Goal: Communication & Community: Answer question/provide support

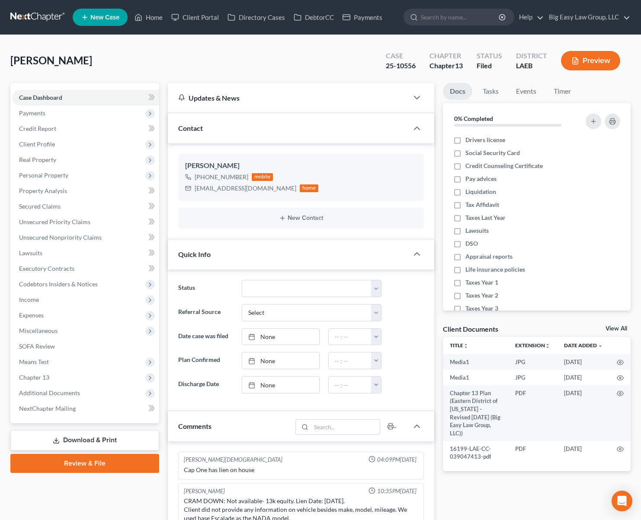
select select "0"
click at [120, 93] on link "Case Dashboard" at bounding box center [85, 98] width 147 height 16
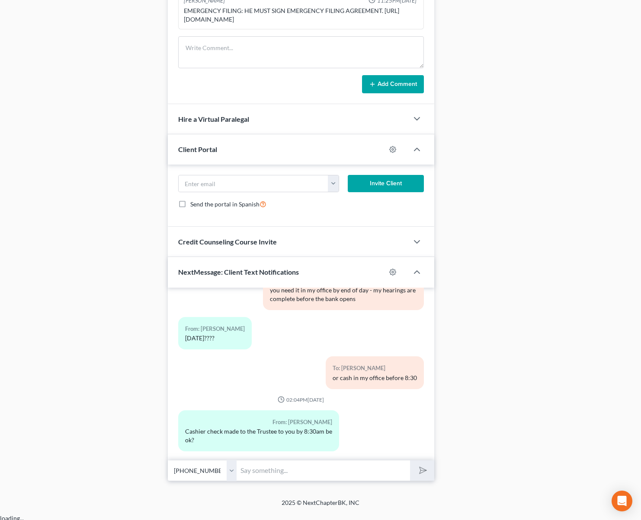
scroll to position [542, 0]
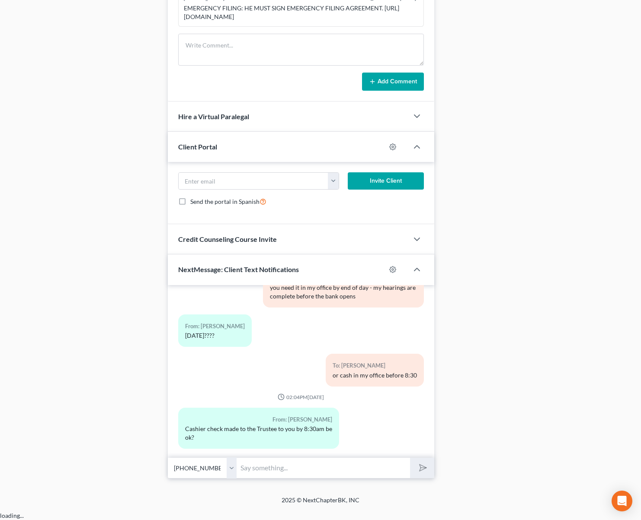
click at [339, 479] on input "text" at bounding box center [323, 468] width 173 height 21
click at [332, 477] on input "text" at bounding box center [323, 468] width 173 height 21
click at [450, 427] on div "Docs Tasks Events Timer 0% Completed Nothing here yet! Drivers license Social S…" at bounding box center [536, 10] width 196 height 938
click at [374, 472] on input "text" at bounding box center [323, 468] width 173 height 21
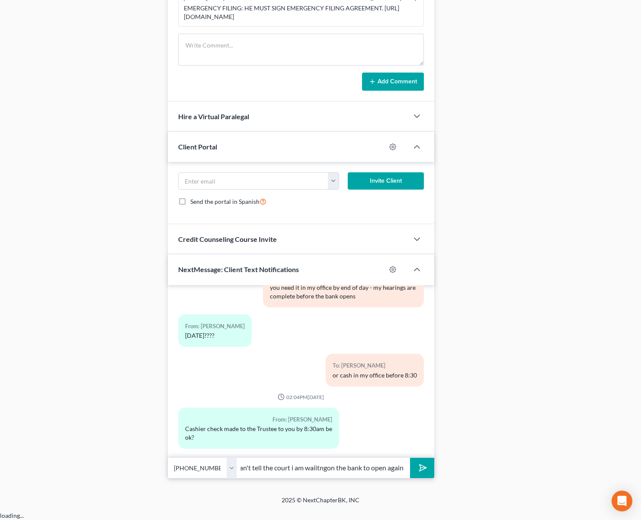
drag, startPoint x: 326, startPoint y: 477, endPoint x: 329, endPoint y: 482, distance: 5.3
click at [326, 478] on input "yes but i can't tell the court i am waiitngon the bank to open again" at bounding box center [323, 468] width 173 height 21
drag, startPoint x: 316, startPoint y: 476, endPoint x: 329, endPoint y: 485, distance: 15.9
click at [318, 477] on input "yes but i can't tell the court i am waiitng on the bank to open again" at bounding box center [323, 468] width 173 height 21
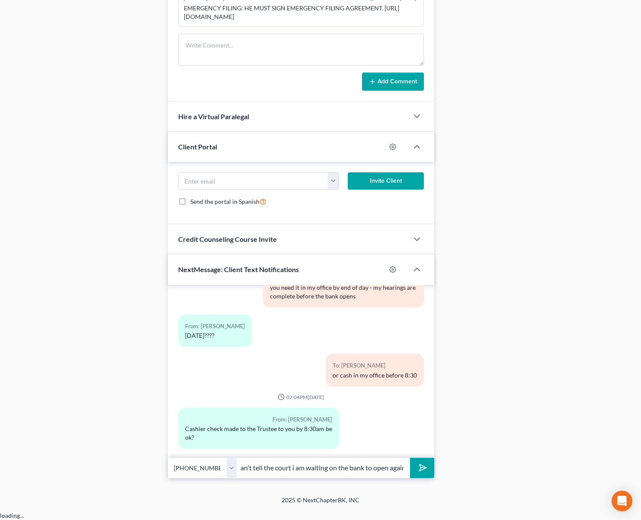
type input "yes but i can't tell the court i am waiting on the bank to open again"
click at [424, 473] on polygon "submit" at bounding box center [421, 468] width 10 height 10
click at [516, 380] on div "Docs Tasks Events Timer 0% Completed Nothing here yet! Drivers license Social S…" at bounding box center [536, 10] width 196 height 938
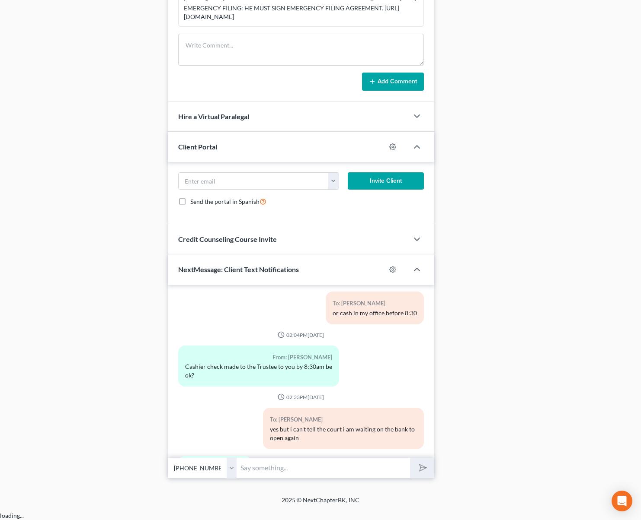
scroll to position [9531, 0]
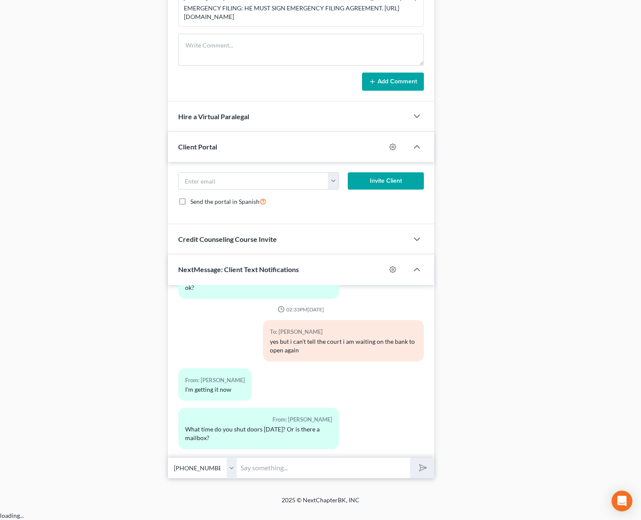
click at [274, 473] on input "text" at bounding box center [323, 468] width 173 height 21
type input "there is a mail slot - lauren should be there until 4"
click at [410, 458] on button "submit" at bounding box center [422, 468] width 24 height 20
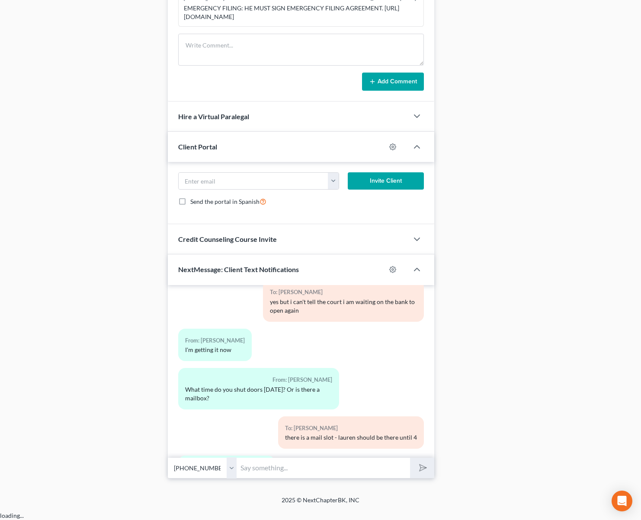
scroll to position [9619, 0]
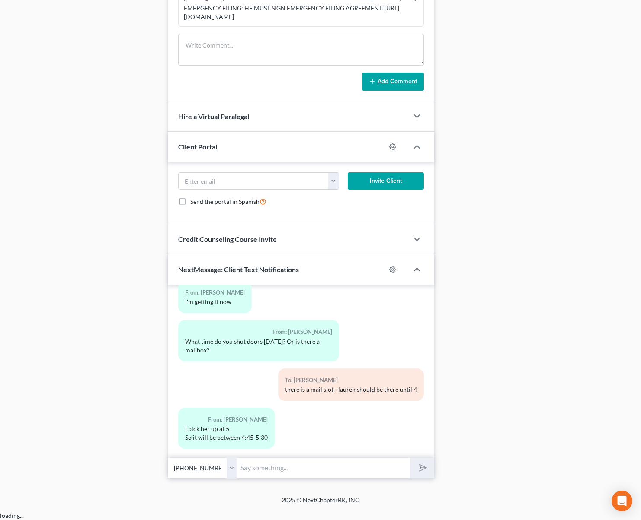
click at [288, 479] on input "text" at bounding box center [323, 468] width 173 height 21
type input "you can put through the slot - text me when you do and I can see it on camera"
click at [410, 458] on button "submit" at bounding box center [422, 468] width 24 height 20
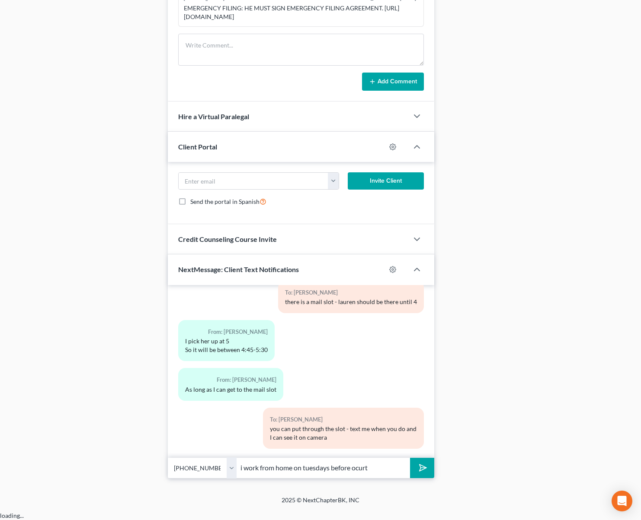
type input "i work from home on tuesdays before ocurt"
click at [410, 458] on button "submit" at bounding box center [422, 468] width 24 height 20
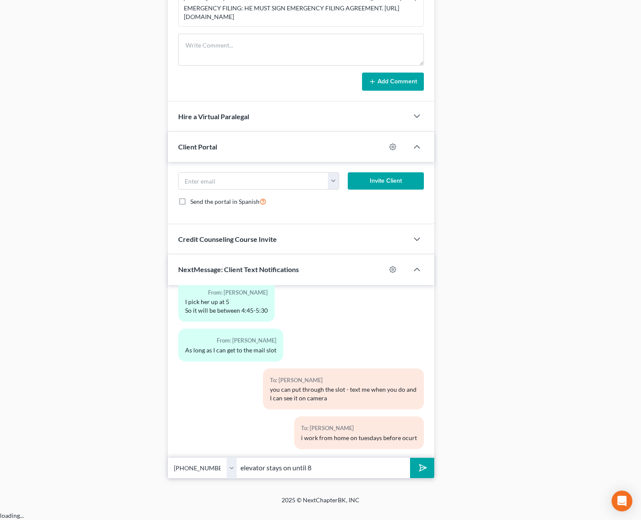
type input "elevator stays on until 8"
click at [410, 458] on button "submit" at bounding box center [422, 468] width 24 height 20
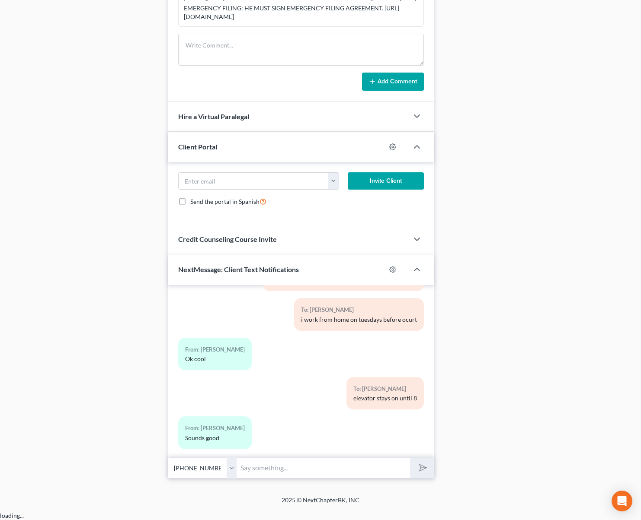
scroll to position [0, 0]
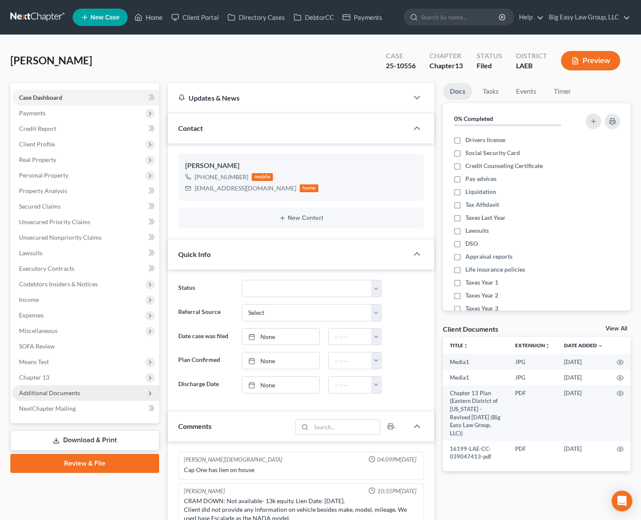
click at [106, 399] on span "Additional Documents" at bounding box center [85, 394] width 147 height 16
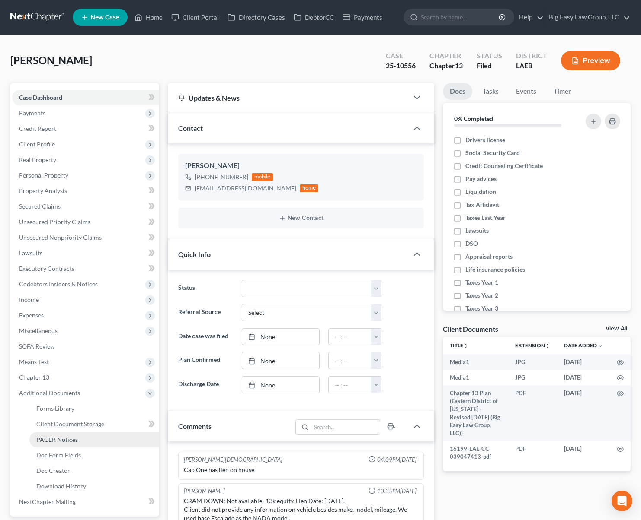
click at [104, 439] on link "PACER Notices" at bounding box center [94, 440] width 130 height 16
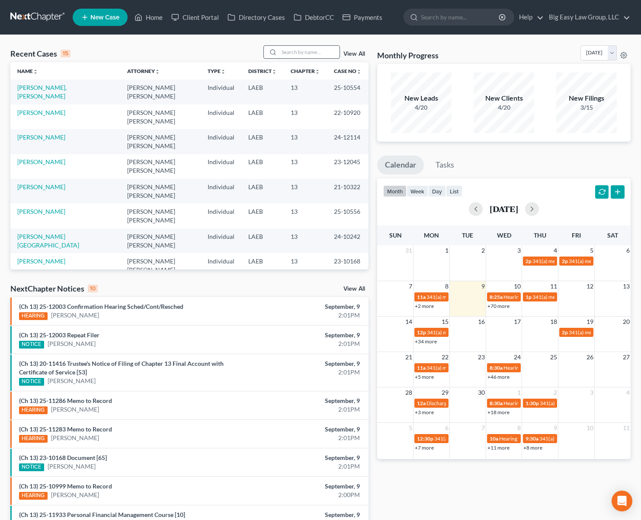
click at [296, 48] on input "search" at bounding box center [309, 52] width 61 height 13
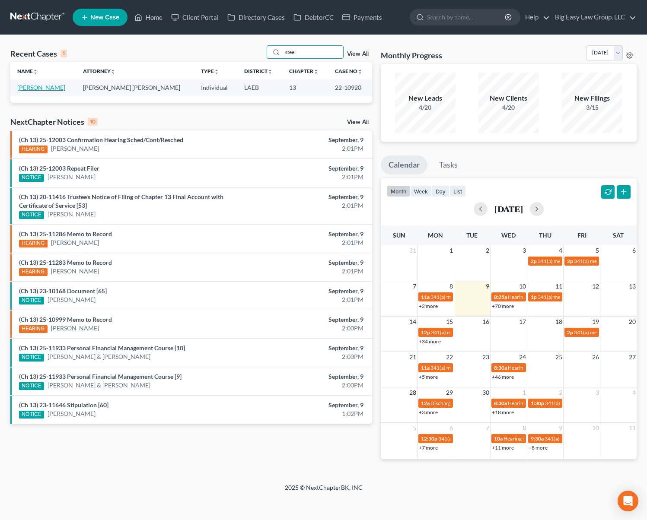
type input "steel"
click at [29, 86] on link "[PERSON_NAME]" at bounding box center [41, 87] width 48 height 7
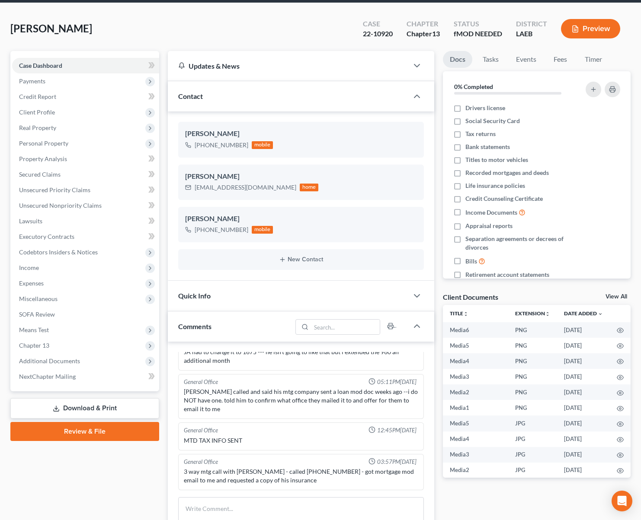
scroll to position [156, 0]
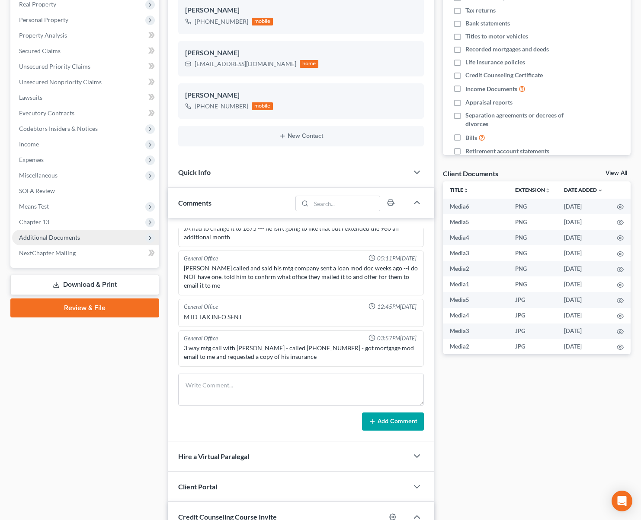
click at [95, 237] on span "Additional Documents" at bounding box center [85, 238] width 147 height 16
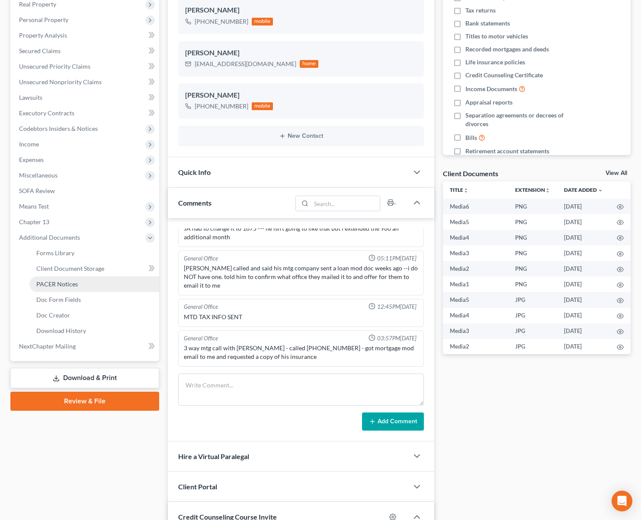
click at [114, 284] on link "PACER Notices" at bounding box center [94, 285] width 130 height 16
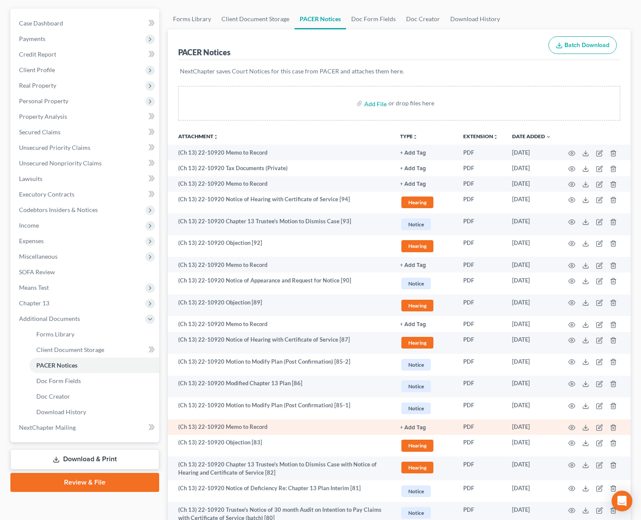
scroll to position [126, 0]
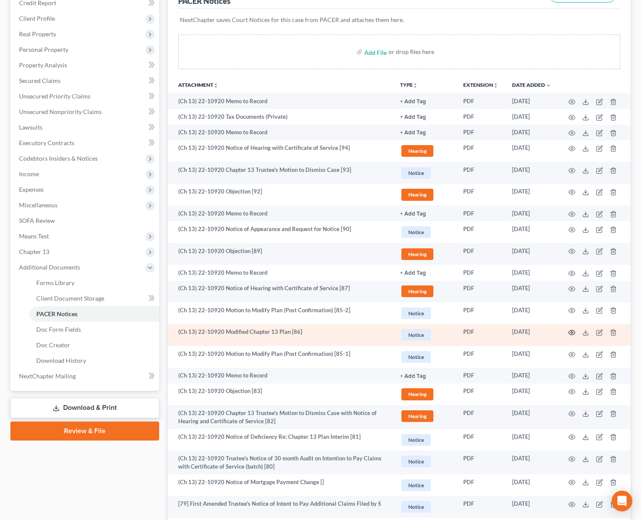
click at [573, 333] on icon "button" at bounding box center [571, 332] width 7 height 7
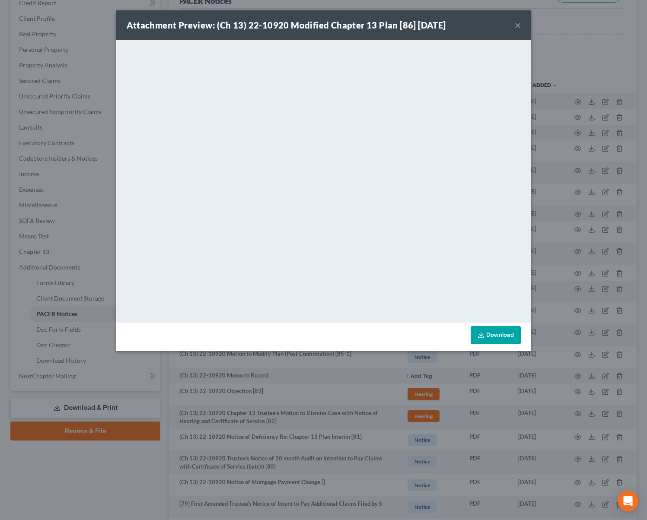
click at [516, 26] on button "×" at bounding box center [518, 25] width 6 height 10
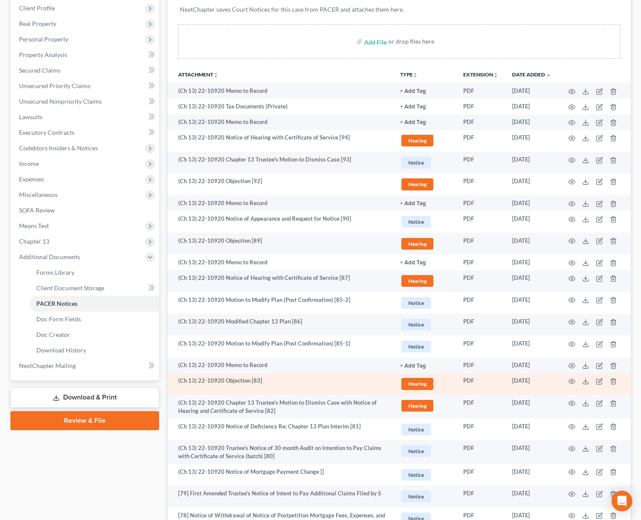
scroll to position [137, 0]
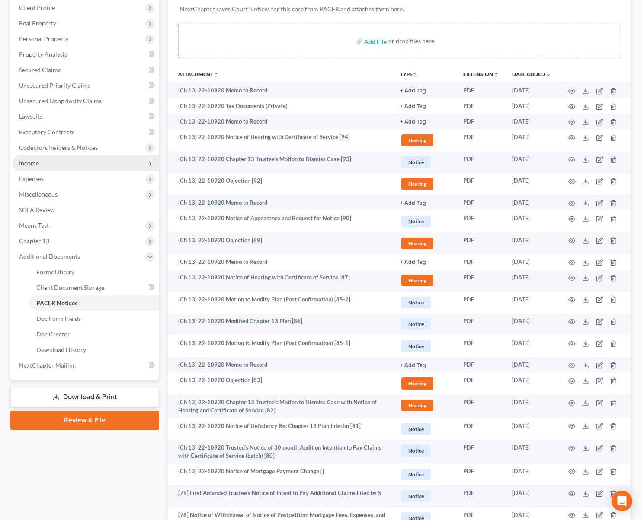
click at [88, 165] on span "Income" at bounding box center [85, 164] width 147 height 16
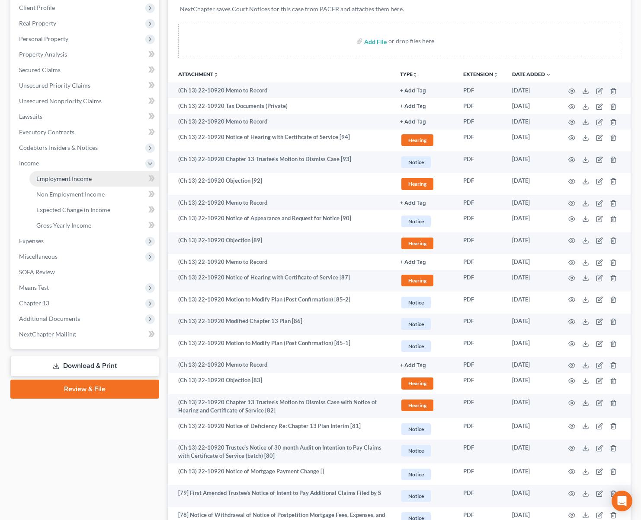
click at [94, 176] on link "Employment Income" at bounding box center [94, 179] width 130 height 16
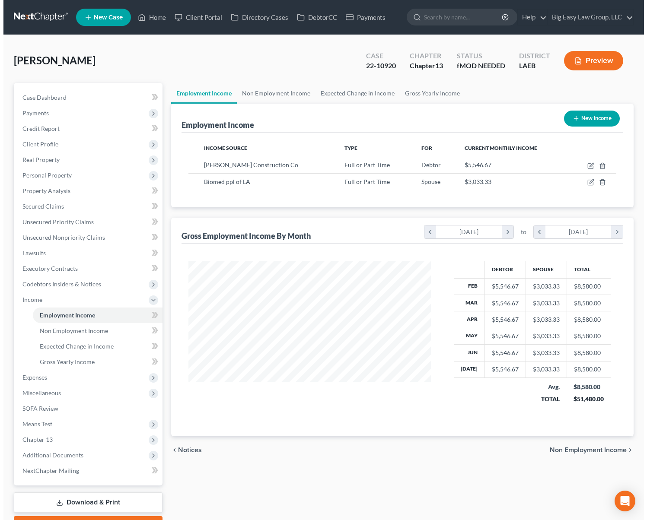
scroll to position [155, 260]
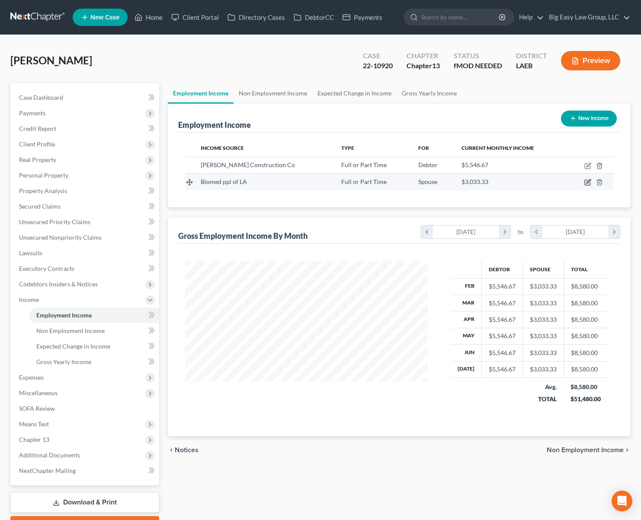
click at [584, 181] on icon "button" at bounding box center [586, 182] width 5 height 5
select select "0"
select select "22"
select select "0"
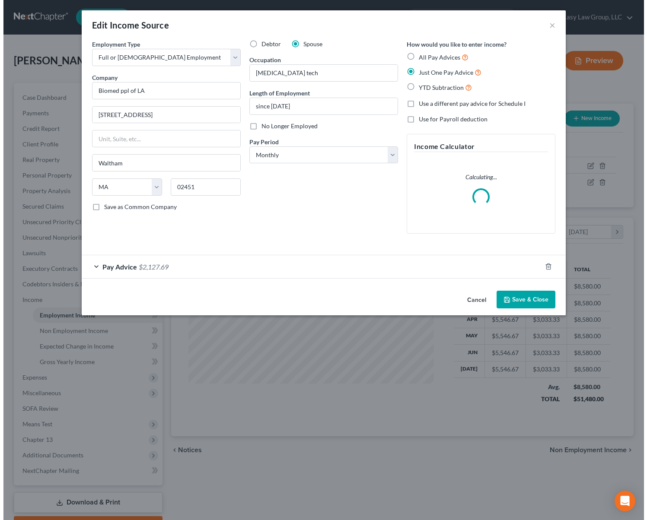
scroll to position [155, 262]
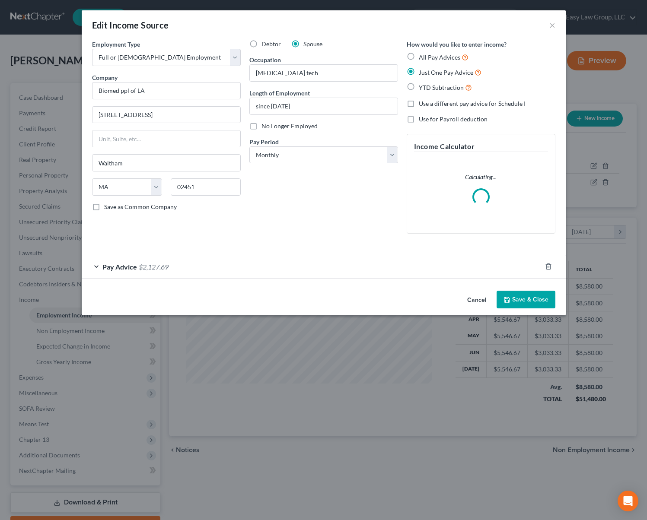
drag, startPoint x: 150, startPoint y: 264, endPoint x: 159, endPoint y: 262, distance: 9.3
click at [150, 264] on span "$2,127.69" at bounding box center [154, 267] width 30 height 8
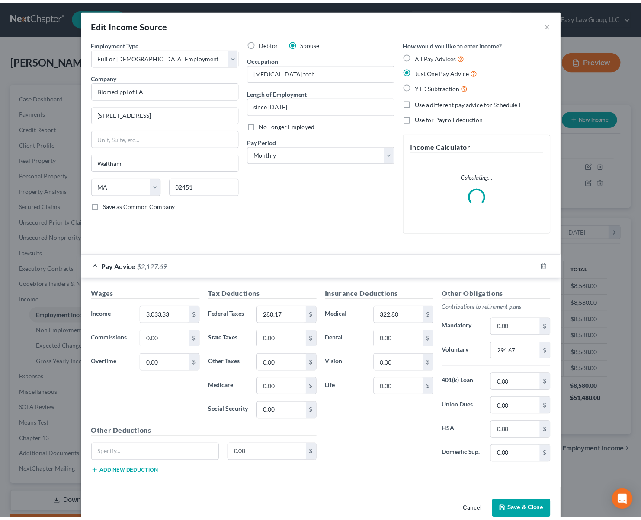
scroll to position [0, 0]
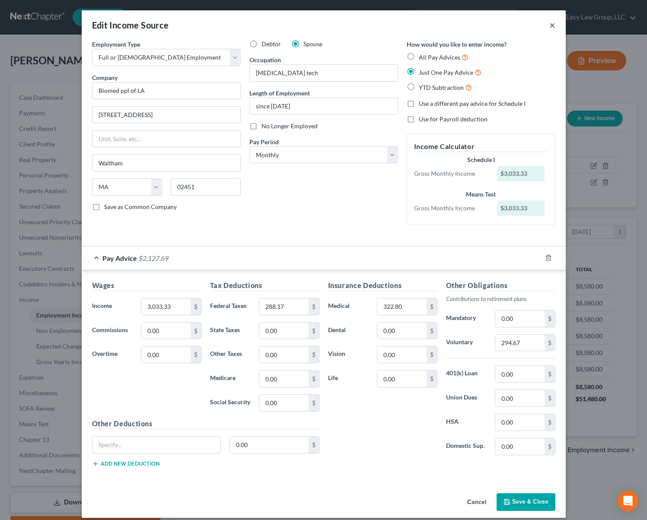
click at [549, 25] on button "×" at bounding box center [552, 25] width 6 height 10
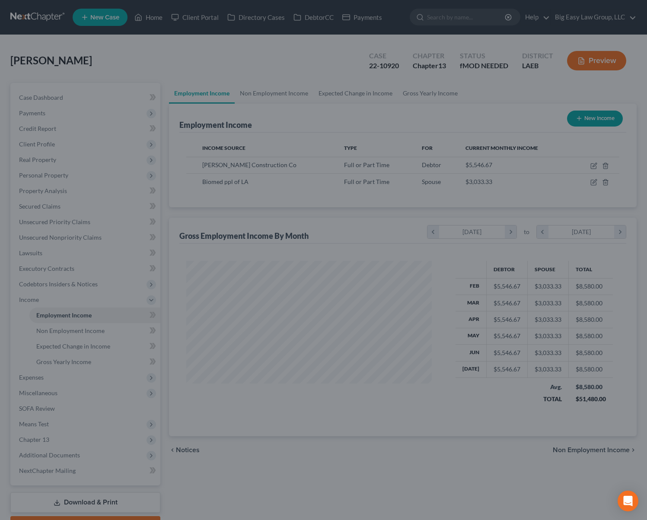
scroll to position [432127, 432022]
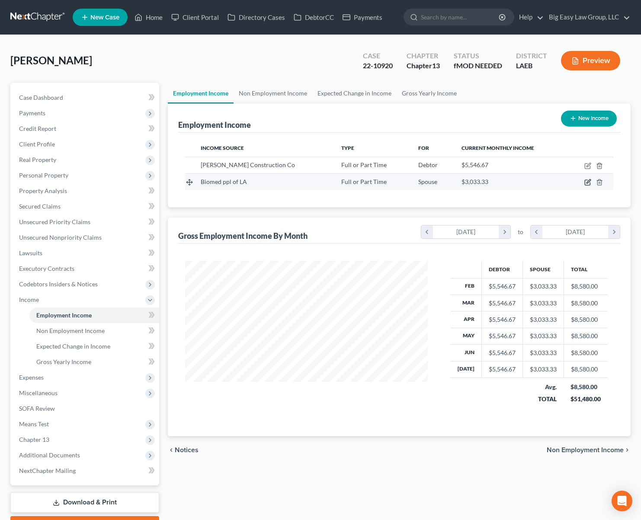
click at [587, 182] on icon "button" at bounding box center [588, 182] width 4 height 4
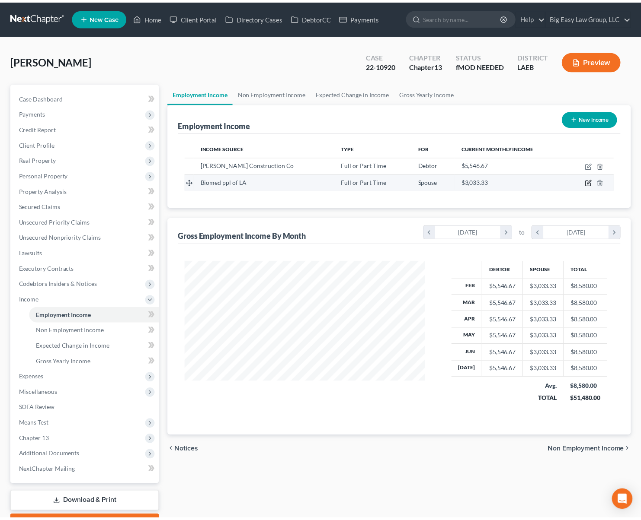
scroll to position [155, 262]
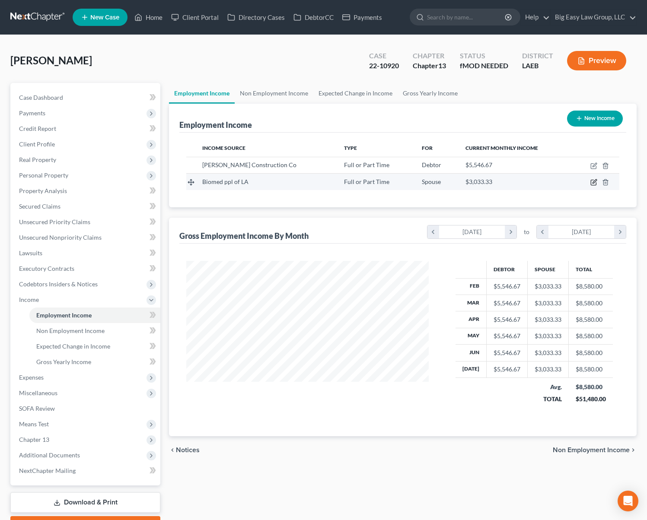
select select "0"
select select "22"
select select "0"
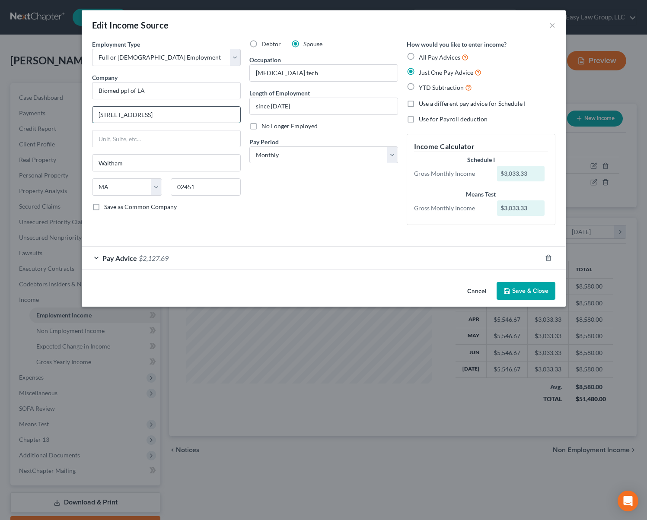
click at [176, 116] on input "920 Winter St." at bounding box center [167, 115] width 148 height 16
drag, startPoint x: 169, startPoint y: 83, endPoint x: 177, endPoint y: 102, distance: 20.3
click at [177, 102] on div "Employment Type * Select Full or Part Time Employment Self Employment Company *…" at bounding box center [166, 136] width 157 height 192
type input "Total Renal Care"
type input "2000 16th St"
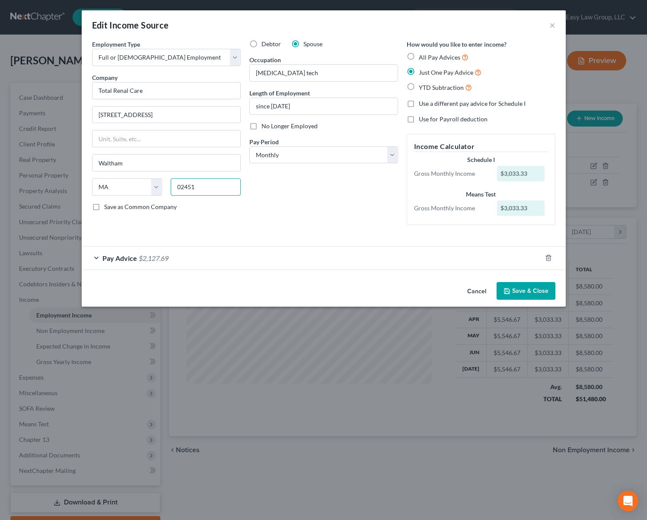
type input "7"
type input "80202"
type input "Denver"
select select "5"
drag, startPoint x: 274, startPoint y: 105, endPoint x: 323, endPoint y: 125, distance: 52.9
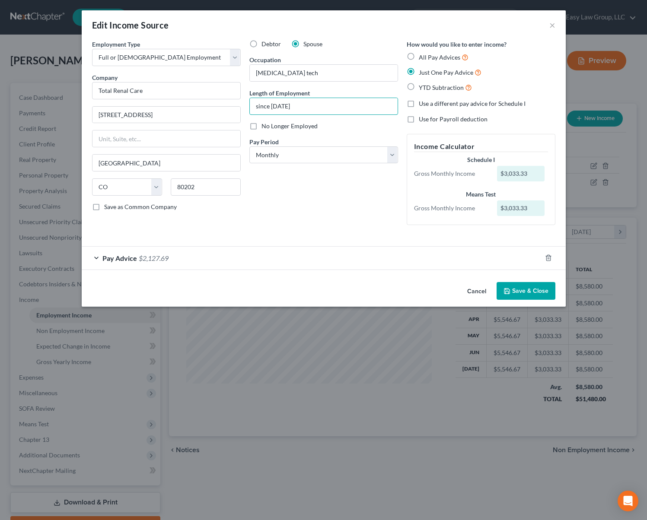
click at [323, 125] on div "Debtor Spouse Occupation dialysis tech Length of Employment since 2020 No Longe…" at bounding box center [323, 136] width 157 height 192
type input "since 2024"
click at [204, 254] on div "Pay Advice $2,127.69" at bounding box center [312, 258] width 460 height 23
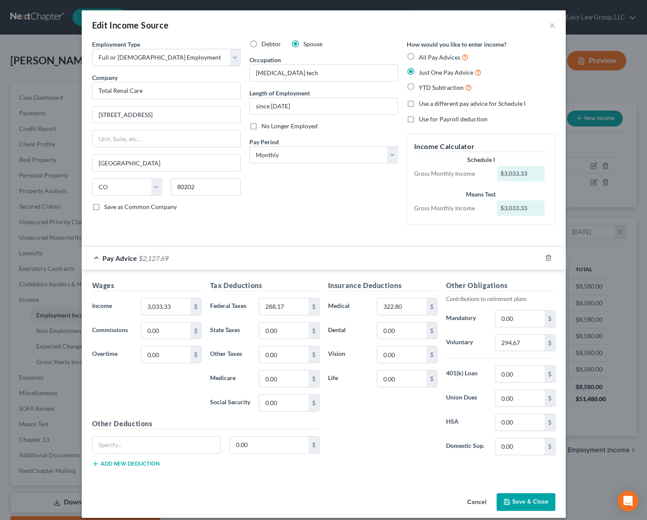
drag, startPoint x: 172, startPoint y: 306, endPoint x: 114, endPoint y: 294, distance: 60.2
click at [121, 295] on div "Wages Income * 3,033.33 $ Commissions 0.00 $ Overtime 0.00 $" at bounding box center [147, 350] width 118 height 138
drag, startPoint x: 177, startPoint y: 310, endPoint x: 115, endPoint y: 304, distance: 61.6
click at [115, 304] on div "Income * 3,033.33 $" at bounding box center [147, 306] width 118 height 17
type input "1,810.50"
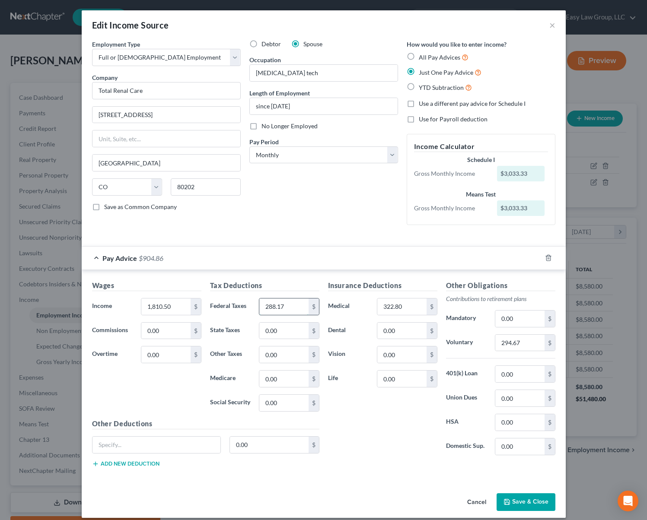
click at [288, 313] on input "288.17" at bounding box center [283, 307] width 49 height 16
type input "190"
click at [422, 313] on input "322.80" at bounding box center [401, 307] width 49 height 16
type input "157"
click at [522, 347] on input "294.67" at bounding box center [519, 343] width 49 height 16
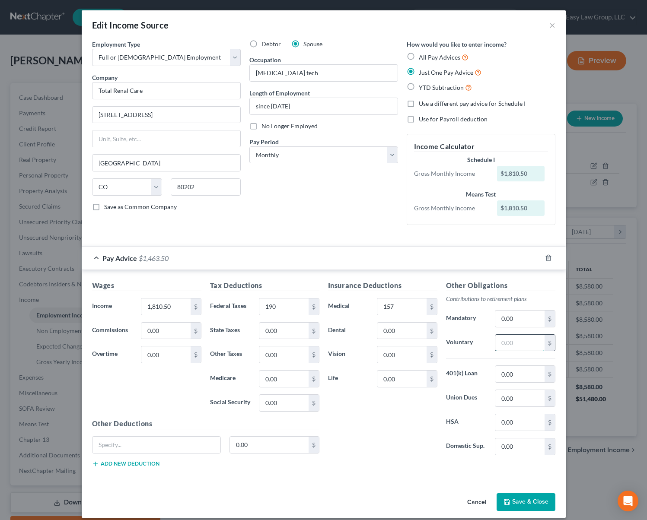
click at [519, 342] on input "text" at bounding box center [519, 343] width 49 height 16
type input "122"
drag, startPoint x: 405, startPoint y: 379, endPoint x: 371, endPoint y: 374, distance: 34.0
click at [373, 375] on div "0.00 $" at bounding box center [407, 378] width 69 height 17
drag, startPoint x: 397, startPoint y: 380, endPoint x: 377, endPoint y: 376, distance: 20.9
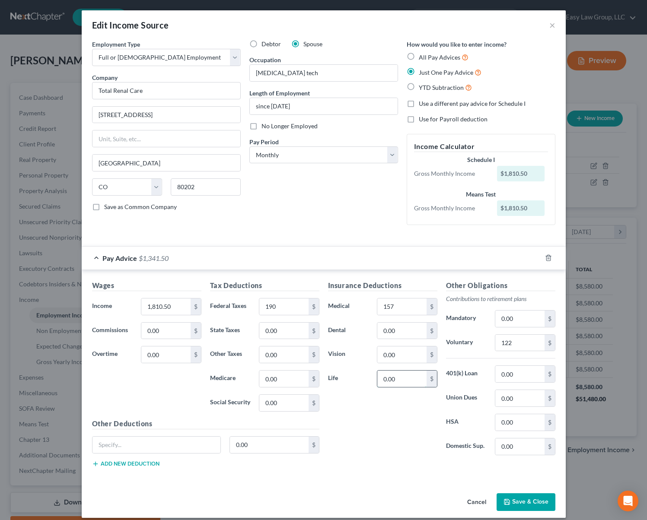
click at [377, 376] on input "0.00" at bounding box center [401, 379] width 49 height 16
type input "157"
type input "117"
click at [391, 425] on div "Insurance Deductions Medical 117 $ Dental 0.00 $ Vision 0.00 $ Life 157 $" at bounding box center [383, 372] width 118 height 182
click at [505, 498] on button "Save & Close" at bounding box center [526, 503] width 59 height 18
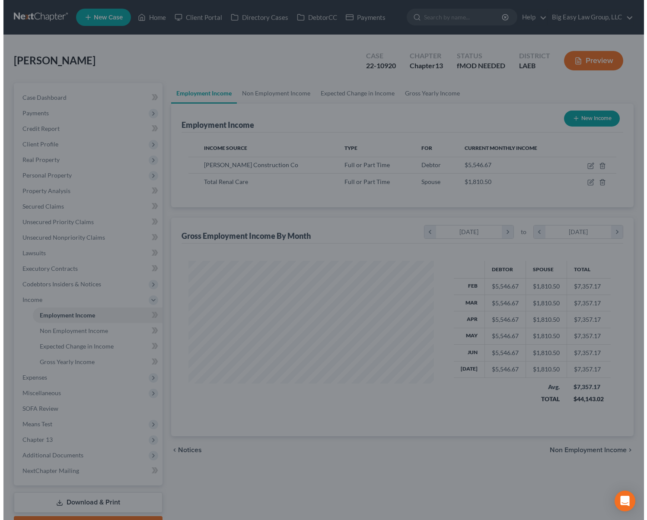
scroll to position [432127, 432022]
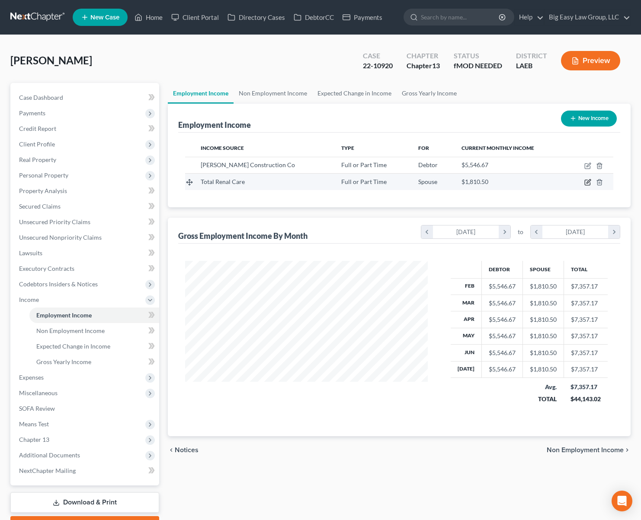
click at [585, 183] on icon "button" at bounding box center [587, 182] width 7 height 7
select select "0"
select select "5"
select select "0"
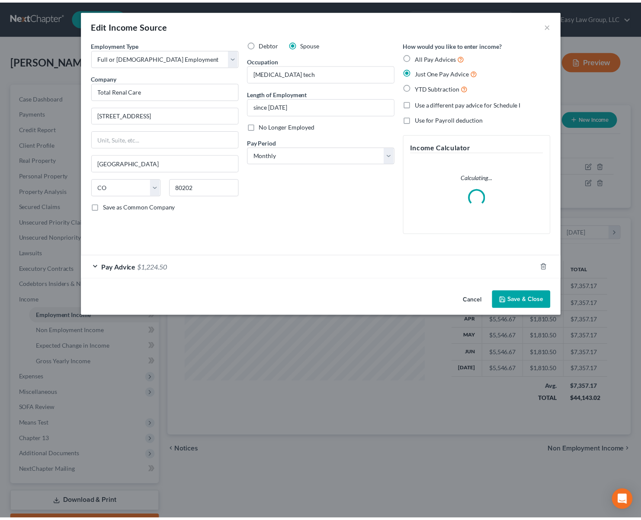
scroll to position [155, 262]
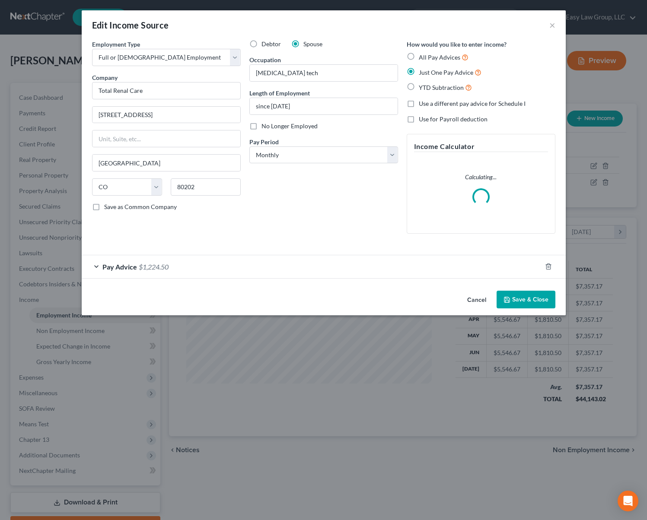
click at [538, 296] on button "Save & Close" at bounding box center [526, 300] width 59 height 18
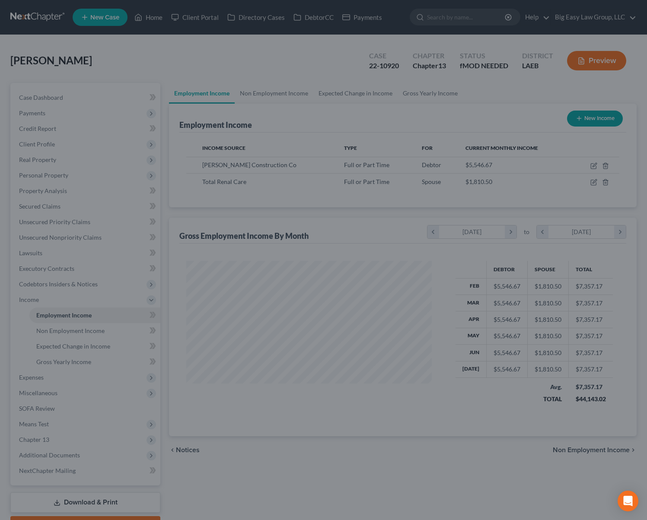
scroll to position [432127, 432022]
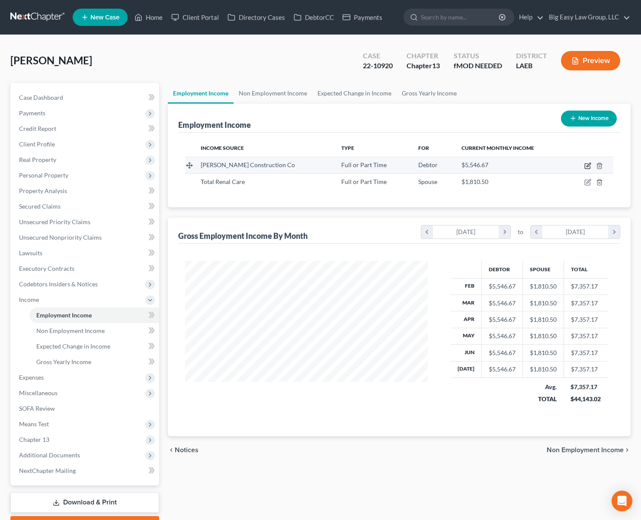
click at [588, 166] on icon "button" at bounding box center [588, 165] width 4 height 4
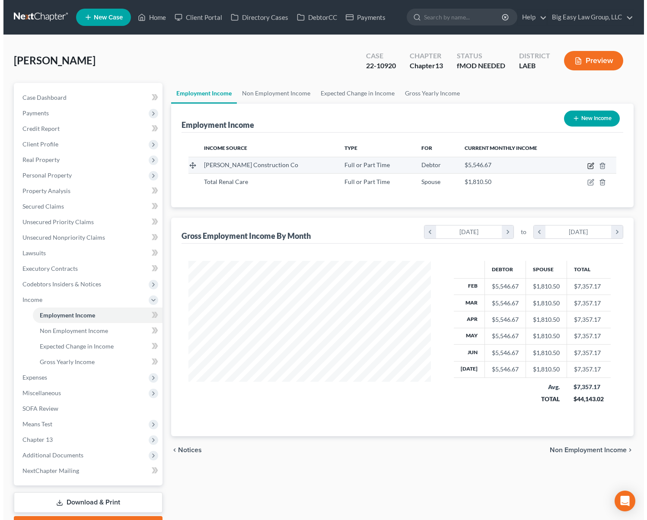
scroll to position [155, 262]
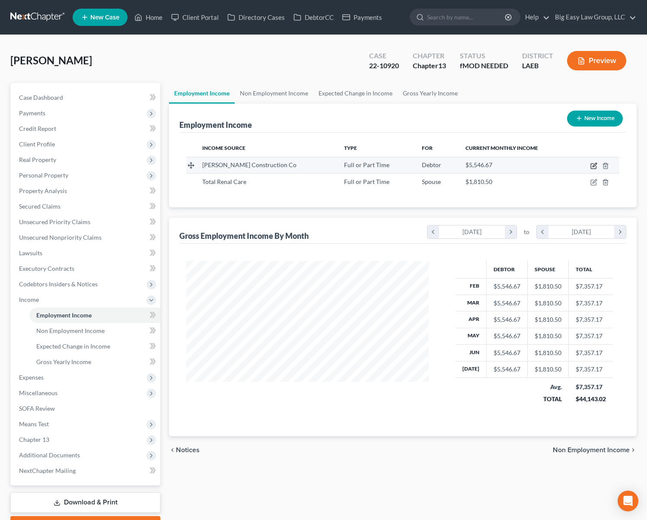
select select "0"
select select "19"
select select "0"
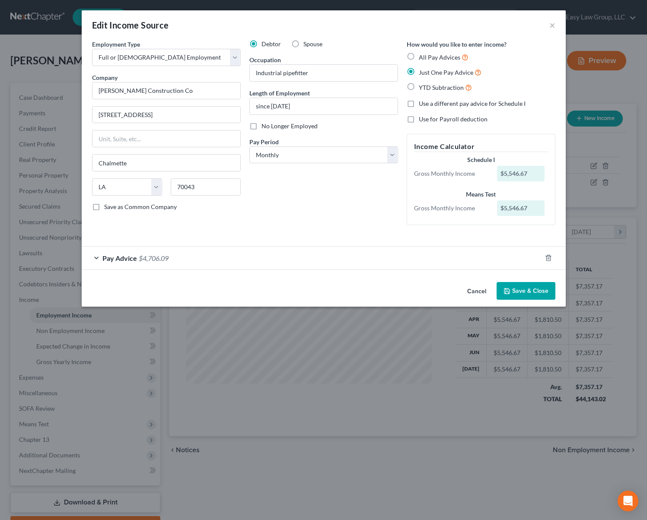
click at [140, 257] on span "$4,706.09" at bounding box center [154, 258] width 30 height 8
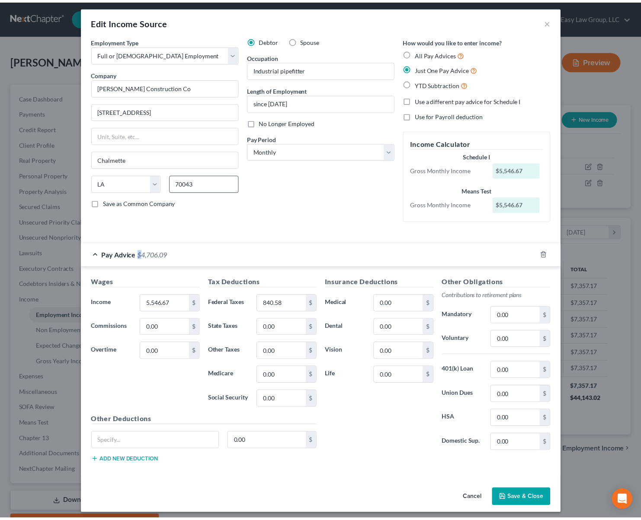
scroll to position [8, 0]
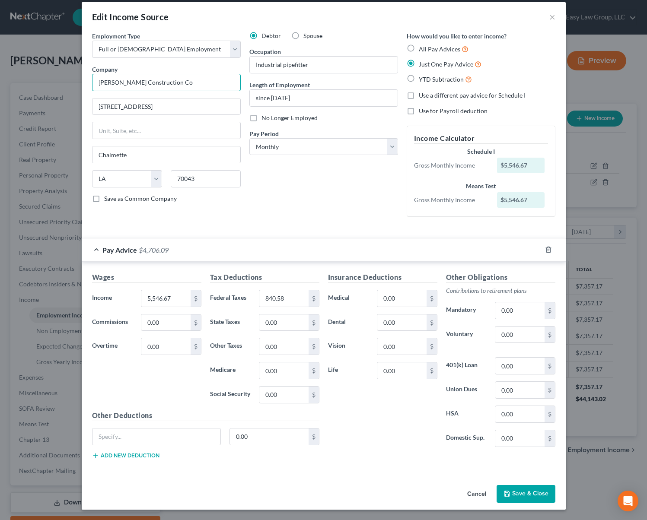
drag, startPoint x: 192, startPoint y: 73, endPoint x: 194, endPoint y: 79, distance: 6.0
click at [191, 74] on input "Picou Fradella Construction Co" at bounding box center [166, 82] width 149 height 17
drag, startPoint x: 197, startPoint y: 84, endPoint x: 12, endPoint y: 57, distance: 186.9
click at [12, 57] on div "Edit Income Source × Employment Type * Select Full or Part Time Employment Self…" at bounding box center [323, 260] width 647 height 520
type input "Safety clean systems"
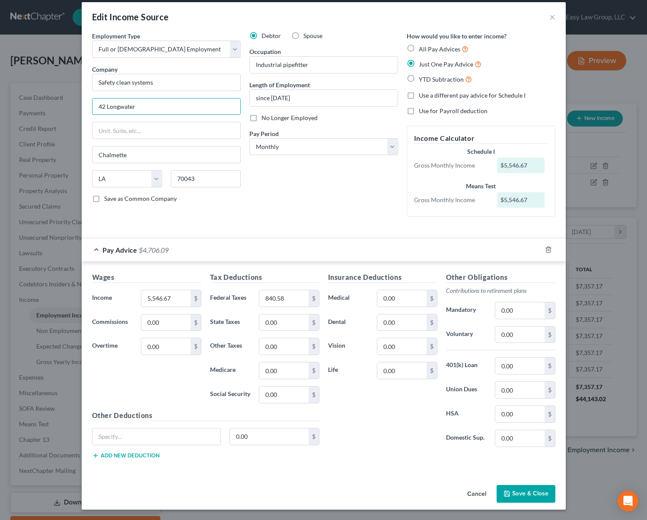
type input "42 Longwater"
type input "02061"
type input "Norwell"
select select "22"
drag, startPoint x: 288, startPoint y: 98, endPoint x: 216, endPoint y: 88, distance: 72.8
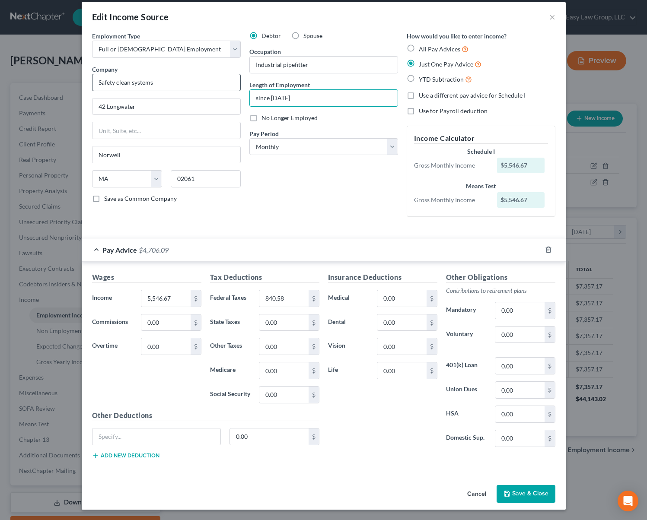
click at [216, 88] on div "Employment Type * Select Full or Part Time Employment Self Employment Company *…" at bounding box center [324, 132] width 472 height 200
type input "since 2024"
click at [179, 298] on input "5,546.67" at bounding box center [165, 298] width 49 height 16
click at [182, 298] on input "5,546.67" at bounding box center [165, 298] width 49 height 16
drag, startPoint x: 182, startPoint y: 298, endPoint x: 95, endPoint y: 290, distance: 87.2
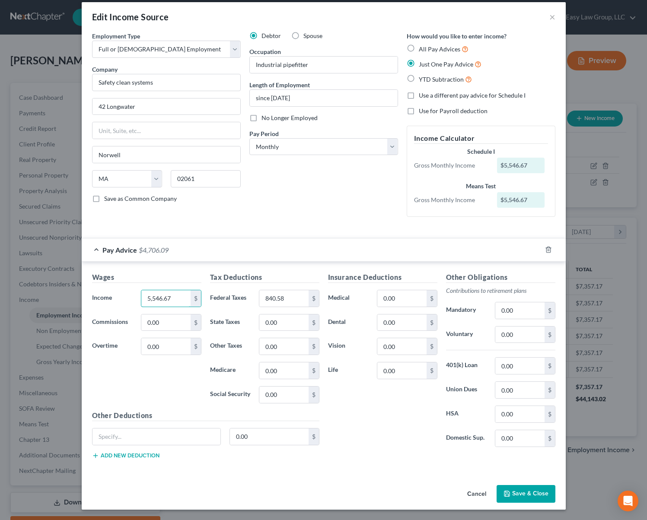
click at [108, 293] on div "Income * 5,546.67 $" at bounding box center [147, 298] width 118 height 17
click at [169, 303] on input "7,003" at bounding box center [165, 298] width 49 height 16
drag, startPoint x: 168, startPoint y: 304, endPoint x: 118, endPoint y: 290, distance: 52.3
click at [118, 290] on div "Income * 7,003 $" at bounding box center [147, 298] width 118 height 17
type input "7,688"
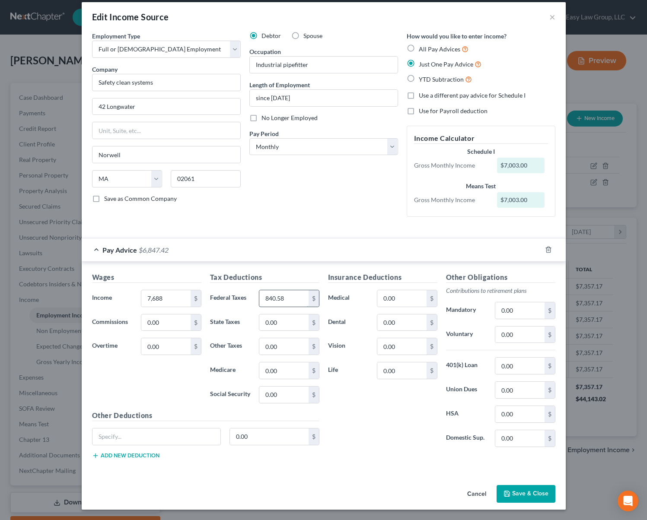
drag, startPoint x: 279, startPoint y: 302, endPoint x: 274, endPoint y: 302, distance: 5.6
click at [279, 303] on input "840.58" at bounding box center [283, 298] width 49 height 16
type input "864"
click at [415, 326] on input "0.00" at bounding box center [401, 323] width 49 height 16
type input "37"
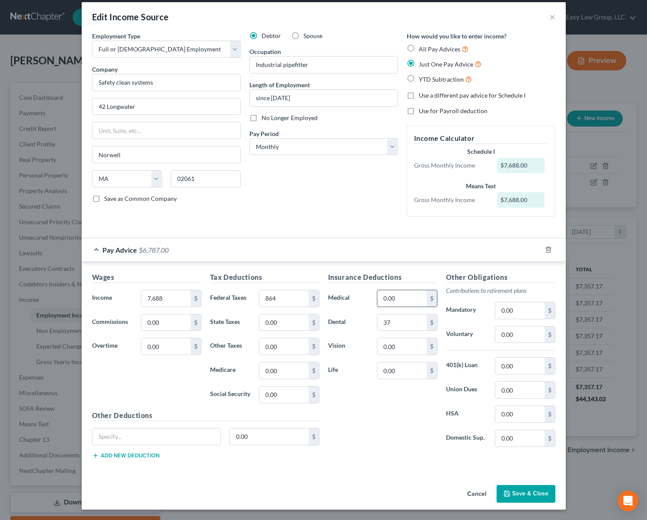
click at [416, 297] on input "0.00" at bounding box center [401, 298] width 49 height 16
type input "526"
click at [396, 347] on input "0.00" at bounding box center [401, 346] width 49 height 16
click at [401, 374] on input "0.00" at bounding box center [401, 371] width 49 height 16
type input "101"
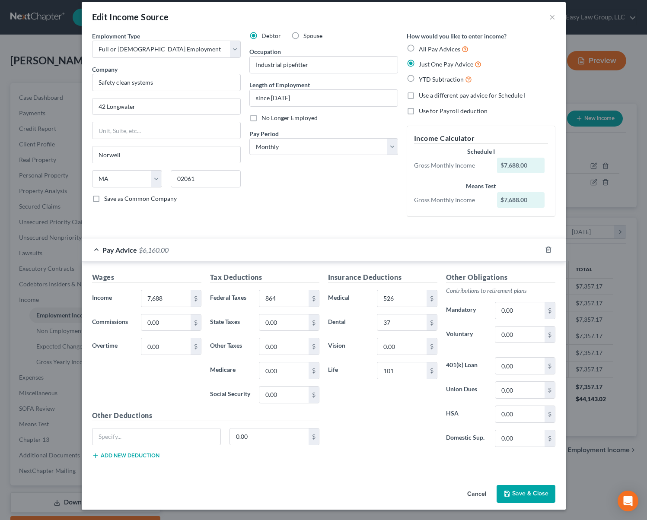
click at [499, 322] on div "Other Obligations Contributions to retirement plans Mandatory 0.00 $ Voluntary …" at bounding box center [501, 363] width 118 height 182
click at [499, 313] on input "0.00" at bounding box center [519, 311] width 49 height 16
click at [409, 346] on input "0.00" at bounding box center [401, 346] width 49 height 16
type input "20"
click at [249, 224] on div "Employment Type * Select Full or Part Time Employment Self Employment Company *…" at bounding box center [324, 132] width 472 height 200
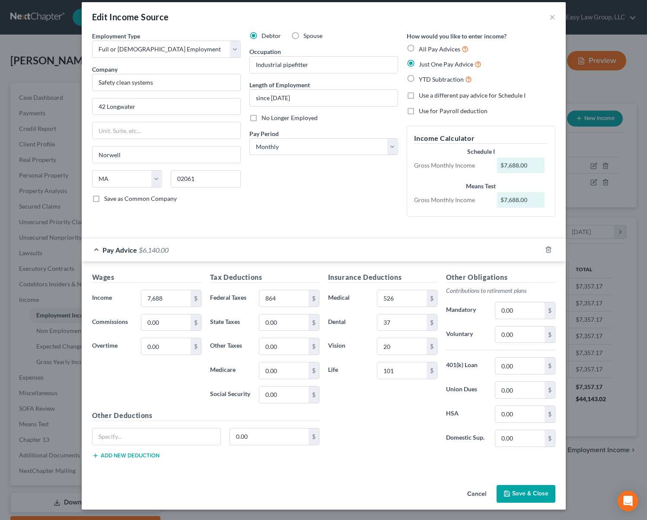
click at [513, 496] on button "Save & Close" at bounding box center [526, 494] width 59 height 18
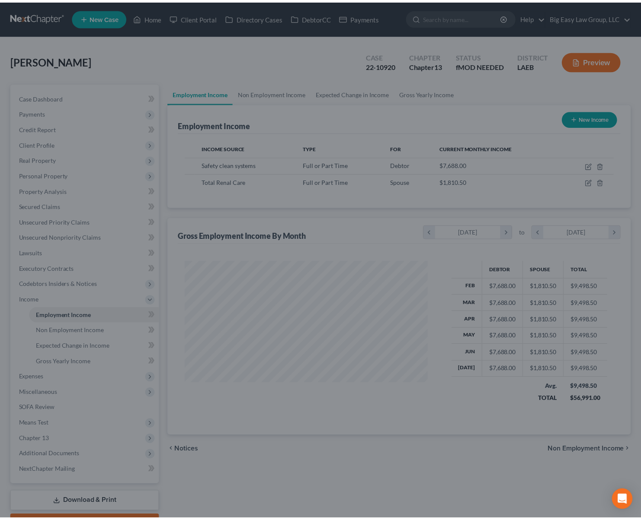
scroll to position [432127, 432022]
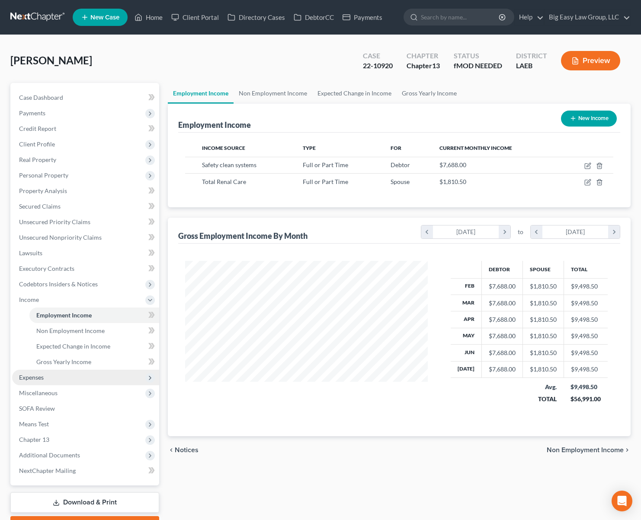
click at [60, 383] on span "Expenses" at bounding box center [85, 378] width 147 height 16
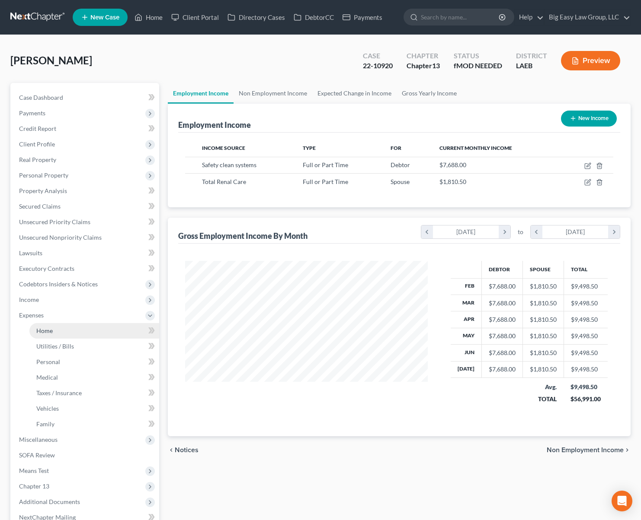
click at [46, 333] on span "Home" at bounding box center [44, 330] width 16 height 7
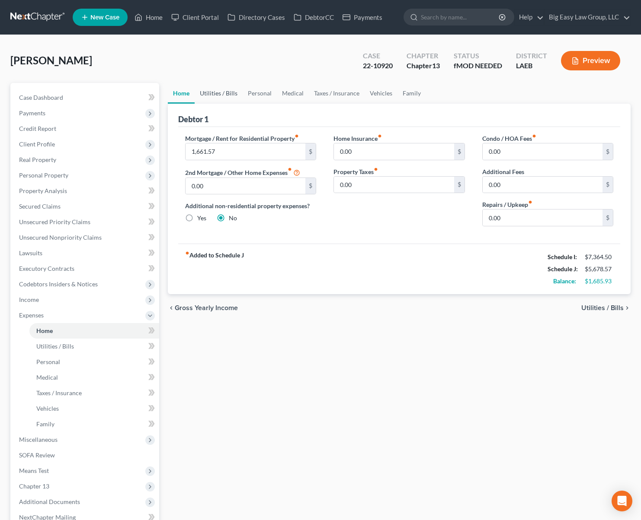
click at [218, 93] on link "Utilities / Bills" at bounding box center [219, 93] width 48 height 21
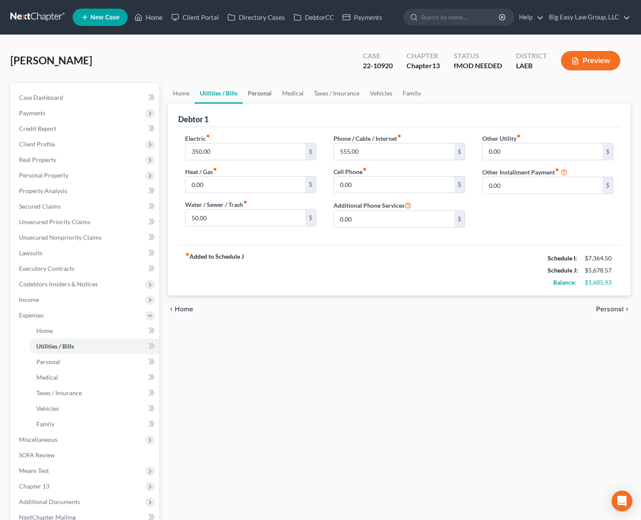
click at [255, 94] on link "Personal" at bounding box center [260, 93] width 34 height 21
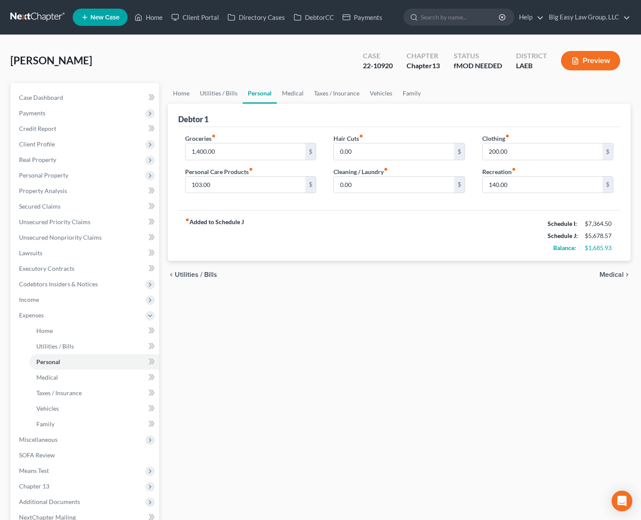
click at [88, 58] on div "Steele, Peter Upgraded Case 22-10920 Chapter Chapter 13 Status fMOD NEEDED Dist…" at bounding box center [320, 64] width 620 height 38
click at [520, 153] on input "200.00" at bounding box center [542, 152] width 120 height 16
type input "300"
drag, startPoint x: 509, startPoint y: 177, endPoint x: 515, endPoint y: 185, distance: 10.0
click at [515, 185] on input "140.00" at bounding box center [542, 185] width 120 height 16
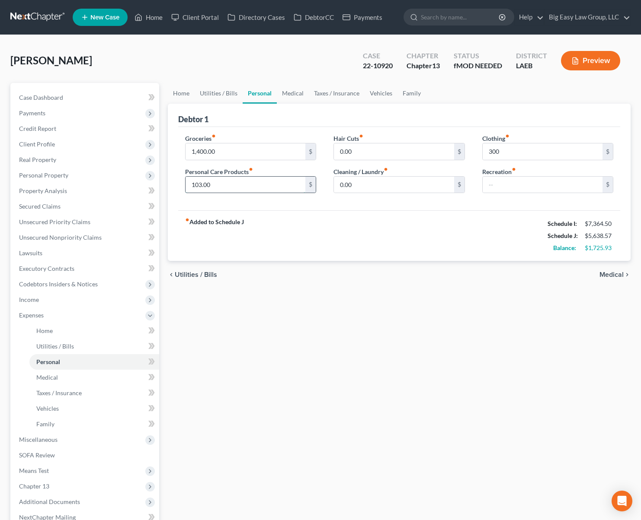
click at [223, 188] on input "103.00" at bounding box center [245, 185] width 120 height 16
drag, startPoint x: 231, startPoint y: 186, endPoint x: 156, endPoint y: 185, distance: 75.2
click at [156, 185] on div "Petition Navigation Case Dashboard Payments Invoices Payments Payments Credit R…" at bounding box center [320, 332] width 629 height 499
type input "97"
click at [408, 93] on link "Family" at bounding box center [411, 93] width 29 height 21
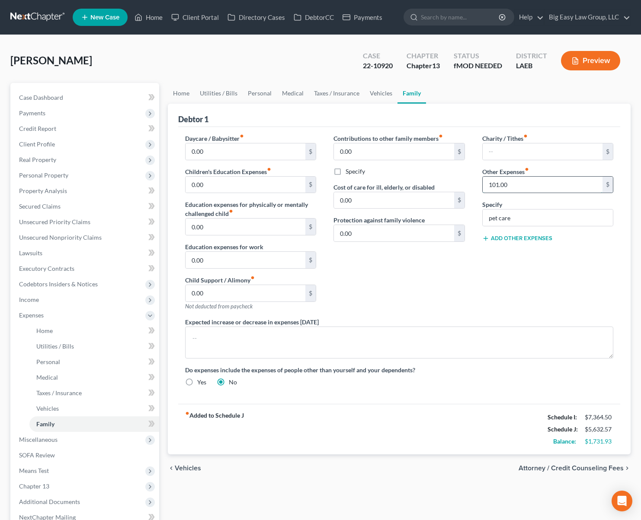
click at [537, 189] on input "101.00" at bounding box center [542, 185] width 120 height 16
type input "405"
click at [488, 217] on input "pet care" at bounding box center [547, 218] width 131 height 16
type input "misc and pet care"
click at [176, 98] on link "Home" at bounding box center [181, 93] width 27 height 21
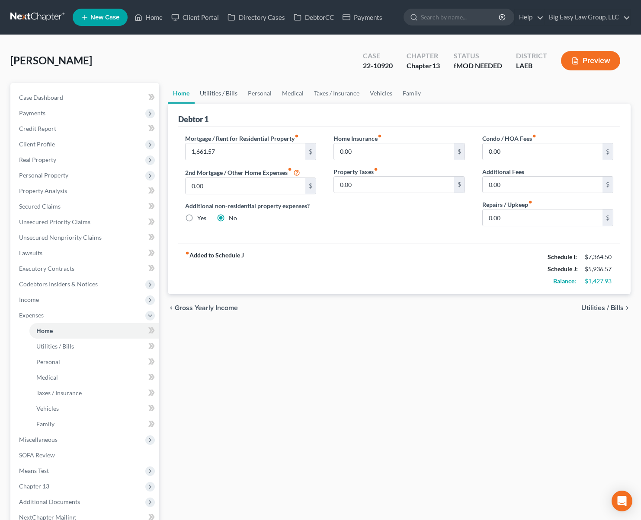
click at [227, 93] on link "Utilities / Bills" at bounding box center [219, 93] width 48 height 21
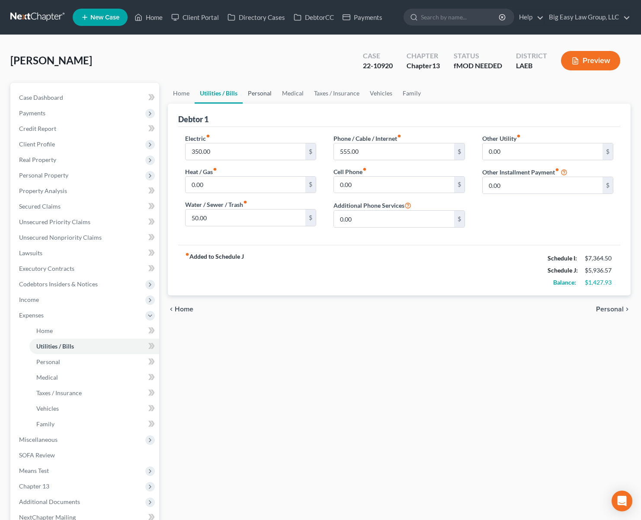
click at [255, 93] on link "Personal" at bounding box center [260, 93] width 34 height 21
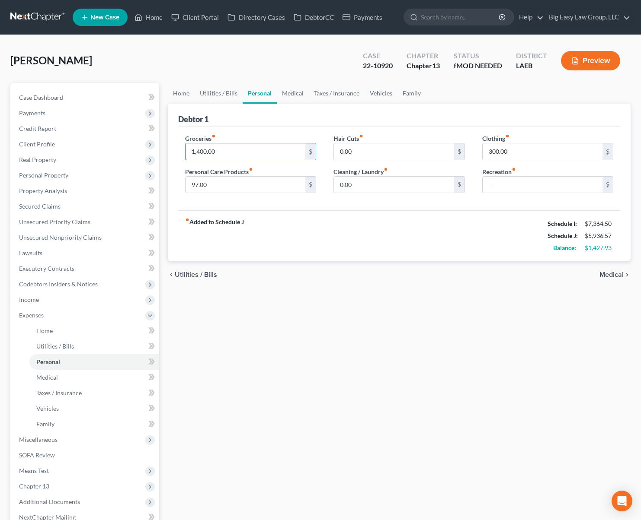
drag, startPoint x: 233, startPoint y: 153, endPoint x: 151, endPoint y: 132, distance: 84.9
click at [157, 134] on div "Petition Navigation Case Dashboard Payments Invoices Payments Payments Credit R…" at bounding box center [320, 332] width 629 height 499
click at [227, 150] on input "1,400.00" at bounding box center [245, 152] width 120 height 16
type input "1,611"
click at [391, 147] on input "0.00" at bounding box center [394, 152] width 120 height 16
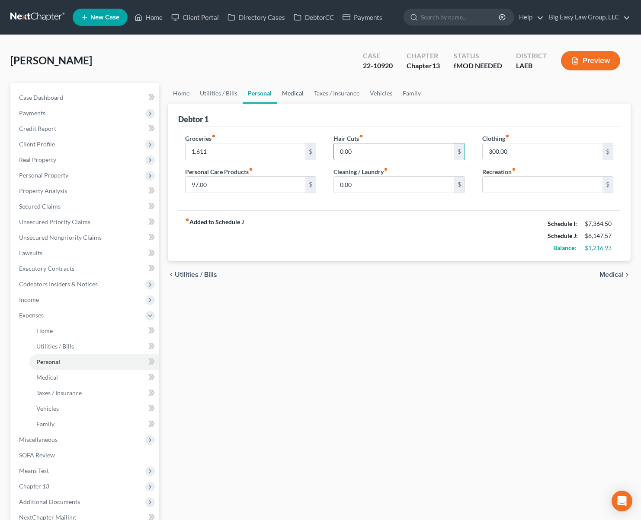
click at [298, 93] on link "Medical" at bounding box center [293, 93] width 32 height 21
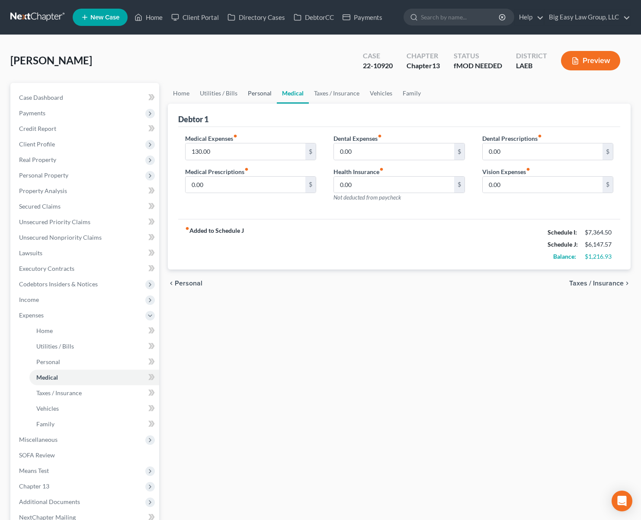
click at [256, 90] on link "Personal" at bounding box center [260, 93] width 34 height 21
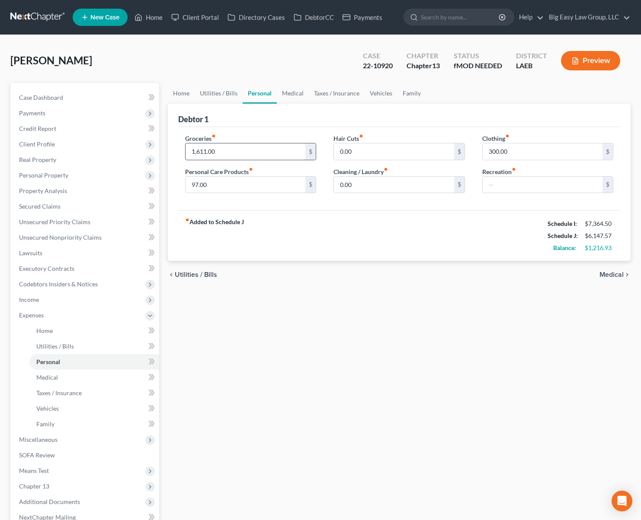
click at [243, 146] on input "1,611.00" at bounding box center [245, 152] width 120 height 16
drag, startPoint x: 247, startPoint y: 150, endPoint x: 174, endPoint y: 149, distance: 73.5
click at [174, 149] on div "Debtor 1 Groceries fiber_manual_record 1,611.00 $ Personal Care Products fiber_…" at bounding box center [399, 183] width 463 height 158
type input "1,400"
drag, startPoint x: 361, startPoint y: 249, endPoint x: 354, endPoint y: 227, distance: 22.3
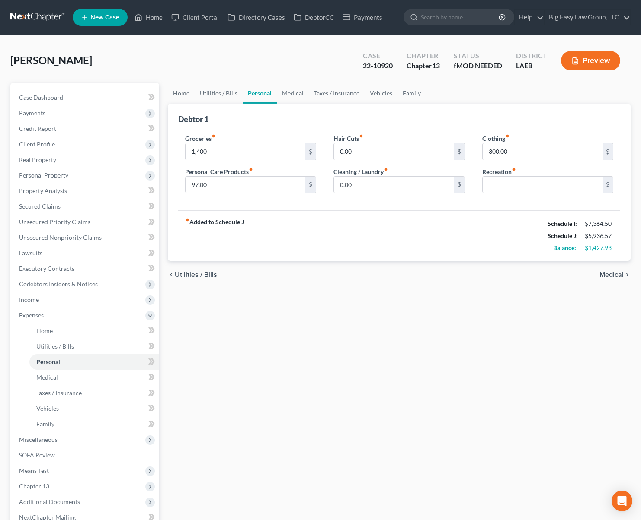
click at [361, 249] on div "fiber_manual_record Added to Schedule J Schedule I: $7,364.50 Schedule J: $5,93…" at bounding box center [399, 236] width 442 height 51
click at [510, 155] on input "300.00" at bounding box center [542, 152] width 120 height 16
type input "100"
click at [266, 181] on input "97.00" at bounding box center [245, 185] width 120 height 16
click at [211, 184] on input "47" at bounding box center [245, 185] width 120 height 16
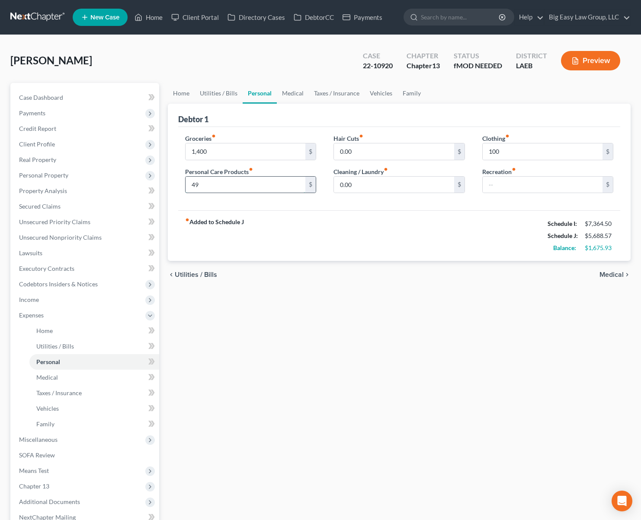
type input "49"
drag, startPoint x: 345, startPoint y: 316, endPoint x: 307, endPoint y: 272, distance: 58.6
click at [345, 316] on div "Home Utilities / Bills Personal Medical Taxes / Insurance Vehicles Family Debto…" at bounding box center [399, 332] width 472 height 499
drag, startPoint x: 283, startPoint y: 358, endPoint x: 211, endPoint y: 342, distance: 73.9
click at [282, 358] on div "Home Utilities / Bills Personal Medical Taxes / Insurance Vehicles Family Debto…" at bounding box center [399, 332] width 472 height 499
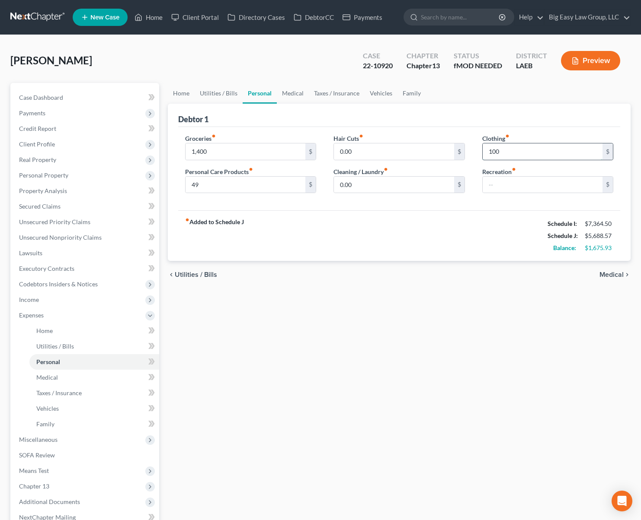
click at [517, 151] on input "100" at bounding box center [542, 152] width 120 height 16
click at [403, 153] on input "0.00" at bounding box center [394, 152] width 120 height 16
click at [52, 285] on span "Codebtors Insiders & Notices" at bounding box center [58, 284] width 79 height 7
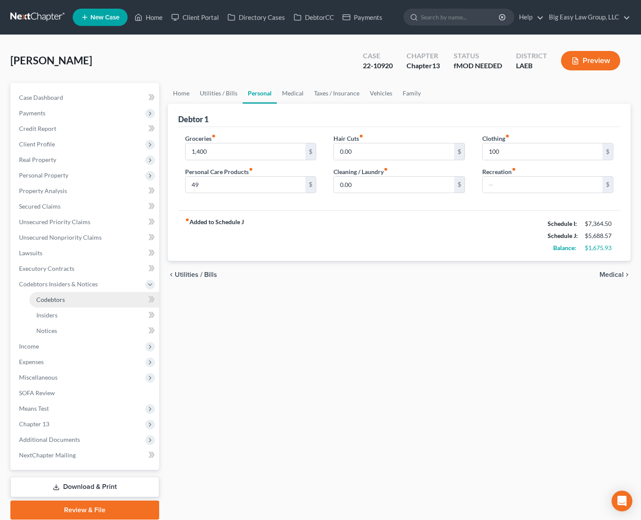
click at [73, 304] on link "Codebtors" at bounding box center [94, 300] width 130 height 16
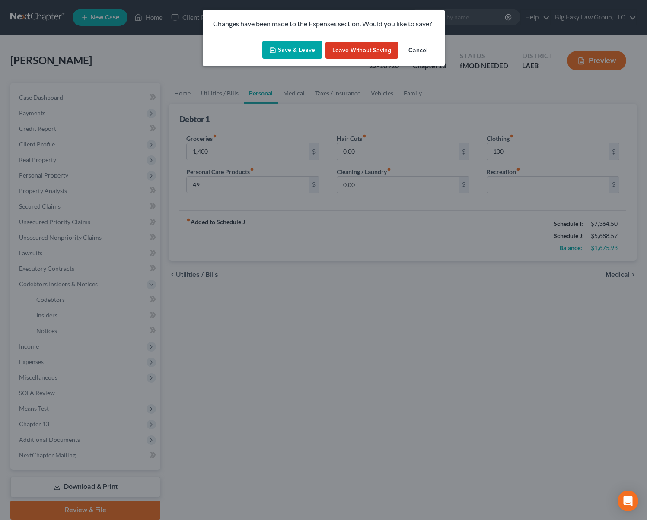
click at [296, 47] on button "Save & Leave" at bounding box center [292, 50] width 60 height 18
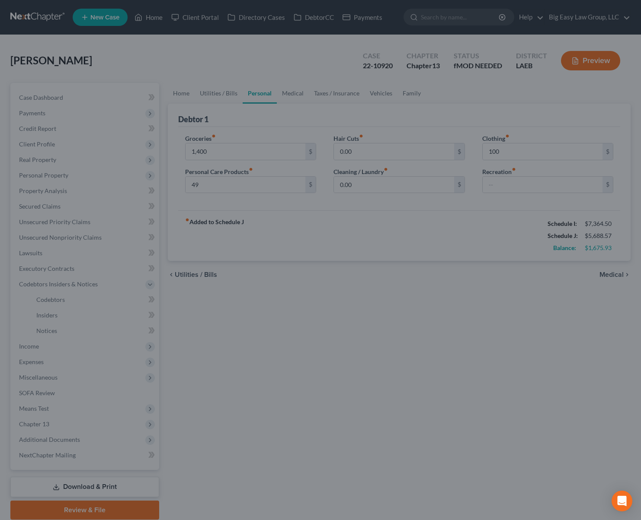
type input "1,400.00"
type input "49.00"
type input "100.00"
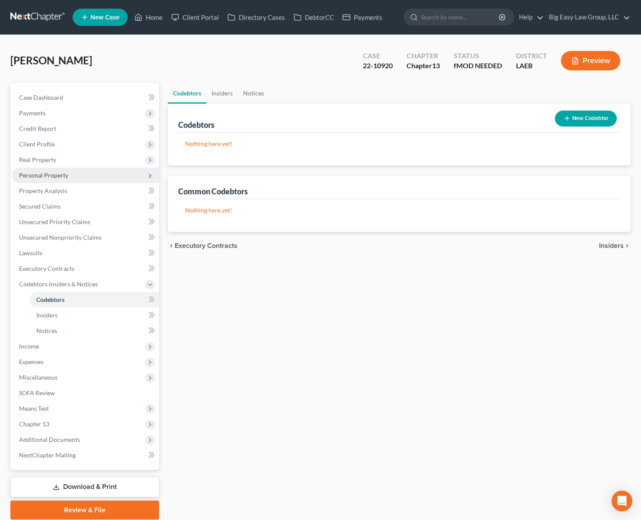
click at [97, 169] on span "Personal Property" at bounding box center [85, 176] width 147 height 16
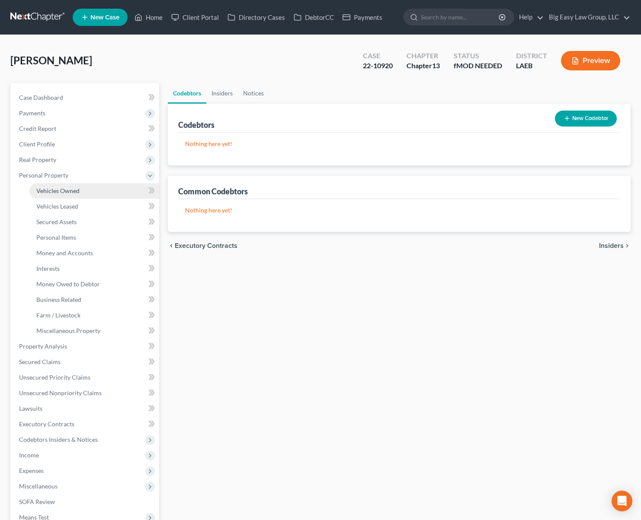
click at [97, 193] on link "Vehicles Owned" at bounding box center [94, 191] width 130 height 16
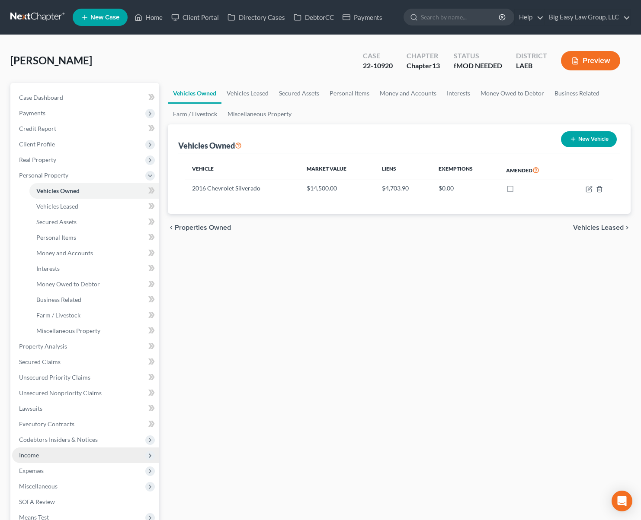
click at [67, 452] on span "Income" at bounding box center [85, 456] width 147 height 16
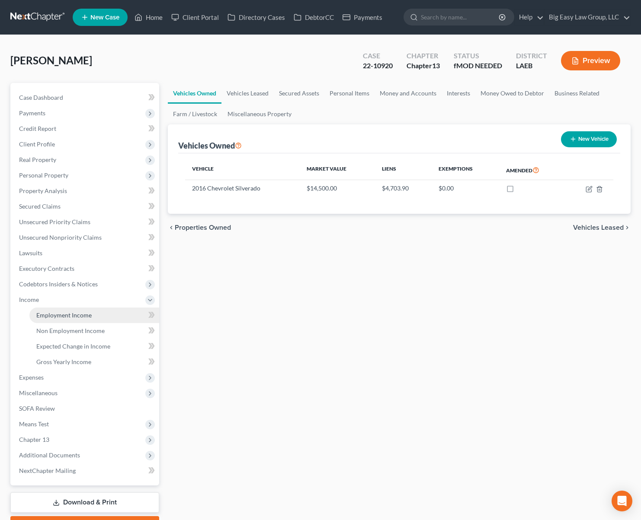
click at [94, 313] on link "Employment Income" at bounding box center [94, 316] width 130 height 16
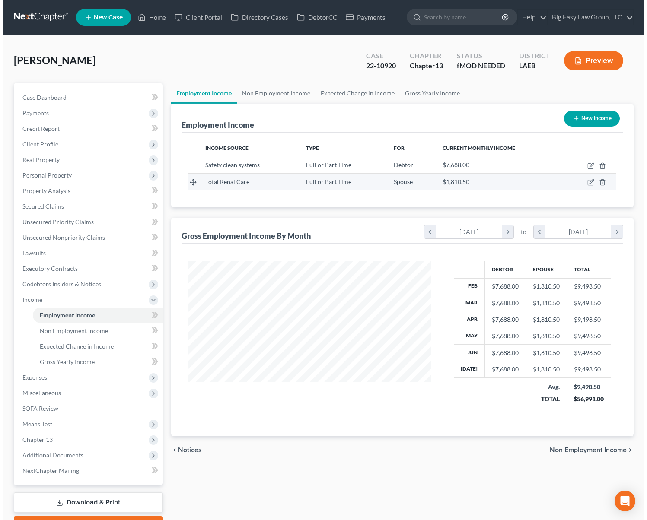
scroll to position [155, 260]
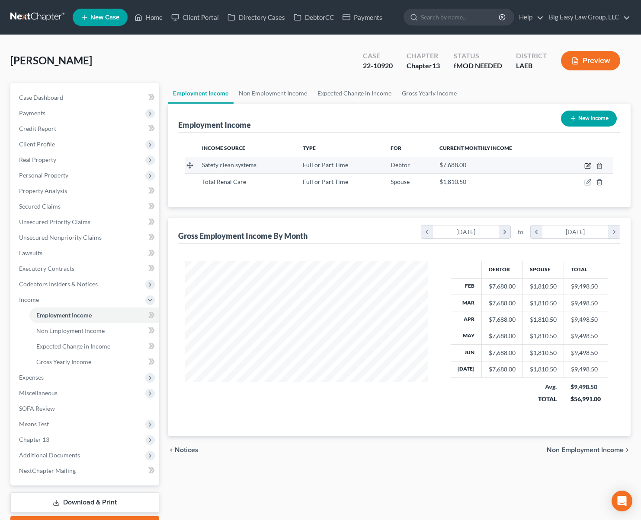
click at [586, 166] on icon "button" at bounding box center [587, 166] width 7 height 7
select select "0"
select select "22"
select select "0"
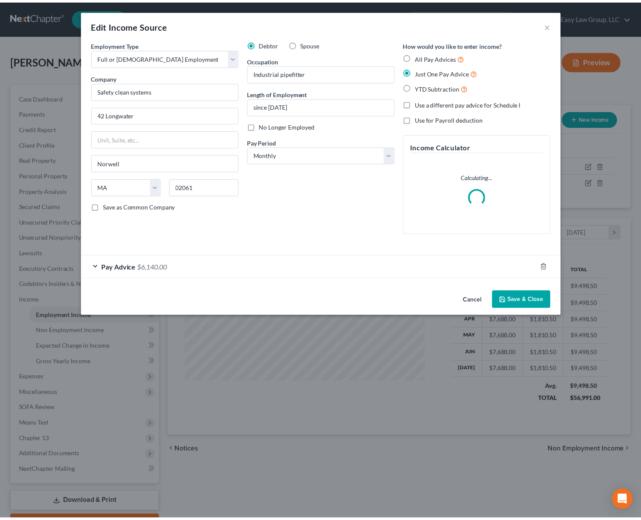
scroll to position [155, 262]
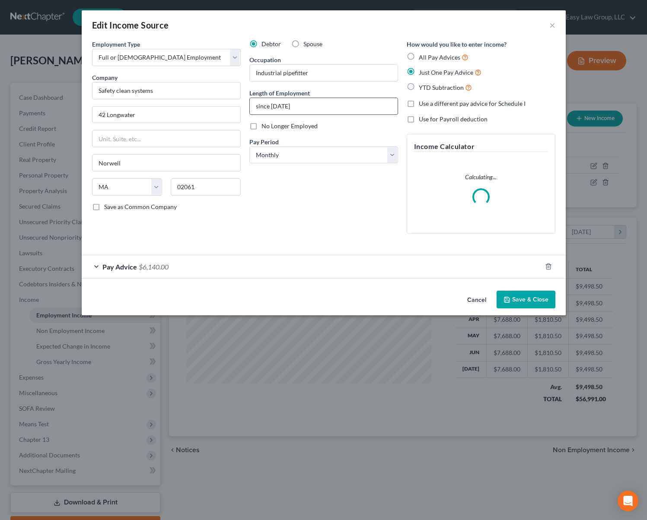
click at [308, 112] on input "since 2024" at bounding box center [324, 106] width 148 height 16
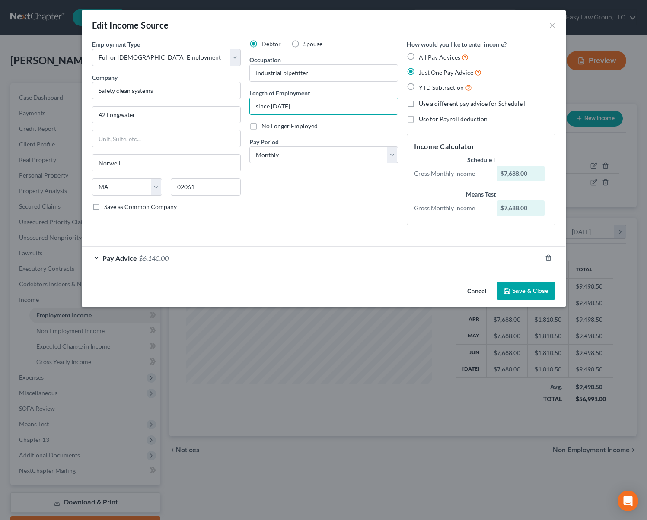
click at [149, 275] on div "Employment Type * Select Full or Part Time Employment Self Employment Company *…" at bounding box center [324, 159] width 484 height 239
click at [150, 258] on span "$6,140.00" at bounding box center [154, 258] width 30 height 8
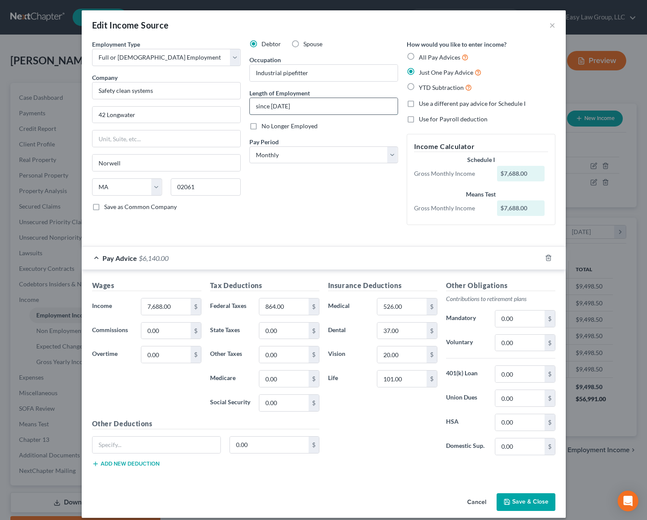
click at [309, 106] on input "since 2024" at bounding box center [324, 106] width 148 height 16
drag, startPoint x: 309, startPoint y: 106, endPoint x: 276, endPoint y: 107, distance: 33.3
click at [276, 107] on input "since 2024" at bounding box center [324, 106] width 148 height 16
type input "since Oct 2022"
drag, startPoint x: 305, startPoint y: 223, endPoint x: 319, endPoint y: 213, distance: 17.1
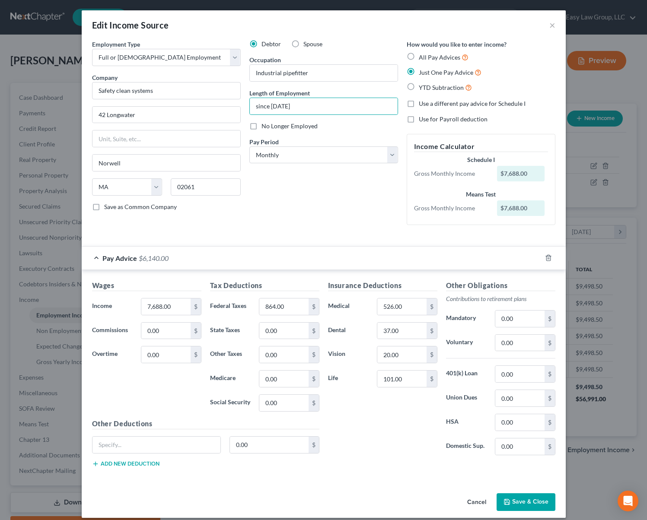
click at [305, 223] on div "Debtor Spouse Occupation Industrial pipefitter Length of Employment since Oct 2…" at bounding box center [323, 136] width 157 height 192
click at [514, 508] on button "Save & Close" at bounding box center [526, 503] width 59 height 18
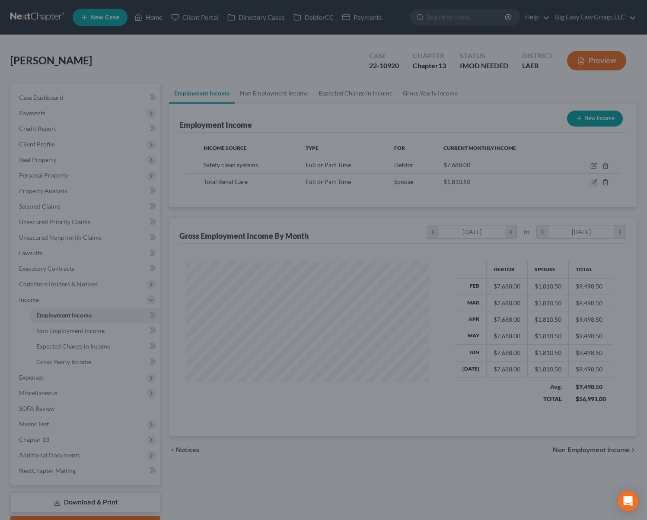
scroll to position [432127, 432022]
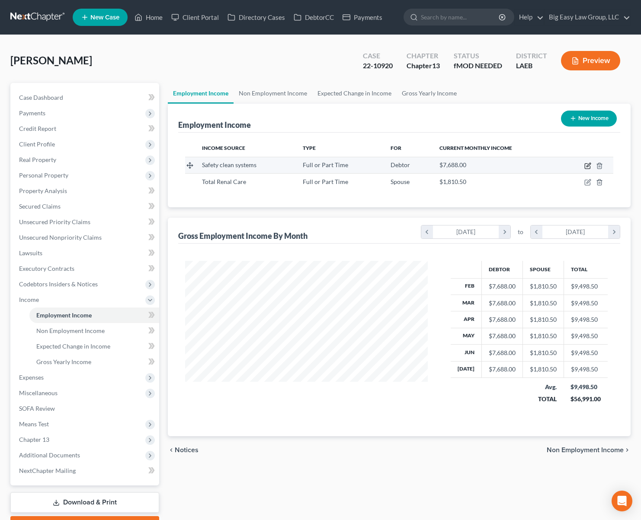
click at [587, 165] on icon "button" at bounding box center [588, 165] width 4 height 4
select select "0"
select select "22"
select select "0"
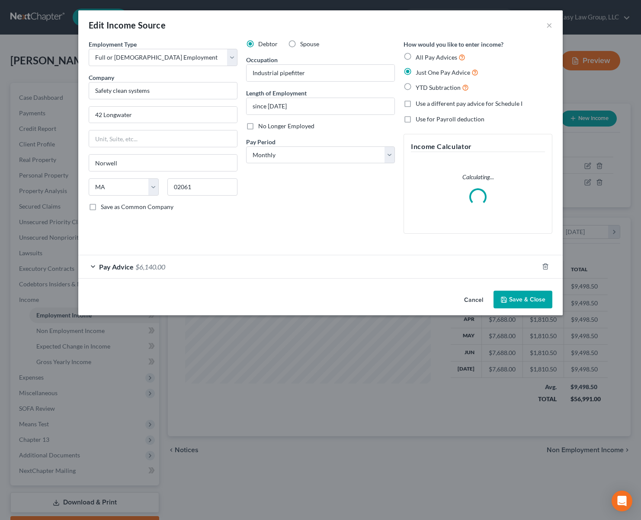
scroll to position [155, 262]
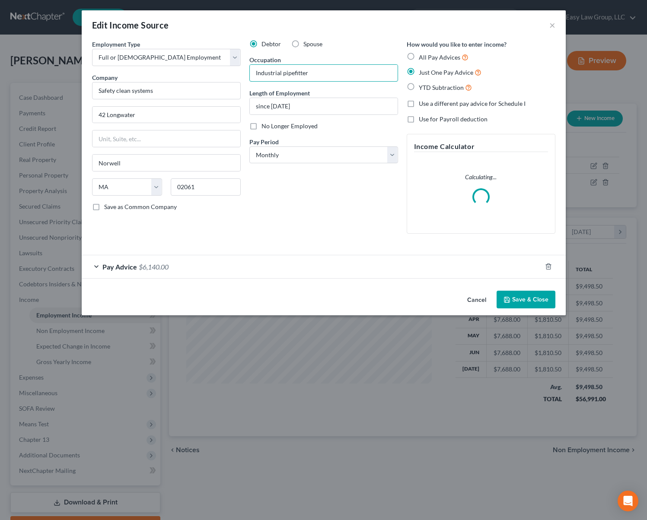
drag, startPoint x: 314, startPoint y: 74, endPoint x: 122, endPoint y: 17, distance: 199.8
click at [152, 26] on div "Edit Income Source × Employment Type * Select Full or Part Time Employment Self…" at bounding box center [324, 162] width 484 height 305
type input "maintenance lead"
click at [521, 300] on button "Save & Close" at bounding box center [526, 300] width 59 height 18
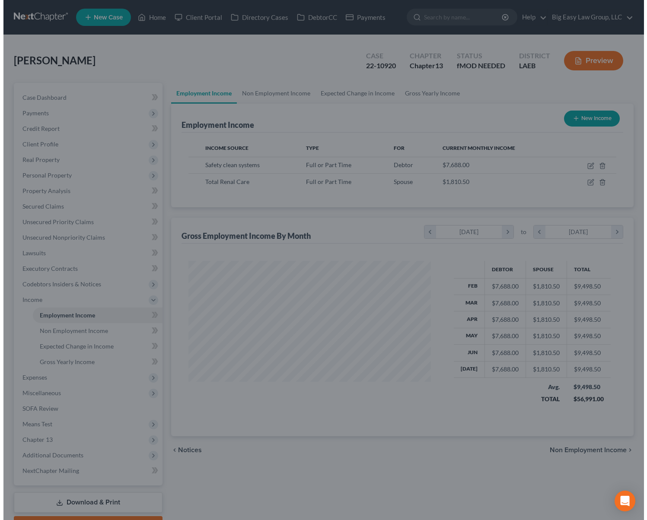
scroll to position [432127, 432022]
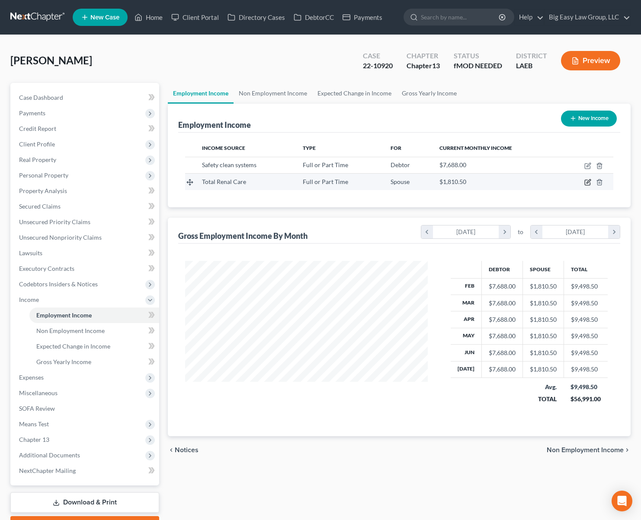
click at [585, 183] on icon "button" at bounding box center [587, 182] width 7 height 7
select select "0"
select select "5"
select select "0"
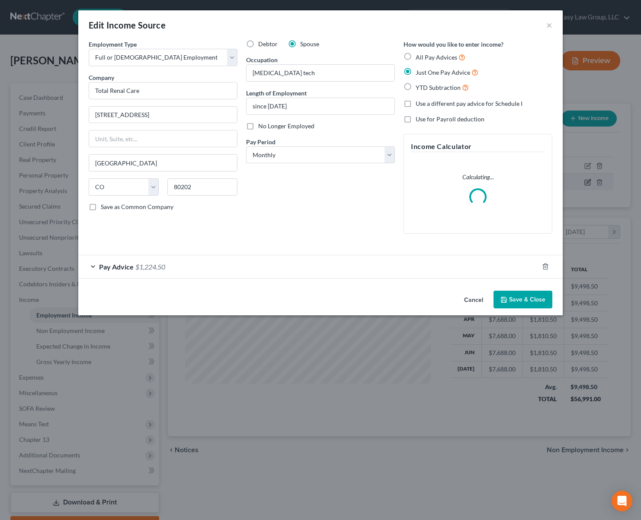
scroll to position [155, 262]
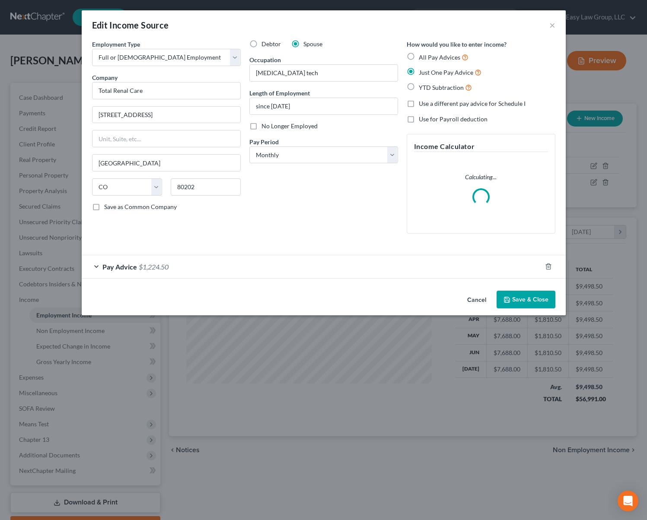
click at [520, 296] on button "Save & Close" at bounding box center [526, 300] width 59 height 18
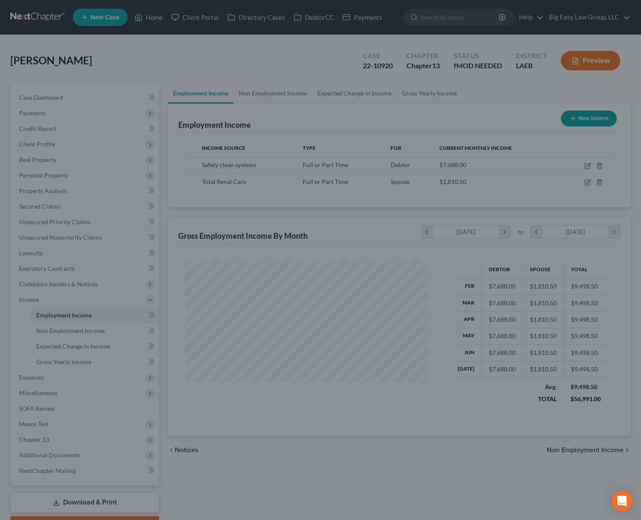
scroll to position [432127, 432022]
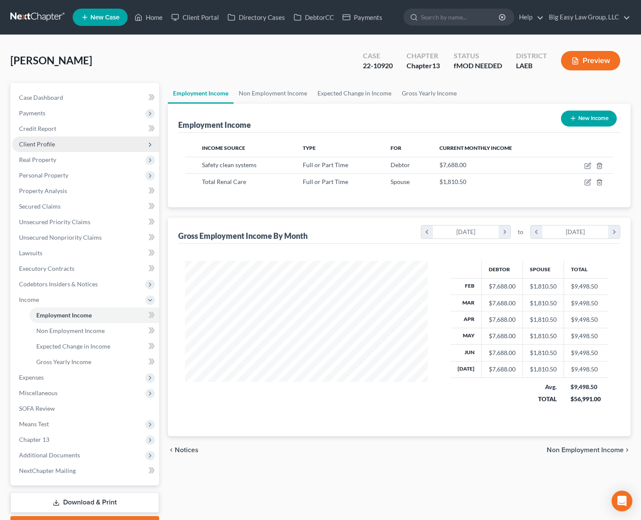
click at [77, 146] on span "Client Profile" at bounding box center [85, 145] width 147 height 16
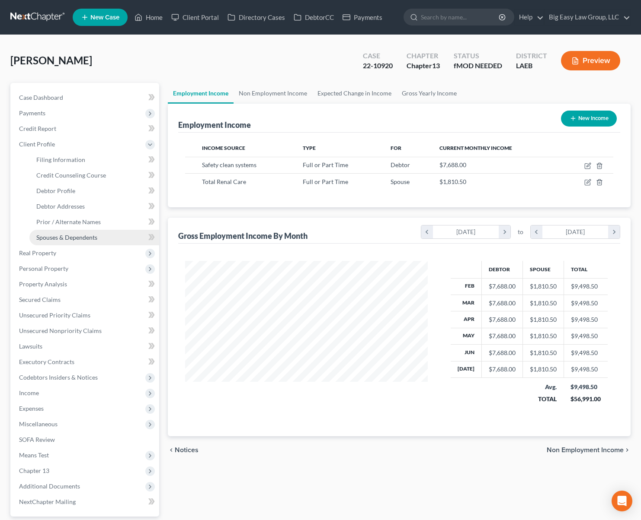
click at [113, 243] on link "Spouses & Dependents" at bounding box center [94, 238] width 130 height 16
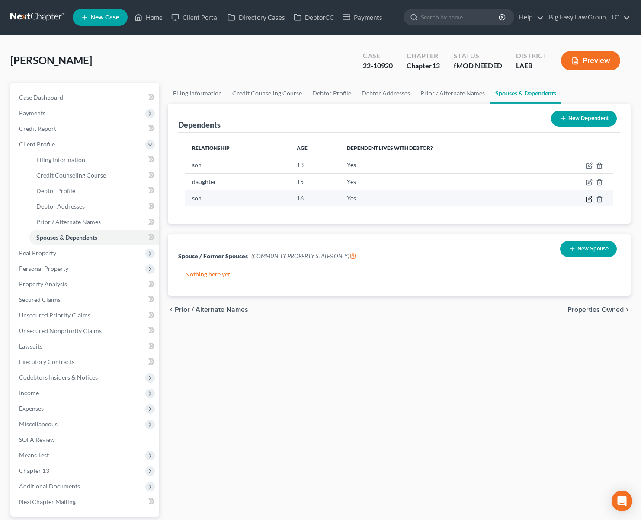
drag, startPoint x: 590, startPoint y: 199, endPoint x: 549, endPoint y: 198, distance: 41.1
click at [549, 198] on td at bounding box center [578, 198] width 70 height 16
click at [588, 198] on icon "button" at bounding box center [589, 198] width 4 height 4
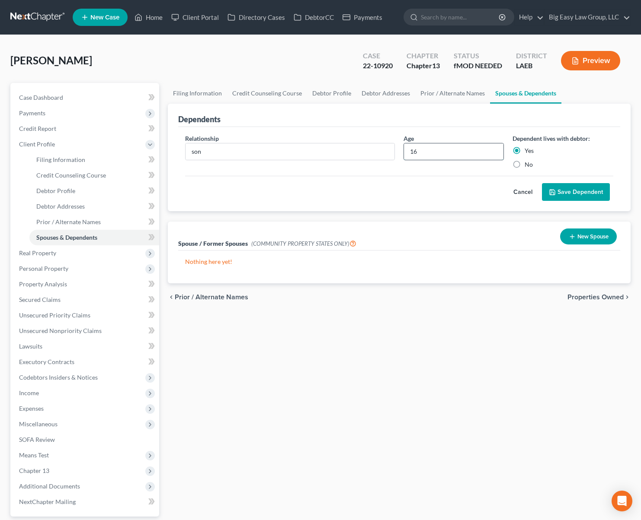
click at [429, 153] on input "16" at bounding box center [454, 152] width 100 height 16
type input "19"
click at [568, 189] on button "Save Dependent" at bounding box center [576, 192] width 68 height 18
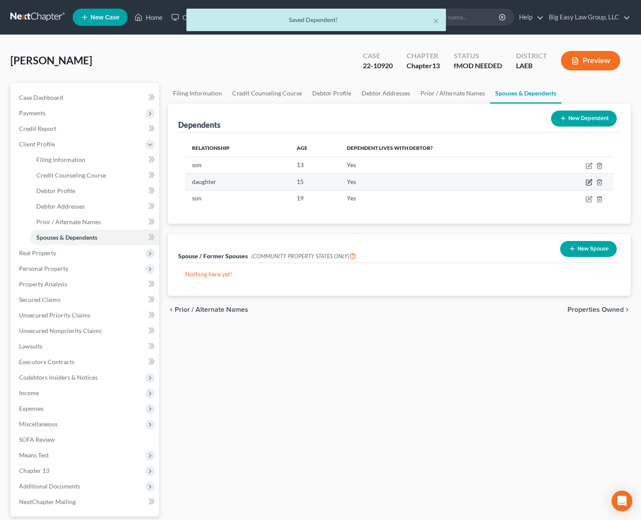
click at [587, 180] on icon "button" at bounding box center [588, 182] width 5 height 5
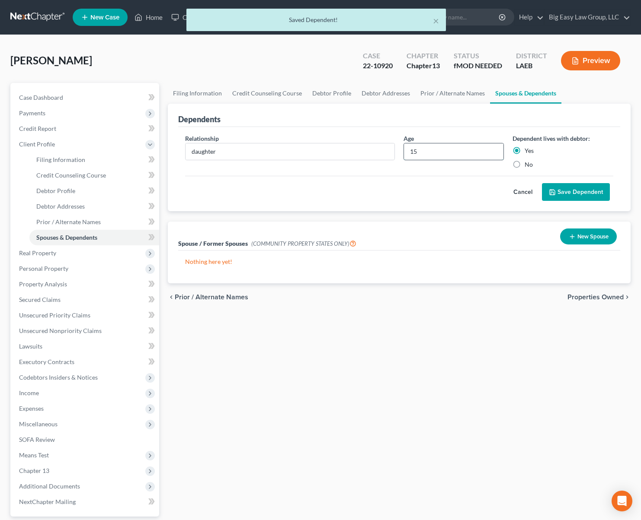
click at [434, 155] on input "15" at bounding box center [454, 152] width 100 height 16
type input "18"
click at [577, 190] on button "Save Dependent" at bounding box center [576, 192] width 68 height 18
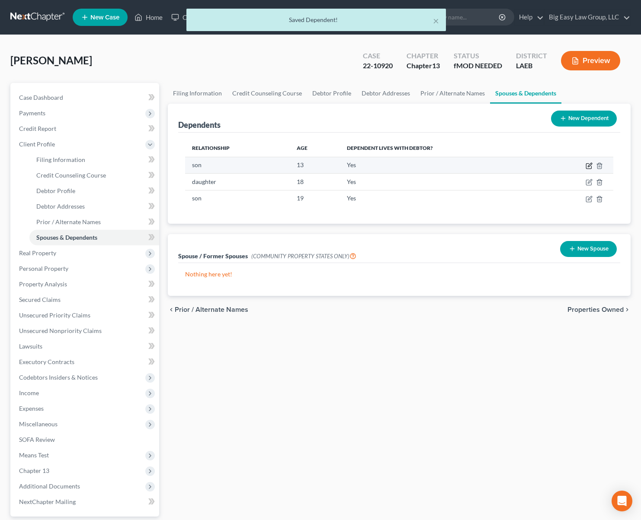
click at [592, 164] on icon "button" at bounding box center [588, 166] width 7 height 7
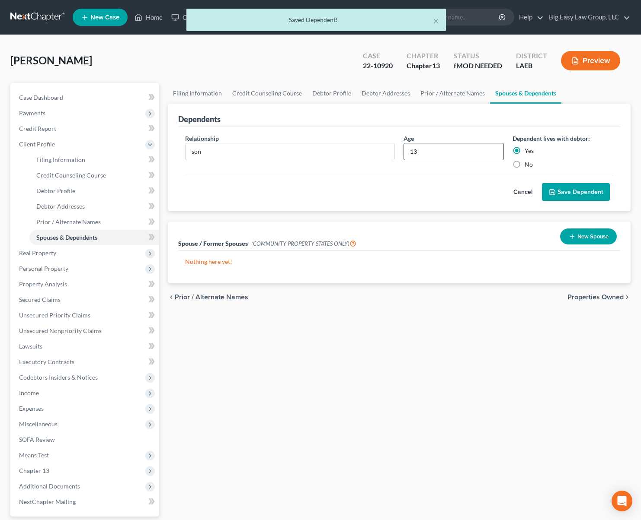
click at [429, 151] on input "13" at bounding box center [454, 152] width 100 height 16
type input "16"
click at [577, 192] on button "Save Dependent" at bounding box center [576, 192] width 68 height 18
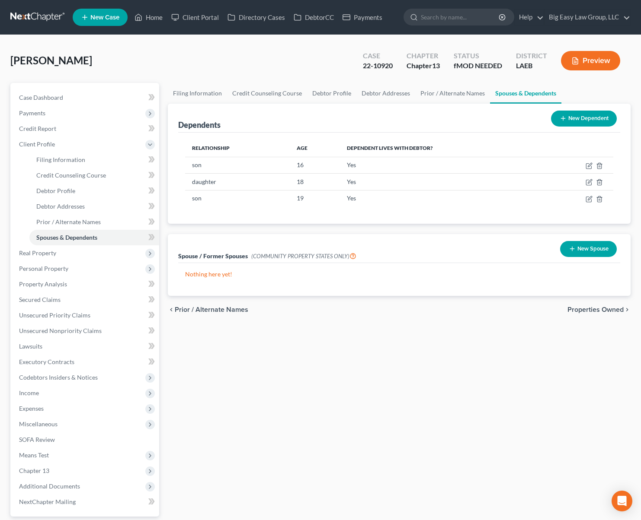
click at [291, 58] on div "Steele, Peter Upgraded Case 22-10920 Chapter Chapter 13 Status fMOD NEEDED Dist…" at bounding box center [320, 64] width 620 height 38
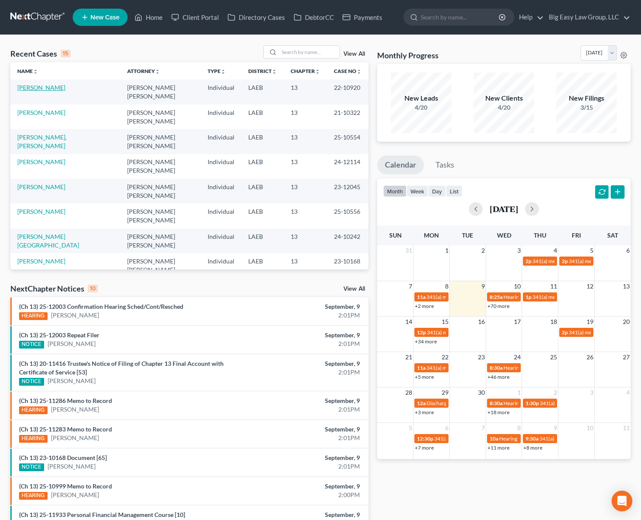
click at [48, 89] on link "[PERSON_NAME]" at bounding box center [41, 87] width 48 height 7
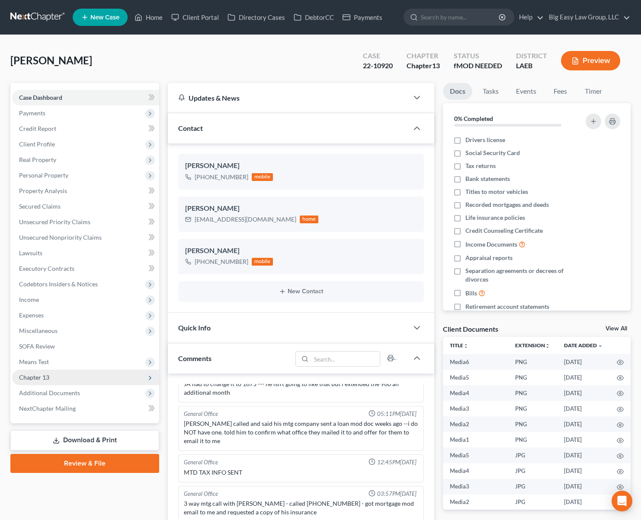
scroll to position [1938, 0]
click at [114, 377] on span "Chapter 13" at bounding box center [85, 378] width 147 height 16
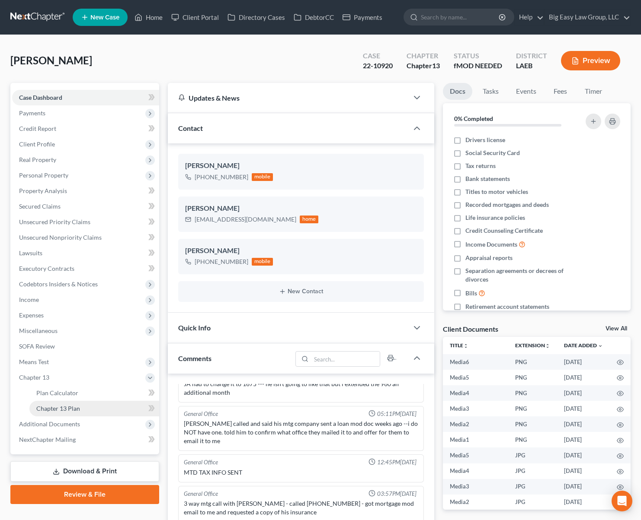
click at [116, 405] on link "Chapter 13 Plan" at bounding box center [94, 409] width 130 height 16
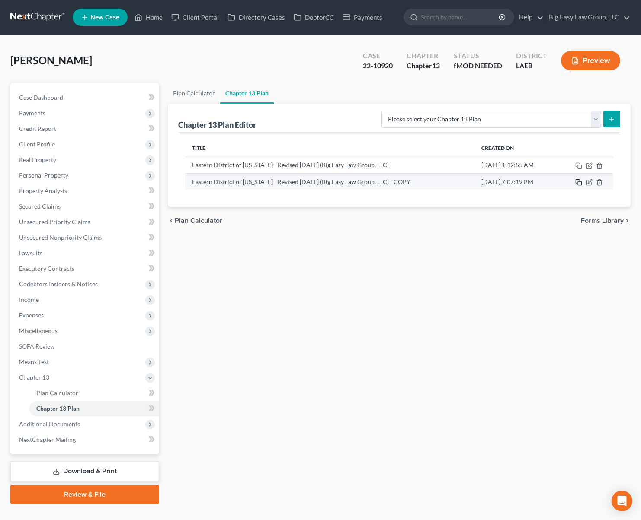
click at [580, 182] on rect "button" at bounding box center [580, 184] width 4 height 4
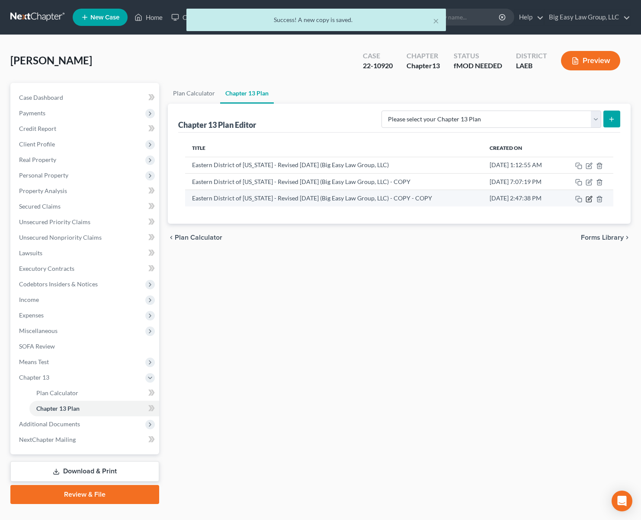
click at [589, 197] on icon "button" at bounding box center [588, 199] width 7 height 7
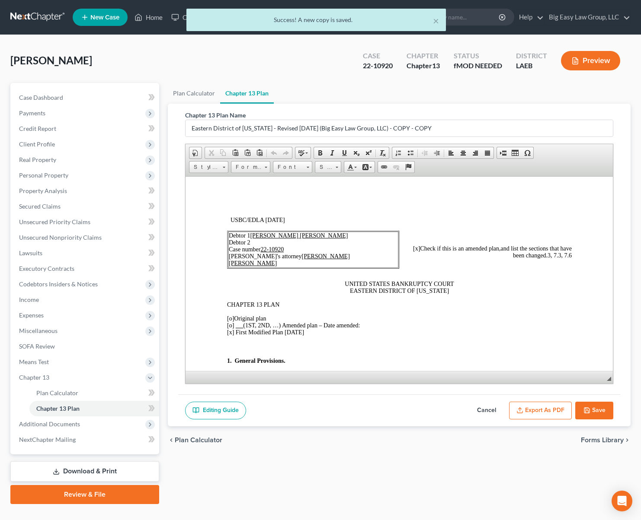
scroll to position [2, 0]
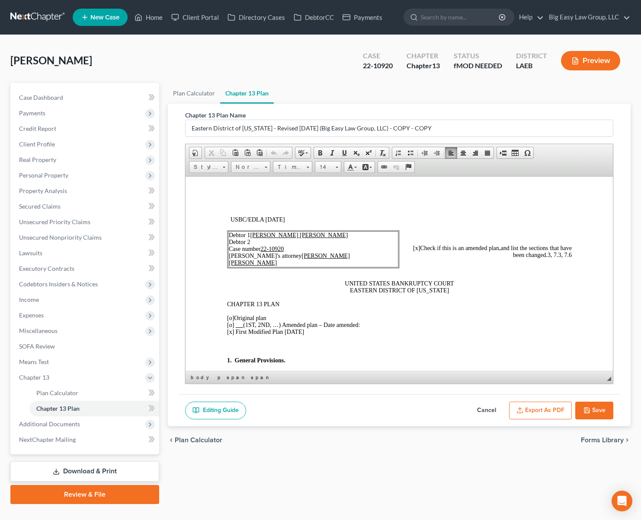
drag, startPoint x: 313, startPoint y: 330, endPoint x: 284, endPoint y: 331, distance: 29.0
click at [284, 331] on p "[o] Original plan [o] (1ST, 2ND, …) Amended plan – Date amended: [x] First Modi…" at bounding box center [399, 325] width 345 height 21
click at [324, 333] on p "[o] Original plan [o] (1ST, 2ND, …) Amended plan – Date amended: [x] First Modi…" at bounding box center [399, 325] width 345 height 21
drag, startPoint x: 327, startPoint y: 334, endPoint x: 310, endPoint y: 332, distance: 17.0
click at [310, 332] on p "[o] Original plan [o] (1ST, 2ND, …) Amended plan – Date amended: [x] First Modi…" at bounding box center [399, 325] width 345 height 21
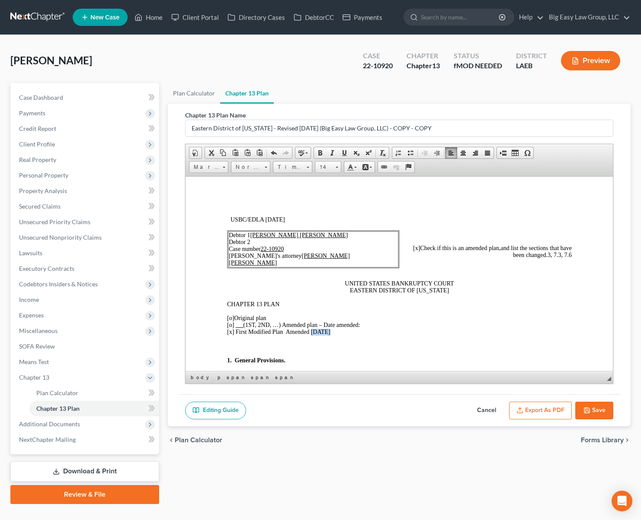
click at [329, 332] on p "[o] Original plan [o] (1ST, 2ND, …) Amended plan – Date amended: [x] First Modi…" at bounding box center [399, 325] width 345 height 21
drag, startPoint x: 330, startPoint y: 332, endPoint x: 234, endPoint y: 331, distance: 95.5
click at [234, 331] on p "[o] Original plan [o] (1ST, 2ND, …) Amended plan – Date amended: [x] First Modi…" at bounding box center [399, 325] width 345 height 21
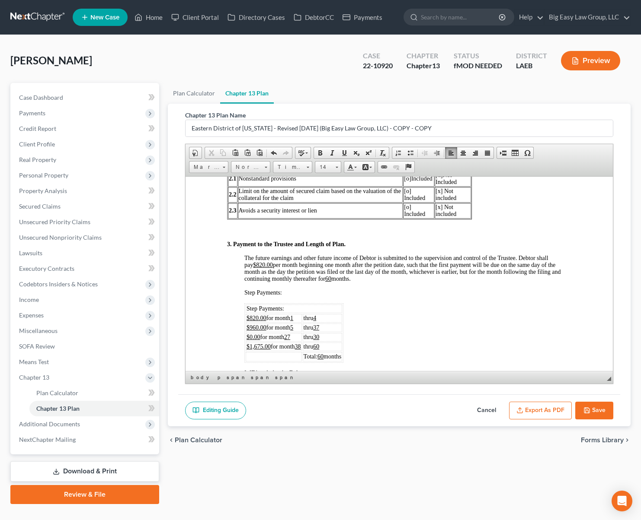
scroll to position [475, 0]
click at [330, 339] on td "thru 30" at bounding box center [322, 335] width 40 height 9
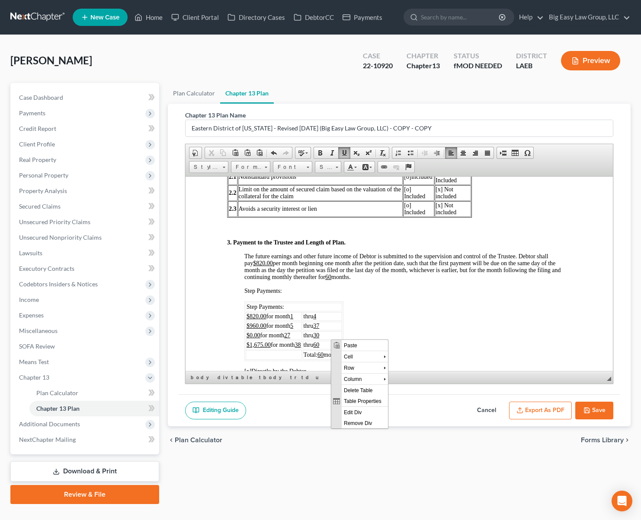
scroll to position [0, 0]
click at [348, 370] on span "Row" at bounding box center [362, 367] width 42 height 11
click at [421, 378] on span "Insert Row After" at bounding box center [423, 378] width 50 height 11
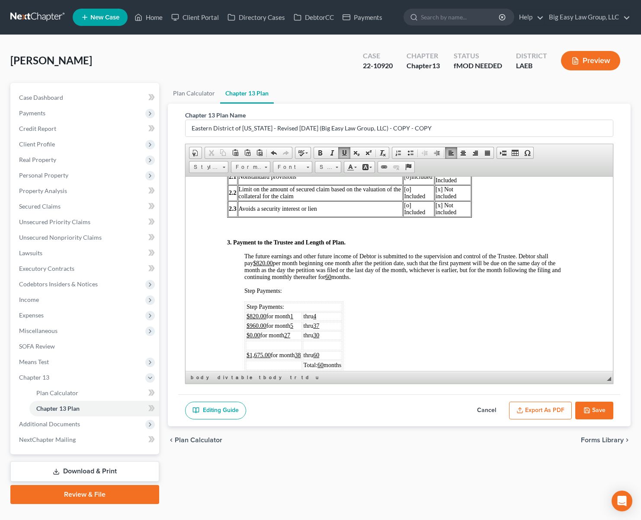
click at [325, 329] on p "thru 37" at bounding box center [322, 325] width 38 height 7
click at [283, 350] on td at bounding box center [273, 346] width 56 height 10
drag, startPoint x: 294, startPoint y: 333, endPoint x: 247, endPoint y: 335, distance: 46.3
click at [247, 330] on td "$960.00 for month 5" at bounding box center [273, 326] width 56 height 9
copy span "$960.00 for month 5"
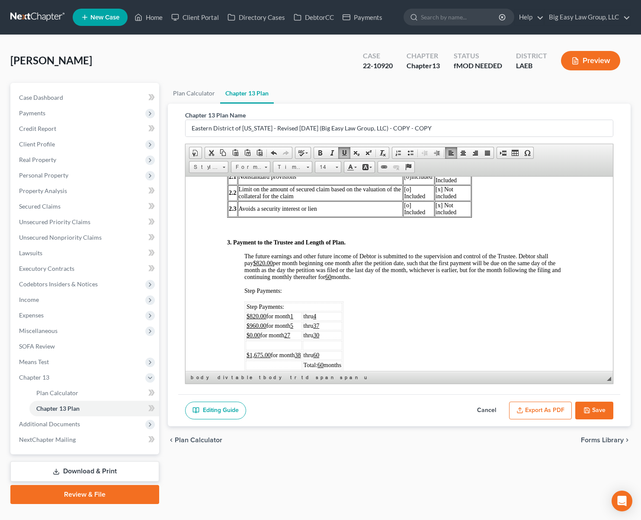
click at [251, 350] on td at bounding box center [273, 346] width 56 height 10
click at [329, 329] on p "thru 37" at bounding box center [322, 325] width 38 height 7
drag, startPoint x: 327, startPoint y: 335, endPoint x: 318, endPoint y: 340, distance: 10.8
click at [306, 329] on p "thru 37" at bounding box center [322, 325] width 38 height 7
copy span "thru 37"
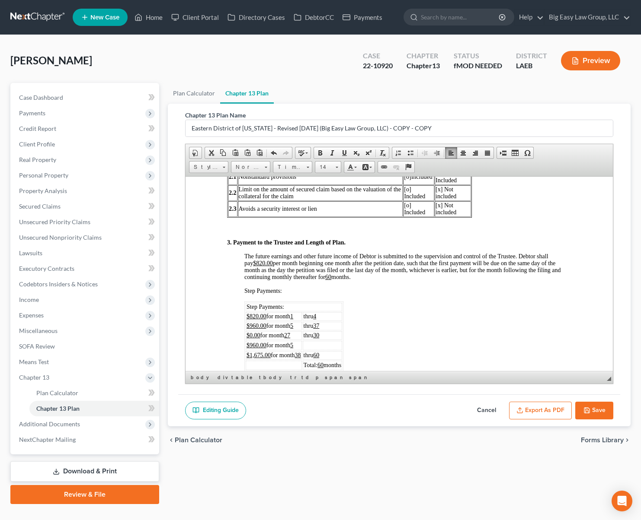
click at [313, 338] on span "thru" at bounding box center [308, 335] width 10 height 6
click at [318, 350] on td at bounding box center [322, 346] width 40 height 10
click at [315, 329] on span "thru 37" at bounding box center [311, 325] width 16 height 6
click at [319, 329] on u "37" at bounding box center [316, 325] width 6 height 6
click at [290, 338] on u "27" at bounding box center [287, 335] width 6 height 6
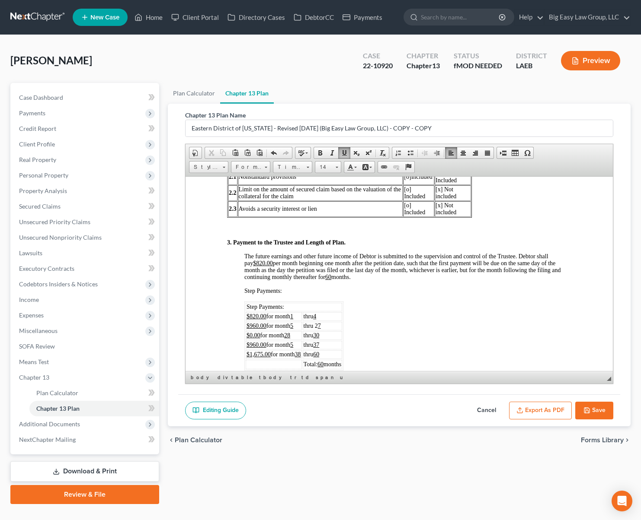
click at [319, 338] on u "30" at bounding box center [316, 335] width 6 height 6
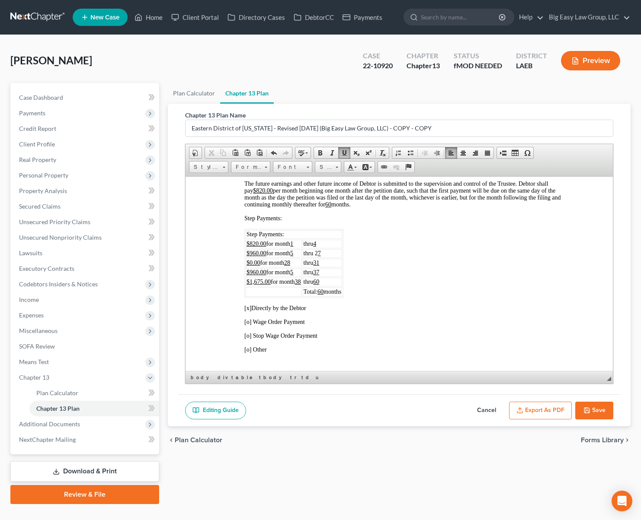
scroll to position [548, 0]
click at [293, 275] on u "5" at bounding box center [291, 271] width 3 height 6
click at [463, 295] on div "3. Payment to the Trustee and Length of Plan. The future earnings and other fut…" at bounding box center [399, 417] width 345 height 503
click at [594, 414] on button "Save" at bounding box center [594, 411] width 38 height 18
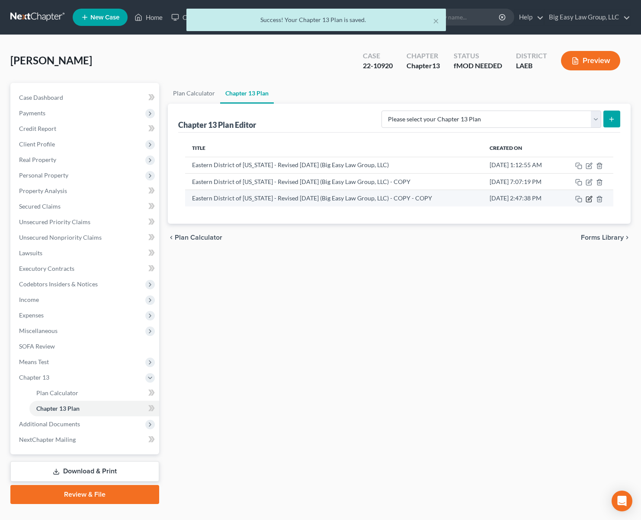
click at [588, 201] on icon "button" at bounding box center [588, 199] width 7 height 7
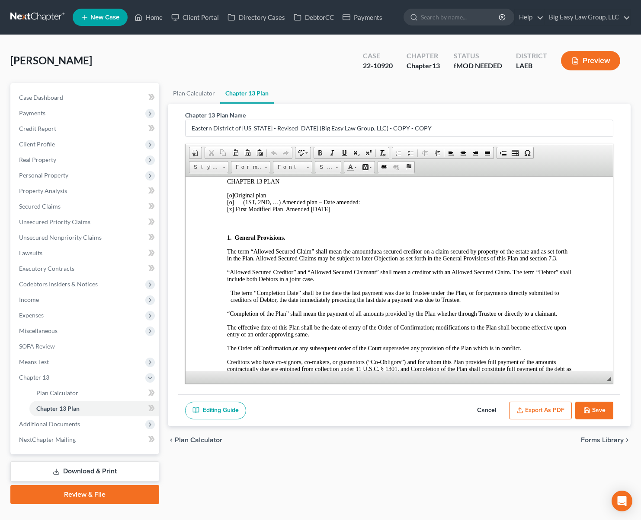
scroll to position [133, 0]
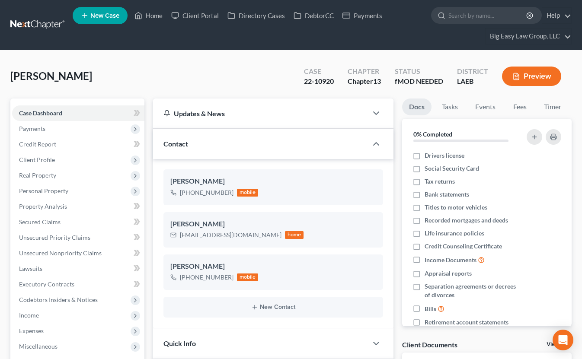
select select "0"
click at [86, 160] on span "Client Profile" at bounding box center [78, 160] width 132 height 16
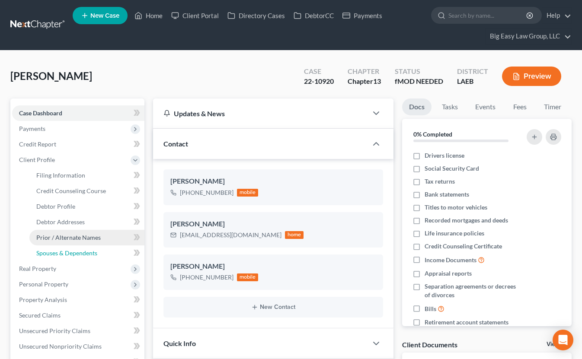
click at [102, 246] on link "Spouses & Dependents" at bounding box center [86, 254] width 115 height 16
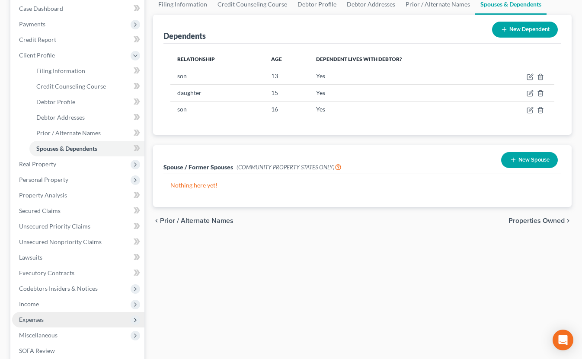
scroll to position [185, 0]
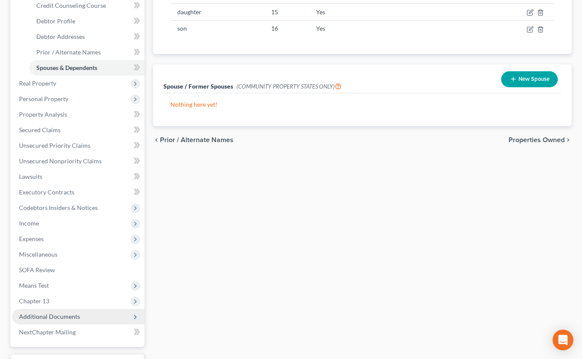
click at [100, 312] on span "Additional Documents" at bounding box center [78, 317] width 132 height 16
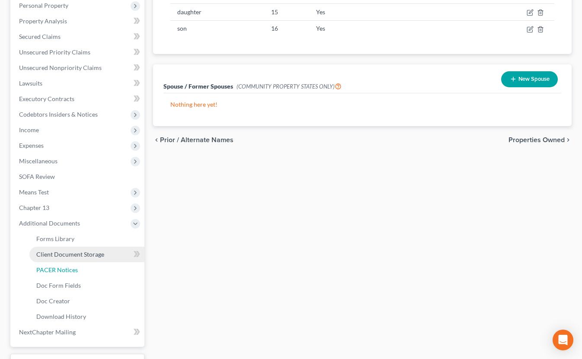
click at [92, 271] on link "PACER Notices" at bounding box center [86, 270] width 115 height 16
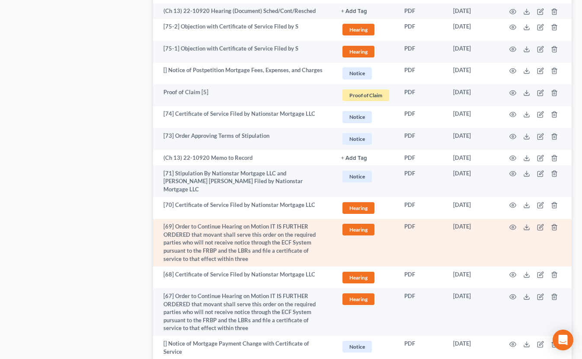
scroll to position [747, 0]
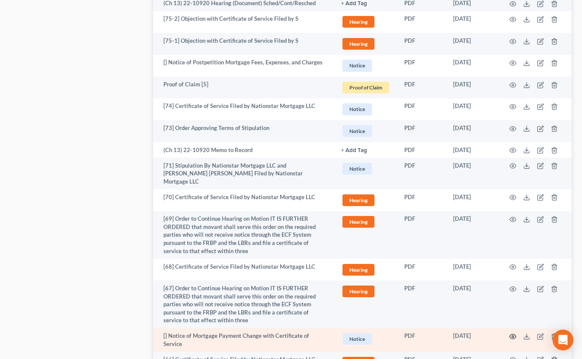
click at [511, 333] on icon "button" at bounding box center [512, 336] width 7 height 7
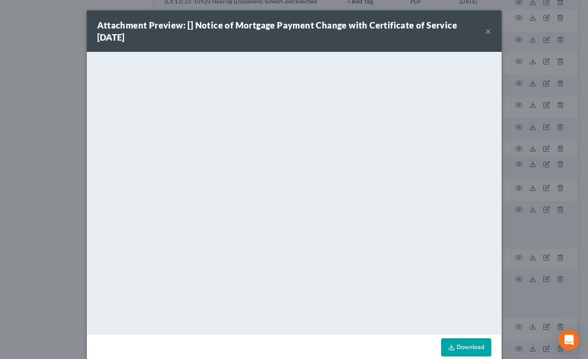
click at [485, 33] on button "×" at bounding box center [488, 31] width 6 height 10
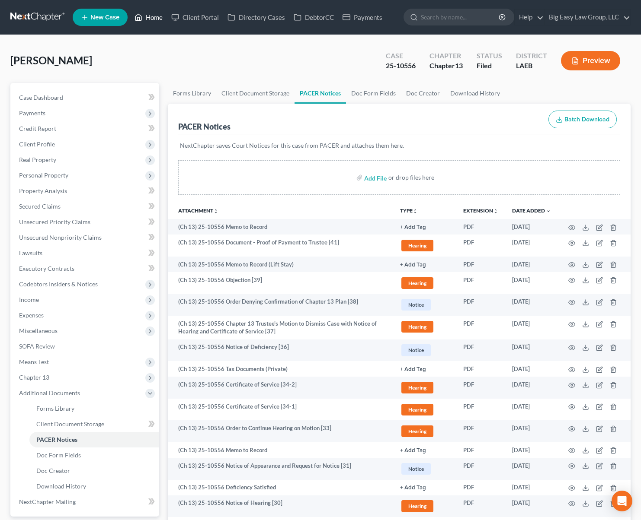
click at [145, 22] on link "Home" at bounding box center [148, 18] width 37 height 16
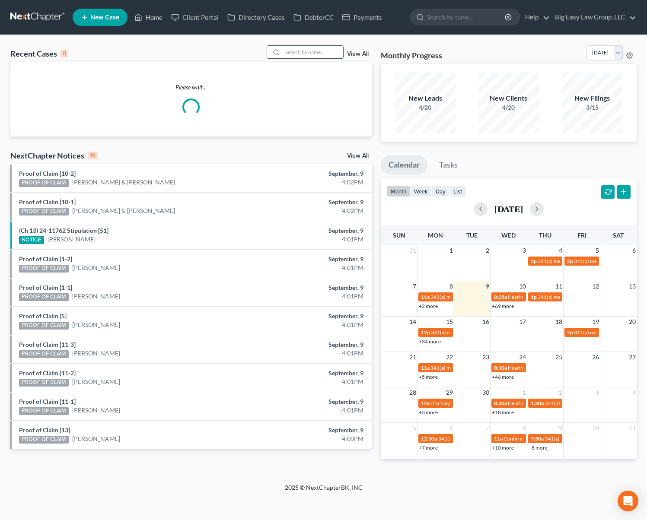
click at [302, 49] on input "search" at bounding box center [313, 52] width 61 height 13
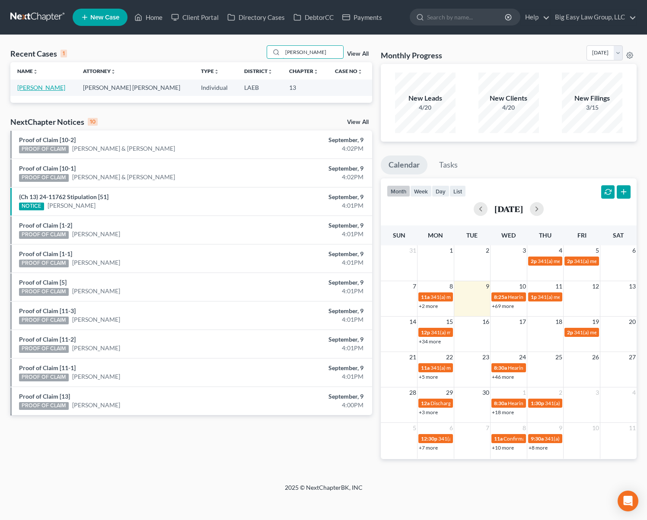
type input "balis"
drag, startPoint x: 40, startPoint y: 86, endPoint x: 46, endPoint y: 83, distance: 6.8
click at [40, 86] on link "[PERSON_NAME]" at bounding box center [41, 87] width 48 height 7
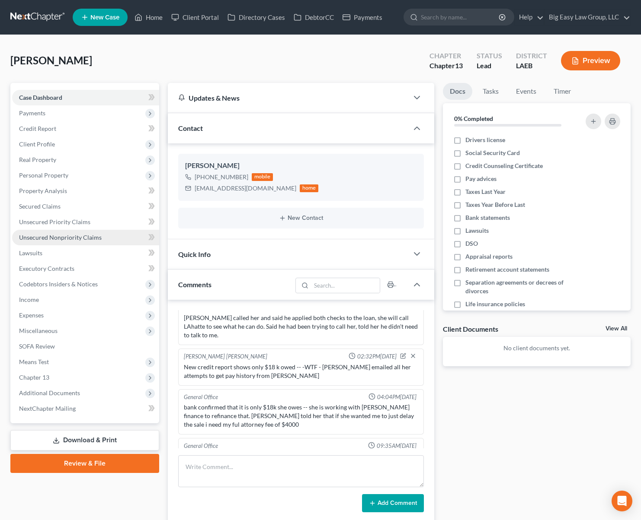
scroll to position [3084, 0]
click at [72, 230] on link "Unsecured Nonpriority Claims" at bounding box center [85, 238] width 147 height 16
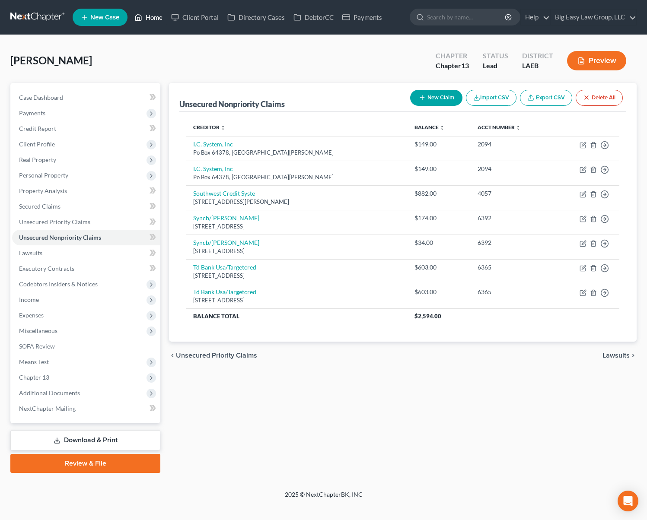
click at [161, 16] on link "Home" at bounding box center [148, 18] width 37 height 16
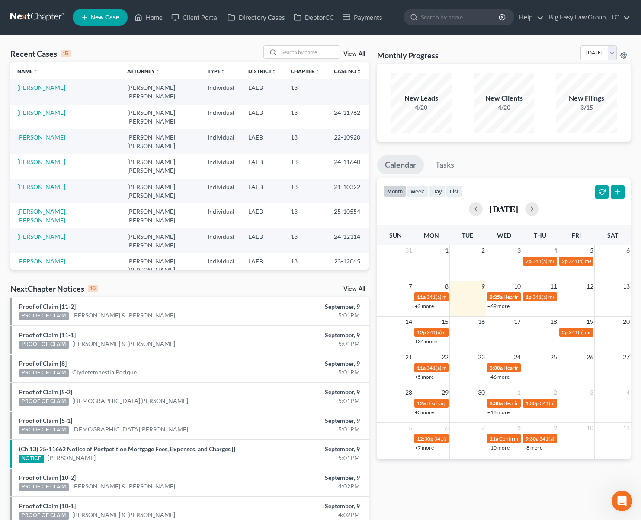
click at [31, 140] on link "[PERSON_NAME]" at bounding box center [41, 137] width 48 height 7
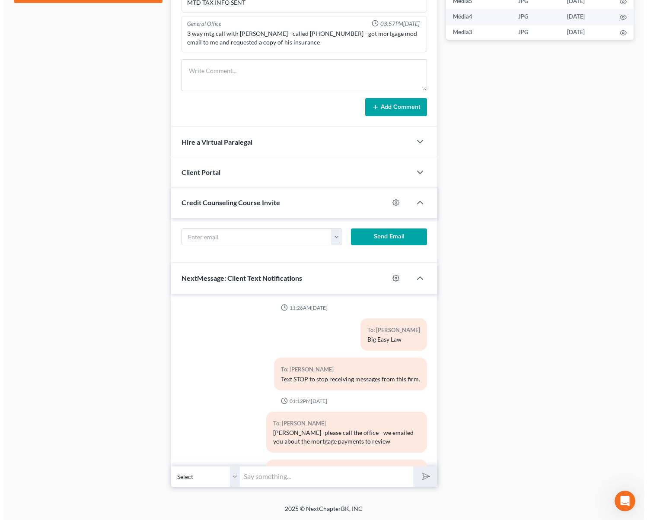
scroll to position [2275, 0]
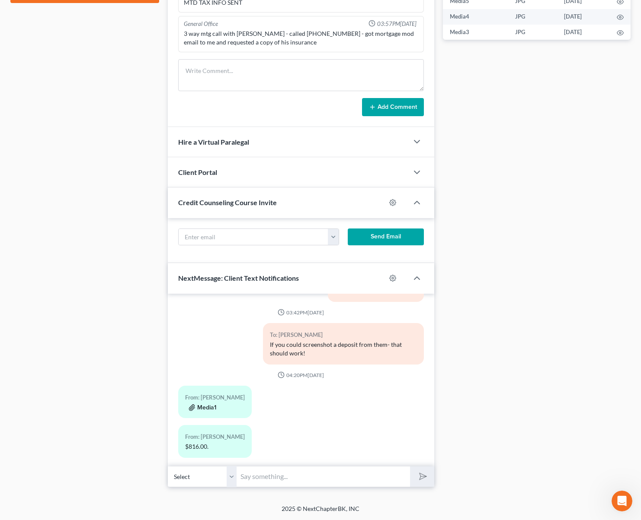
click at [211, 405] on button "Media1" at bounding box center [202, 408] width 28 height 7
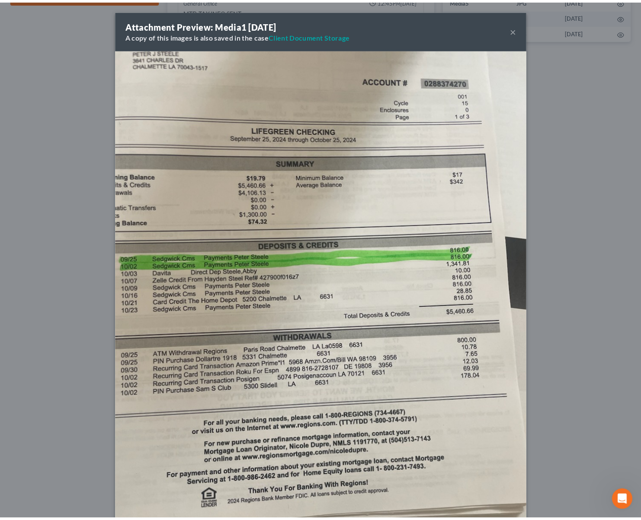
scroll to position [2400, 0]
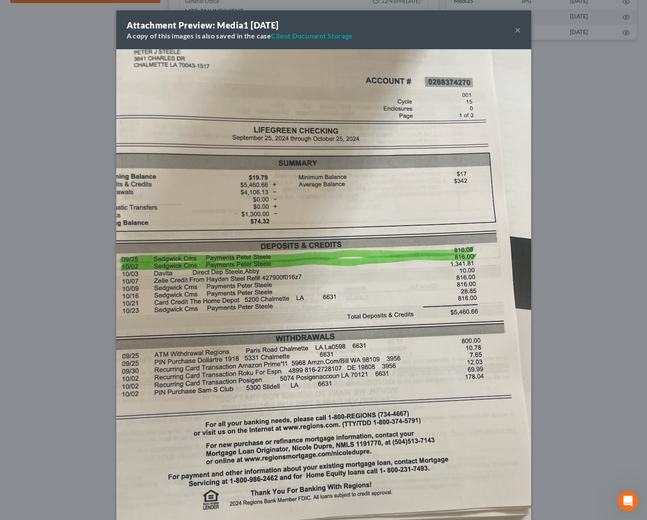
click at [517, 26] on button "×" at bounding box center [518, 30] width 6 height 10
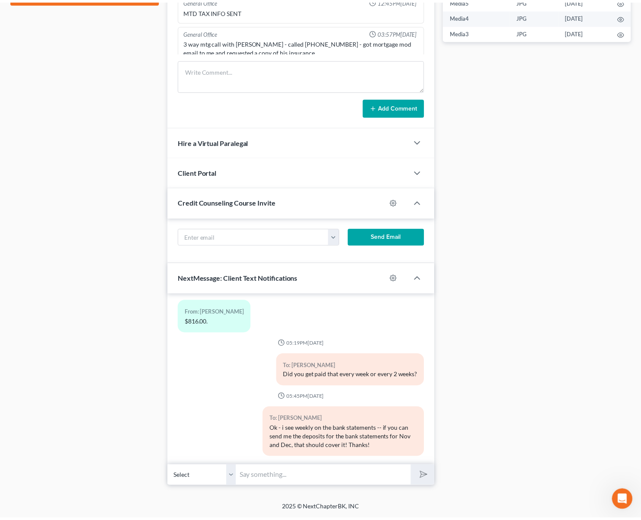
scroll to position [311, 0]
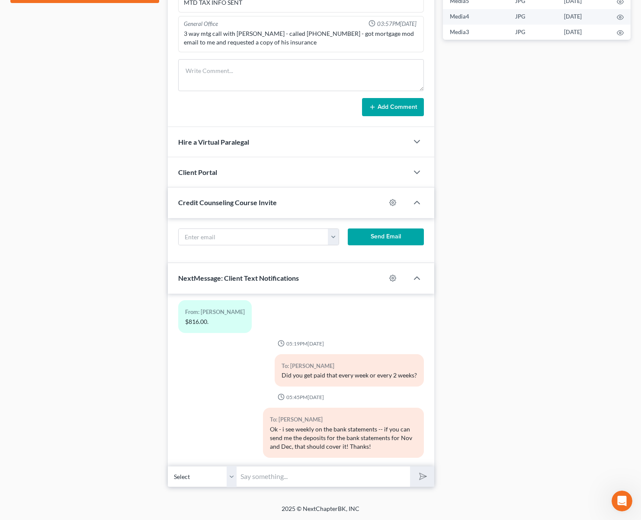
click at [517, 27] on td "JPG" at bounding box center [532, 33] width 49 height 16
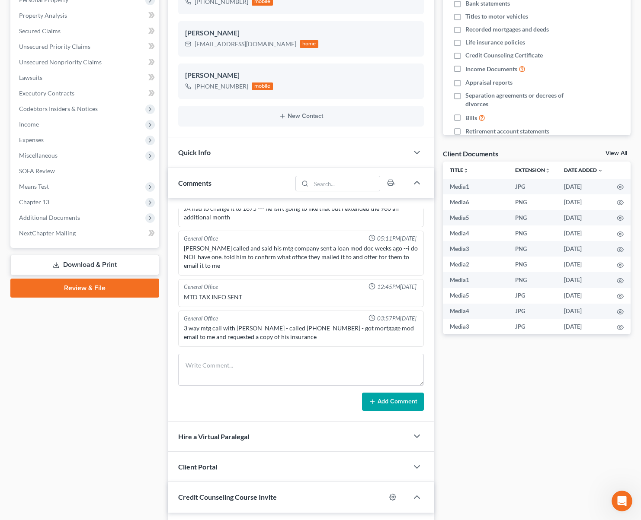
scroll to position [0, 0]
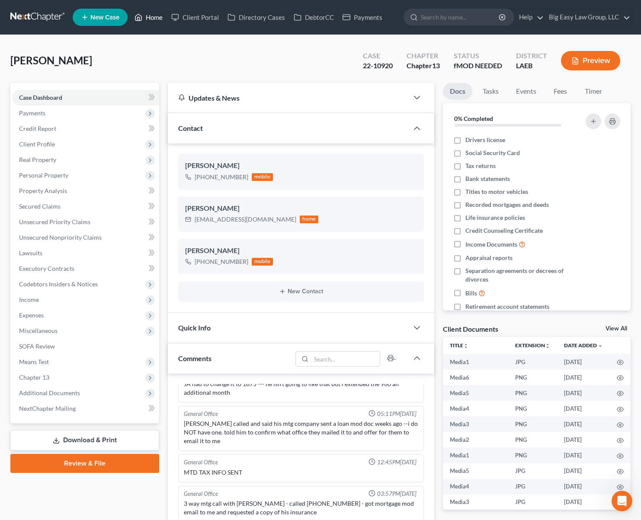
click at [149, 12] on link "Home" at bounding box center [148, 18] width 37 height 16
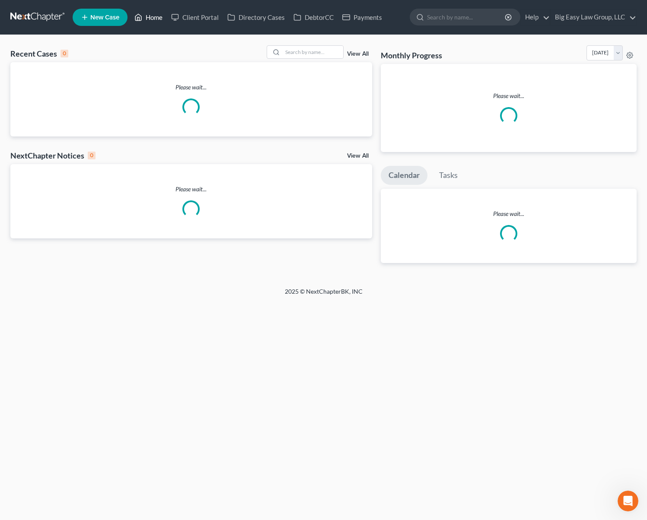
click at [153, 13] on link "Home" at bounding box center [148, 18] width 37 height 16
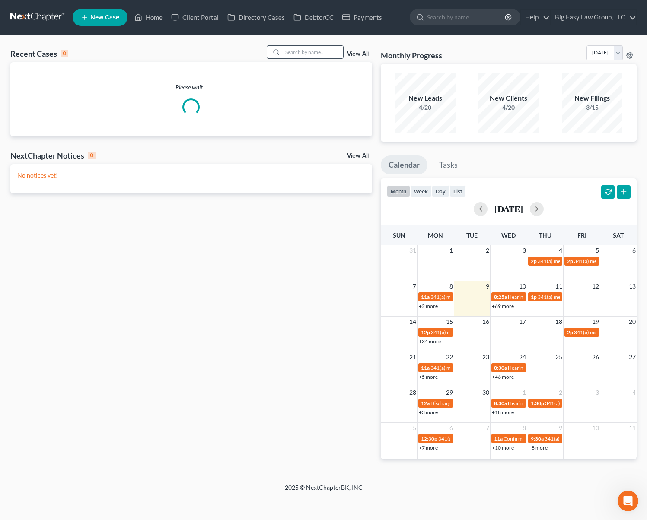
click at [301, 49] on input "search" at bounding box center [313, 52] width 61 height 13
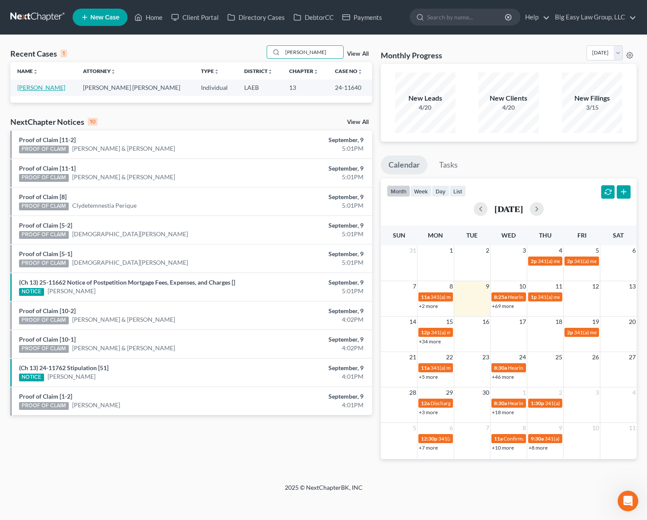
type input "barrios"
drag, startPoint x: 44, startPoint y: 87, endPoint x: 54, endPoint y: 93, distance: 12.0
click at [44, 87] on link "[PERSON_NAME]" at bounding box center [41, 87] width 48 height 7
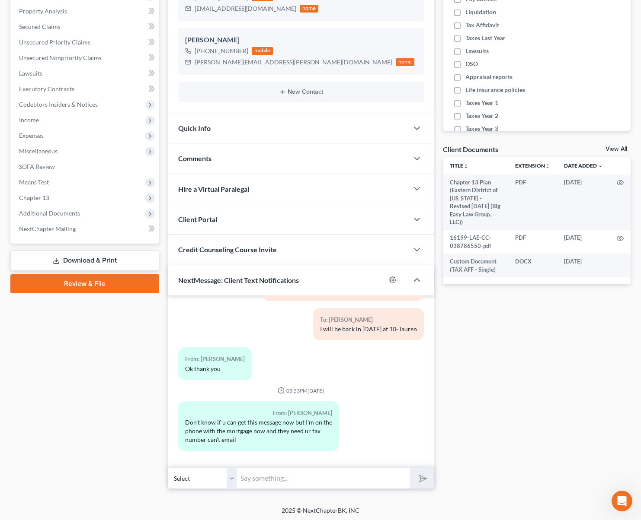
scroll to position [182, 0]
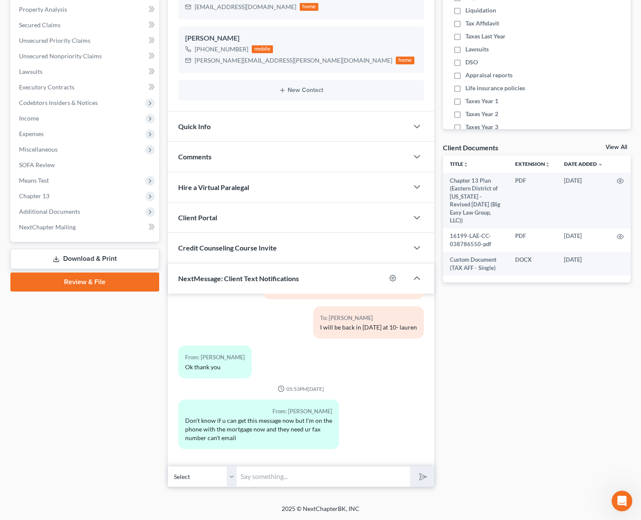
click at [313, 482] on input "text" at bounding box center [323, 476] width 173 height 21
type input "fax is 866-596-2555"
click at [410, 467] on button "submit" at bounding box center [422, 477] width 24 height 20
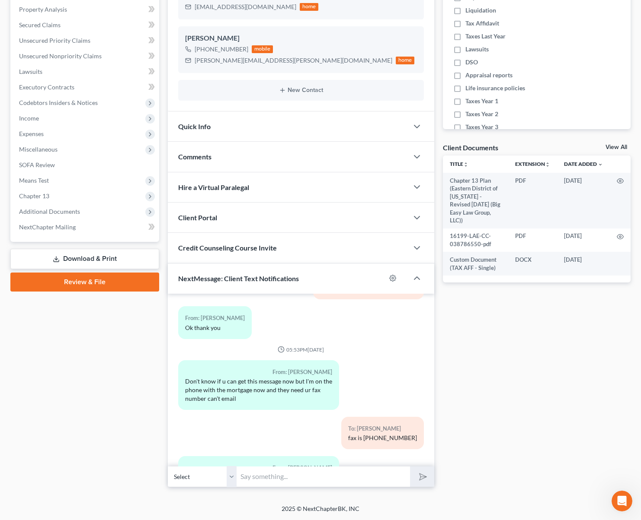
scroll to position [1487, 0]
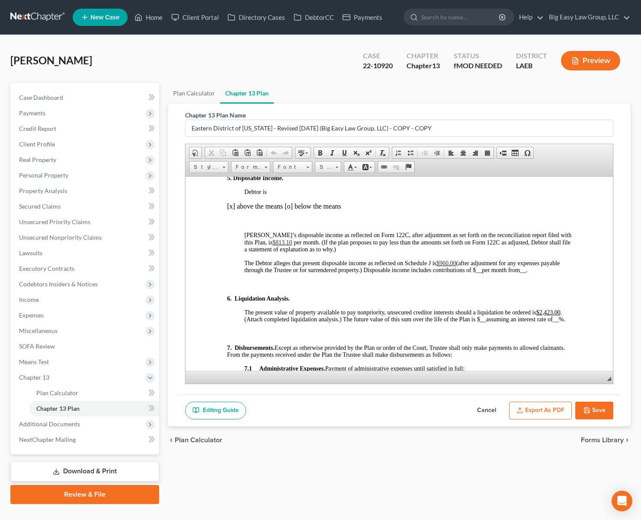
scroll to position [967, 0]
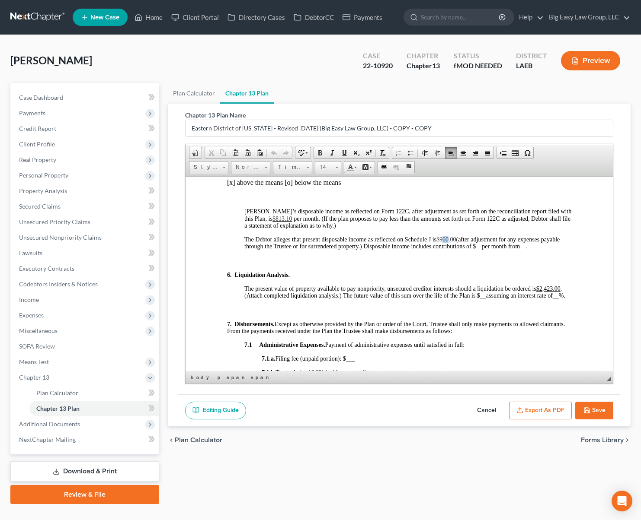
drag, startPoint x: 450, startPoint y: 246, endPoint x: 442, endPoint y: 245, distance: 7.8
click at [442, 243] on span "$960.00" at bounding box center [446, 239] width 20 height 6
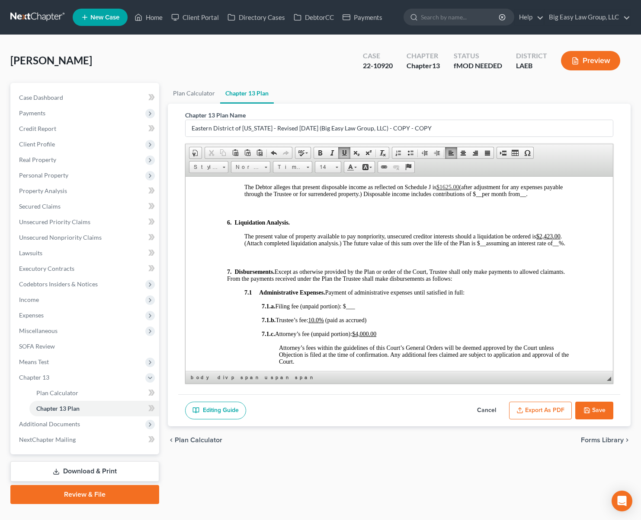
scroll to position [1017, 0]
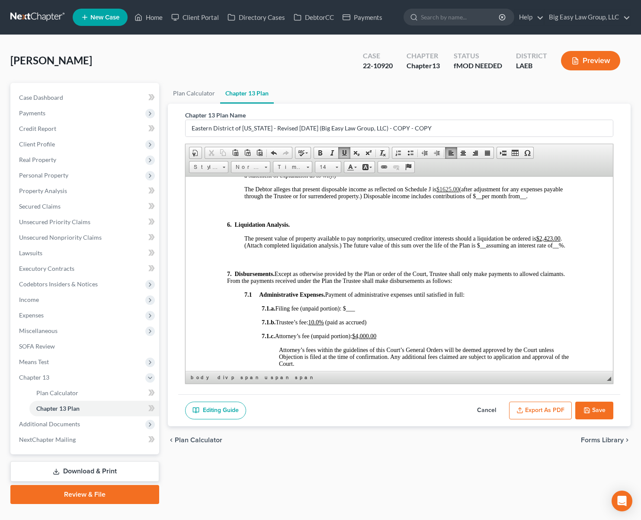
click at [451, 192] on span "$1625 .00" at bounding box center [447, 189] width 23 height 6
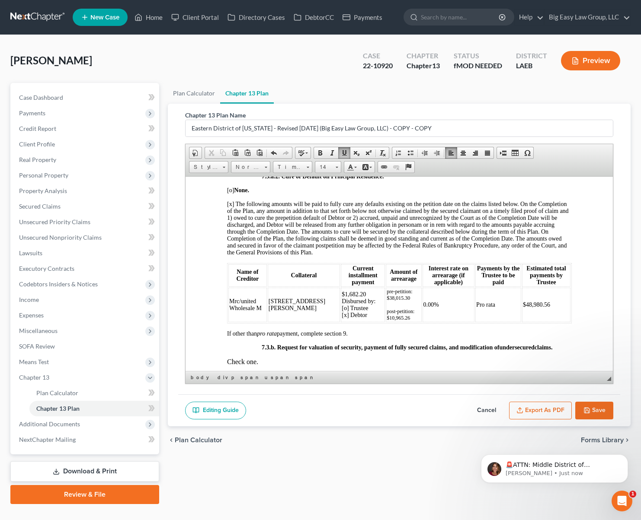
scroll to position [0, 0]
click at [340, 306] on td "$ 1,682.20 Disbursed by: [o] Trustee [x] Debtor" at bounding box center [362, 304] width 44 height 35
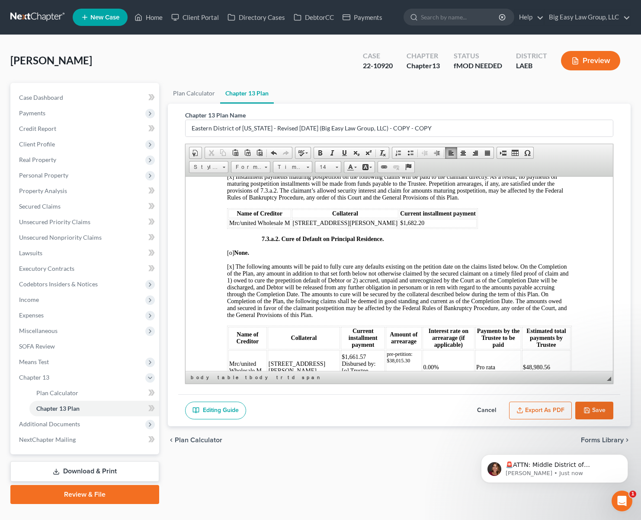
scroll to position [2041, 0]
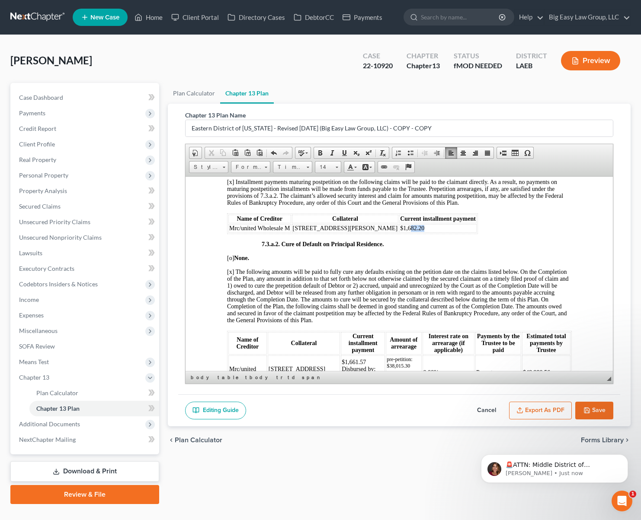
drag, startPoint x: 370, startPoint y: 242, endPoint x: 352, endPoint y: 241, distance: 18.2
click at [399, 233] on td "$1,682.20" at bounding box center [437, 228] width 77 height 9
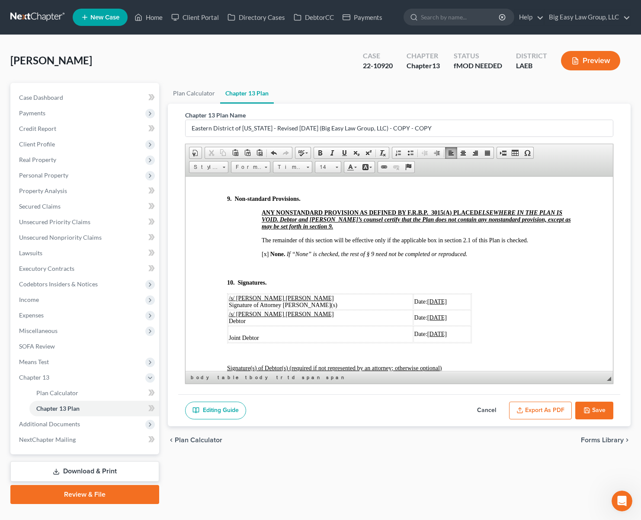
scroll to position [3324, 0]
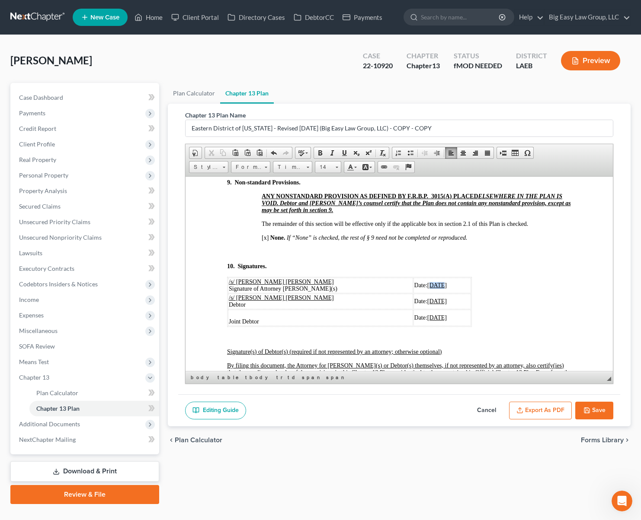
click at [427, 288] on u "06/17/2025" at bounding box center [436, 285] width 19 height 6
drag, startPoint x: 429, startPoint y: 299, endPoint x: 407, endPoint y: 296, distance: 22.3
click at [413, 293] on td "Date: 09/09/2025" at bounding box center [441, 286] width 57 height 16
copy u "9/09/2025"
drag, startPoint x: 426, startPoint y: 314, endPoint x: 403, endPoint y: 313, distance: 22.9
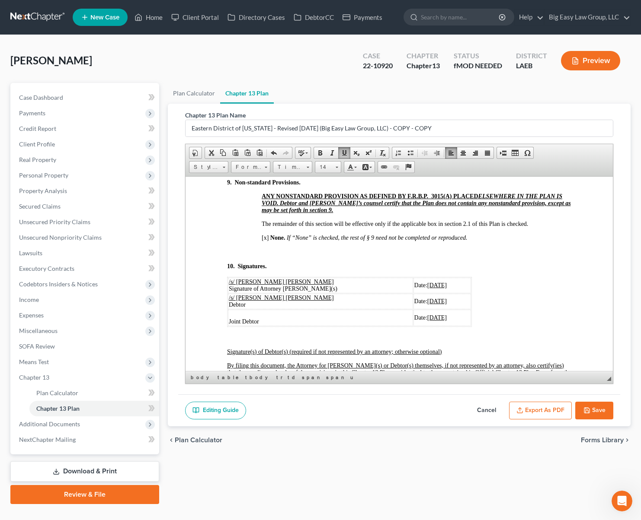
click at [427, 304] on u "06/17/2025" at bounding box center [436, 301] width 19 height 6
drag, startPoint x: 427, startPoint y: 330, endPoint x: 401, endPoint y: 329, distance: 25.5
click at [409, 326] on td "Date: 06/17/2025" at bounding box center [439, 318] width 61 height 16
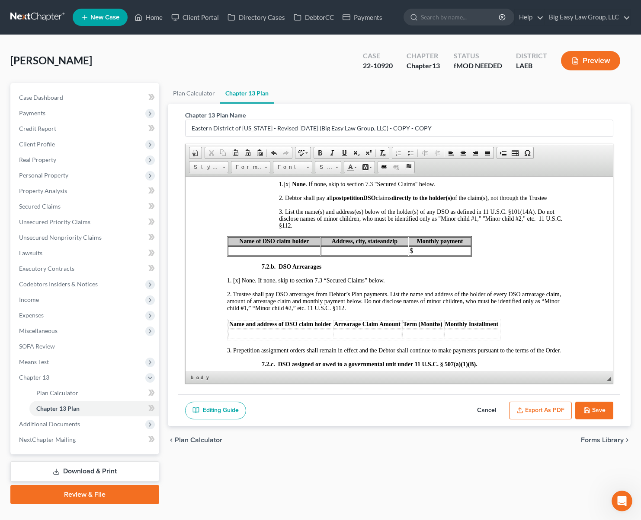
scroll to position [1109, 0]
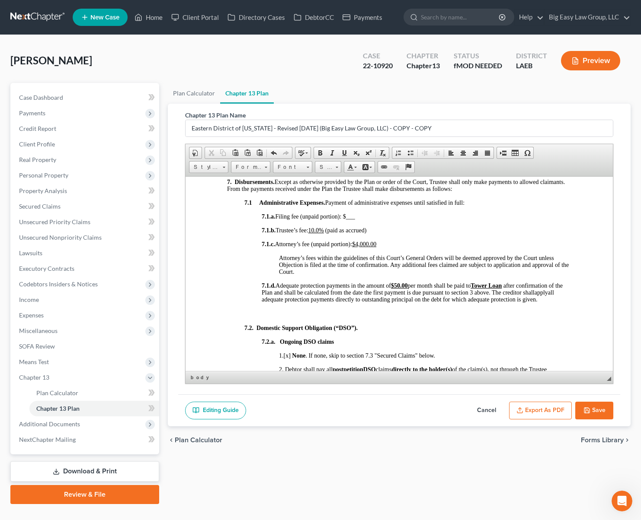
click at [542, 403] on button "Export as PDF" at bounding box center [540, 411] width 63 height 18
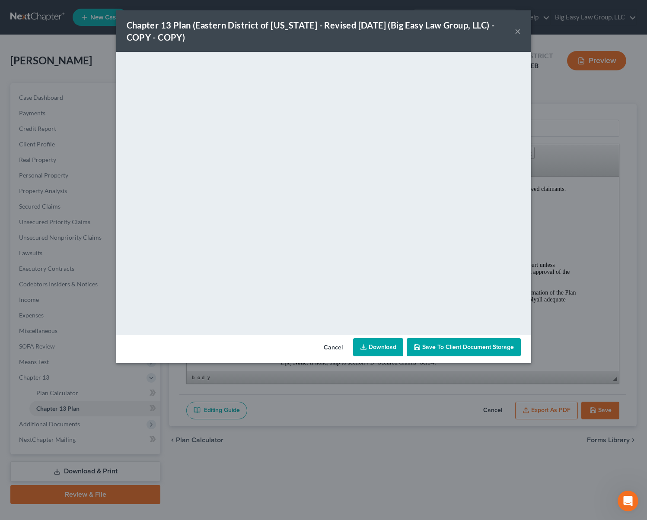
click at [390, 353] on link "Download" at bounding box center [378, 347] width 50 height 18
click at [519, 30] on button "×" at bounding box center [518, 31] width 6 height 10
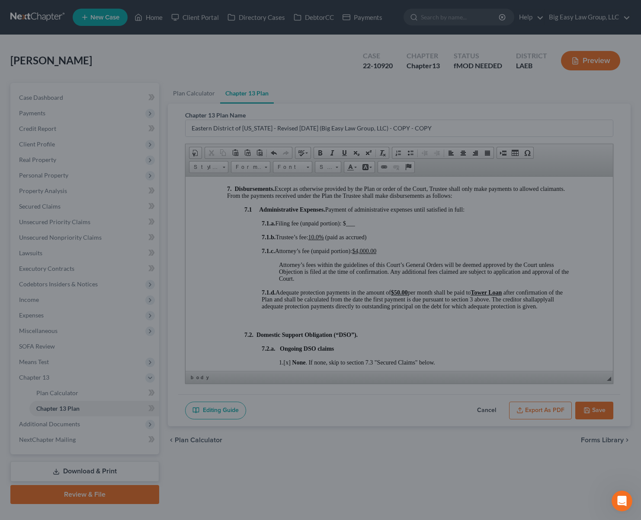
scroll to position [1109, 0]
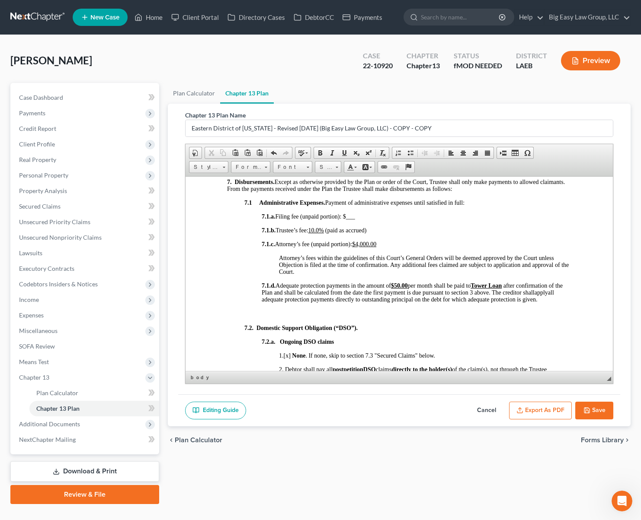
click at [601, 406] on button "Save" at bounding box center [594, 411] width 38 height 18
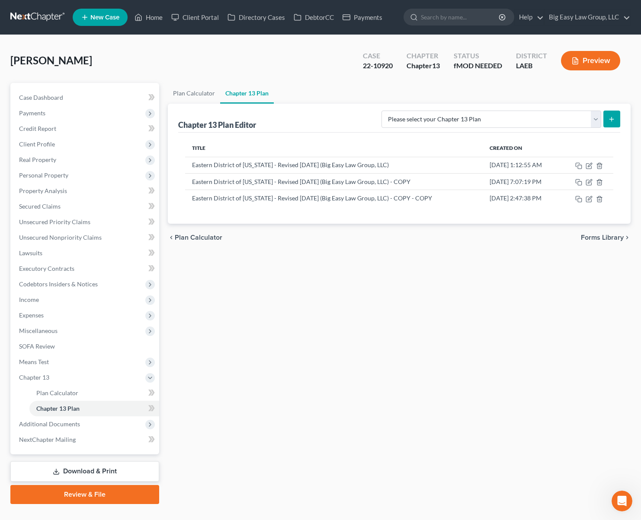
click at [70, 473] on link "Download & Print" at bounding box center [84, 472] width 149 height 20
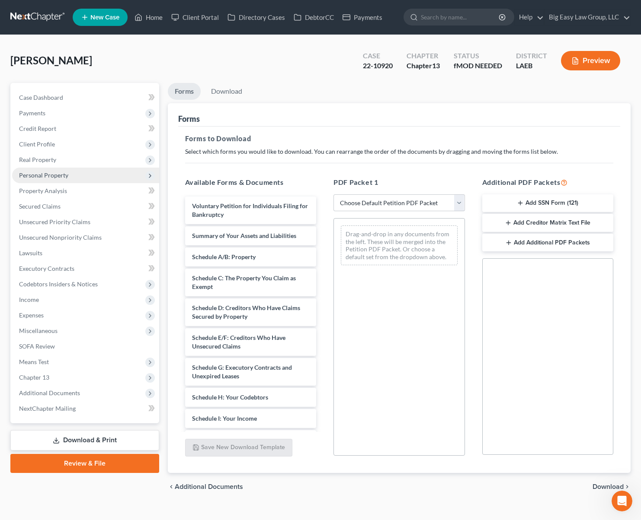
click at [95, 173] on span "Personal Property" at bounding box center [85, 176] width 147 height 16
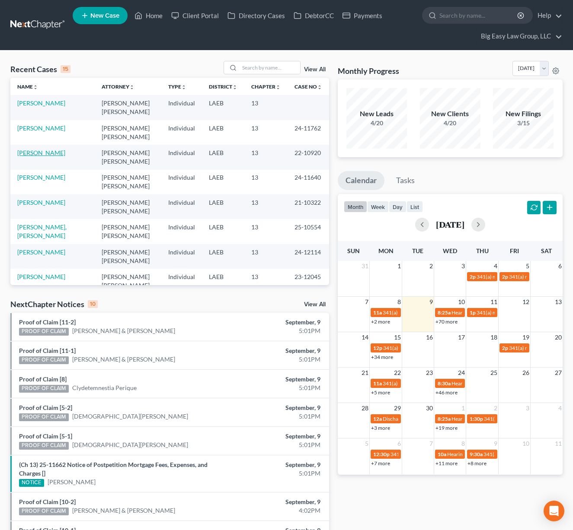
click at [48, 152] on link "[PERSON_NAME]" at bounding box center [41, 152] width 48 height 7
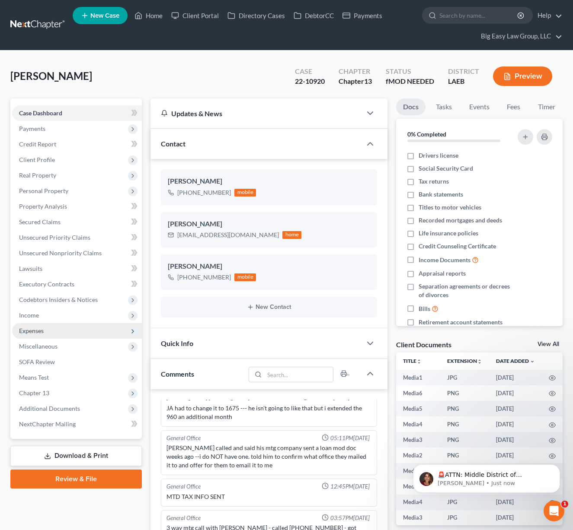
click at [65, 329] on span "Expenses" at bounding box center [77, 331] width 130 height 16
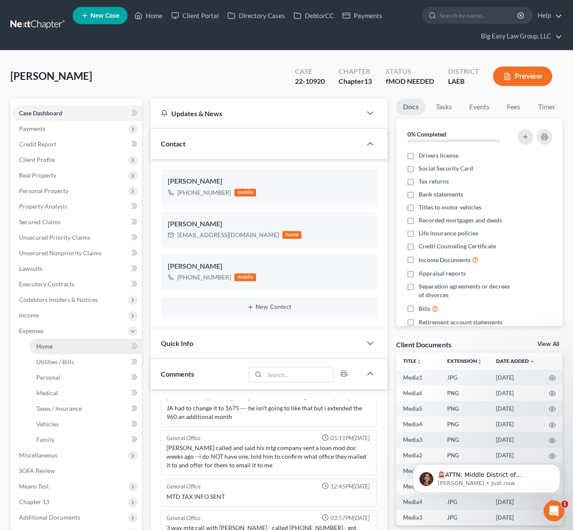
click at [70, 344] on link "Home" at bounding box center [85, 347] width 112 height 16
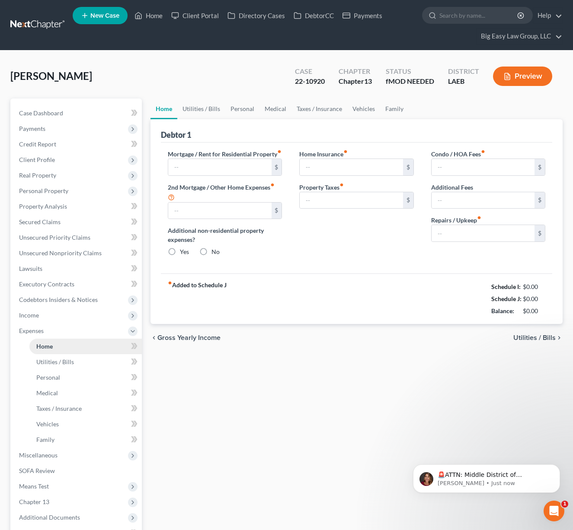
type input "1,661.57"
type input "0.00"
radio input "true"
type input "0.00"
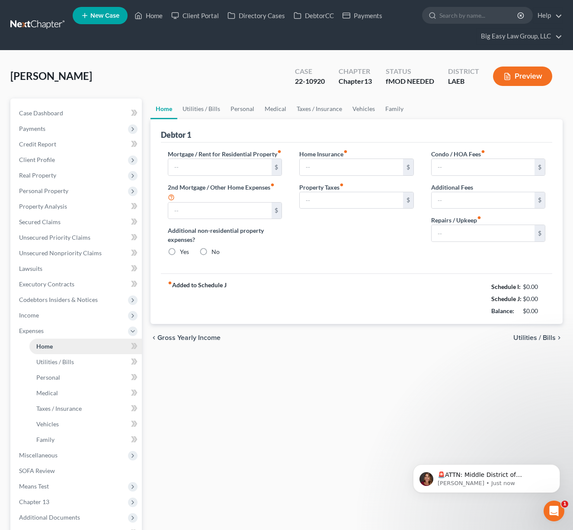
type input "0.00"
click at [554, 510] on icon "Open Intercom Messenger" at bounding box center [553, 510] width 14 height 14
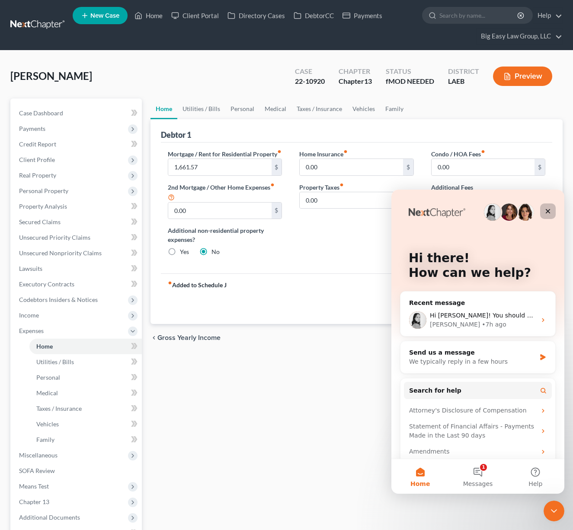
click at [543, 210] on div "Close" at bounding box center [548, 212] width 16 height 16
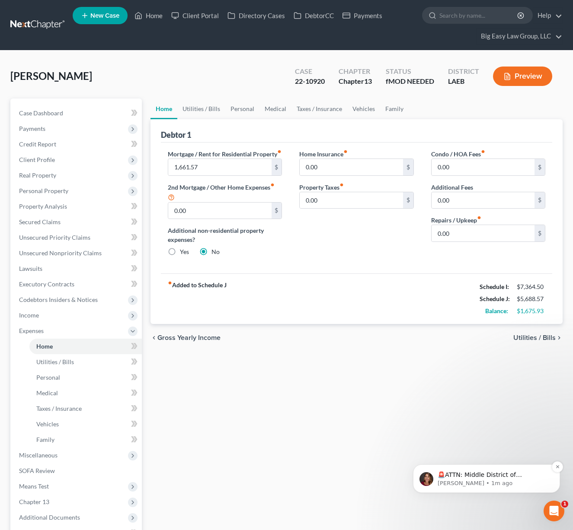
click at [519, 482] on p "[PERSON_NAME] • 1m ago" at bounding box center [493, 484] width 112 height 8
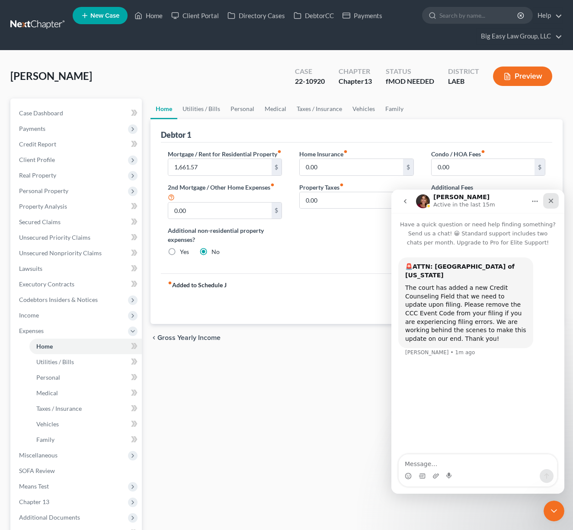
click at [550, 201] on icon "Close" at bounding box center [551, 201] width 5 height 5
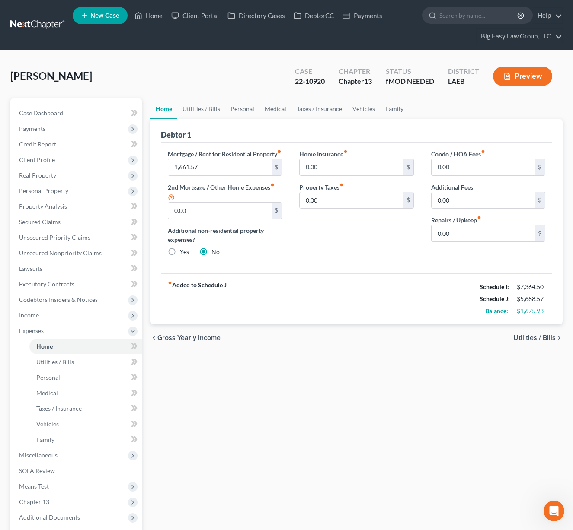
click at [508, 436] on div "Home Utilities / Bills Personal Medical Taxes / Insurance Vehicles Family Debto…" at bounding box center [356, 348] width 421 height 499
click at [377, 389] on div "Home Utilities / Bills Personal Medical Taxes / Insurance Vehicles Family Debto…" at bounding box center [356, 348] width 421 height 499
click at [58, 116] on span "Case Dashboard" at bounding box center [41, 112] width 44 height 7
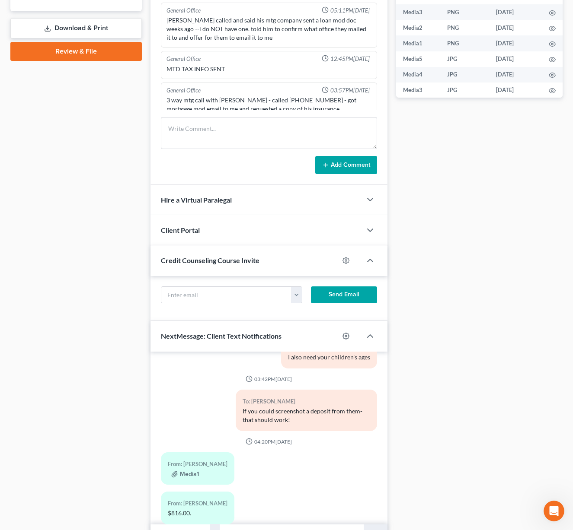
scroll to position [476, 0]
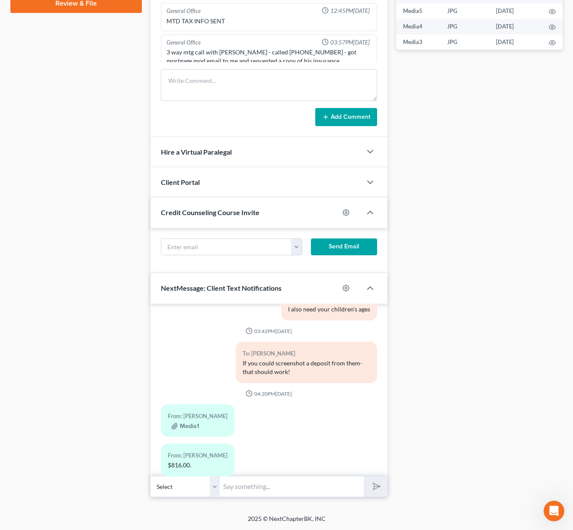
click at [268, 489] on input "text" at bounding box center [292, 486] width 144 height 21
click at [246, 487] on input "text" at bounding box center [292, 486] width 144 height 21
type input "Did you get paid that every week or every 2 weeks?"
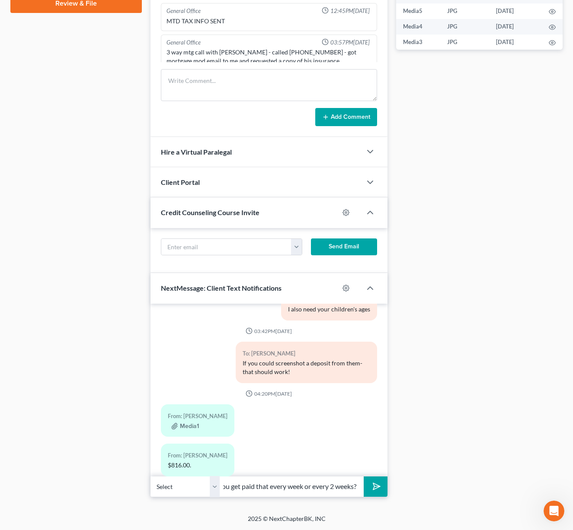
click at [364, 477] on button "submit" at bounding box center [376, 487] width 24 height 20
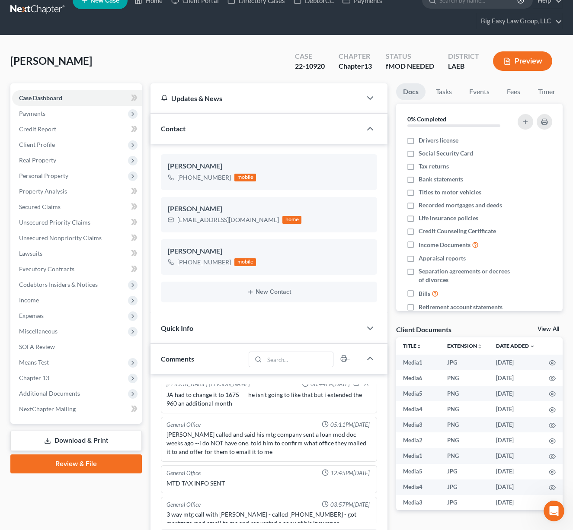
scroll to position [0, 0]
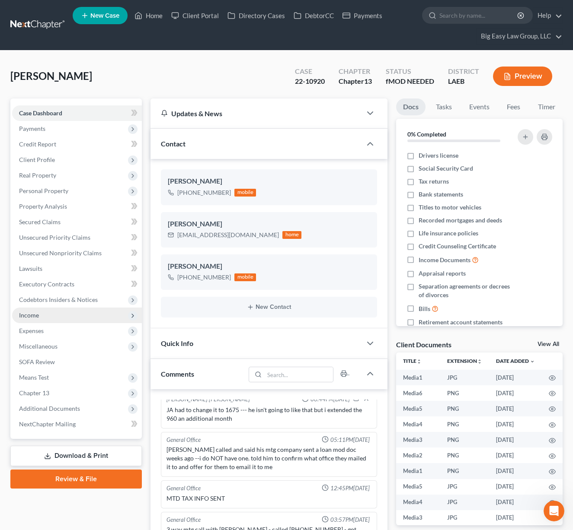
click at [73, 319] on span "Income" at bounding box center [77, 316] width 130 height 16
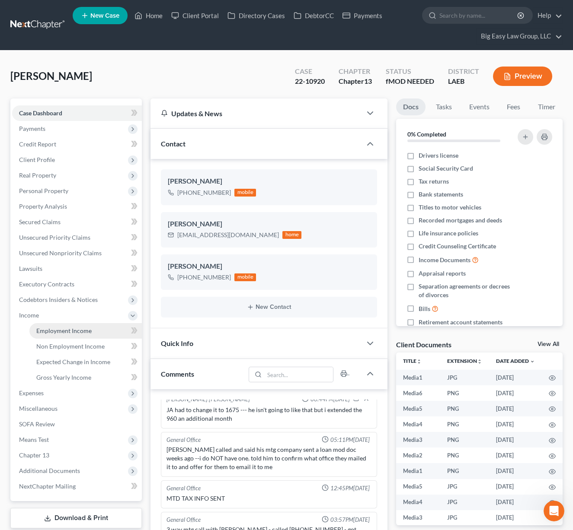
drag, startPoint x: 99, startPoint y: 329, endPoint x: 94, endPoint y: 328, distance: 5.3
click at [99, 329] on link "Employment Income" at bounding box center [85, 331] width 112 height 16
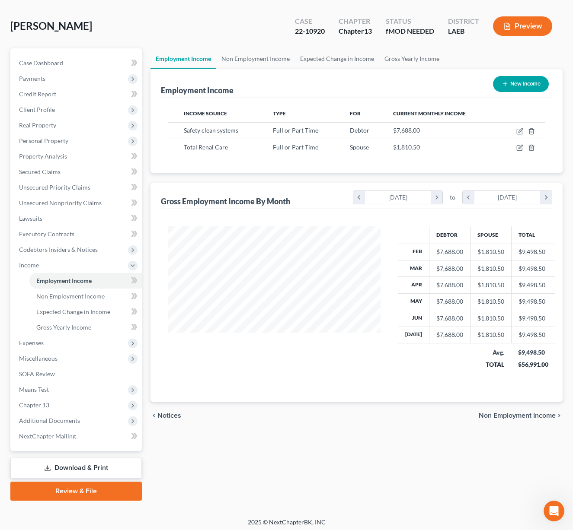
scroll to position [54, 0]
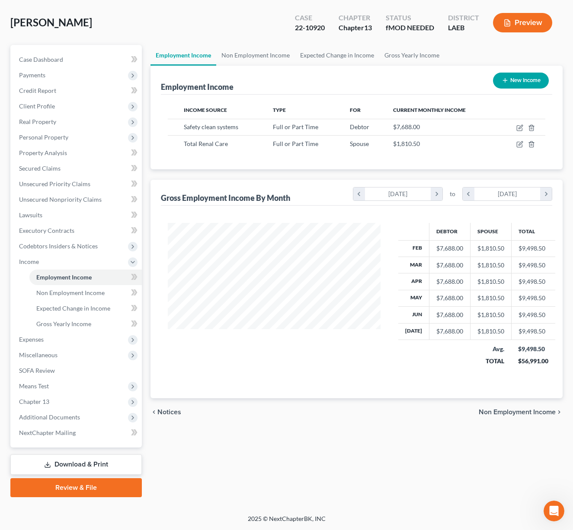
click at [130, 18] on div "Steele, Peter Upgraded Case 22-10920 Chapter Chapter 13 Status fMOD NEEDED Dist…" at bounding box center [286, 26] width 552 height 38
drag, startPoint x: 134, startPoint y: 16, endPoint x: 190, endPoint y: 17, distance: 55.3
click at [186, 20] on div "Steele, Peter Upgraded Case 22-10920 Chapter Chapter 13 Status fMOD NEEDED Dist…" at bounding box center [286, 26] width 552 height 38
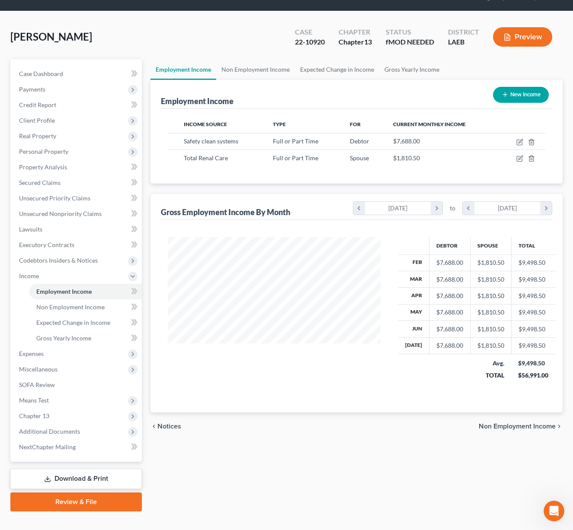
scroll to position [0, 0]
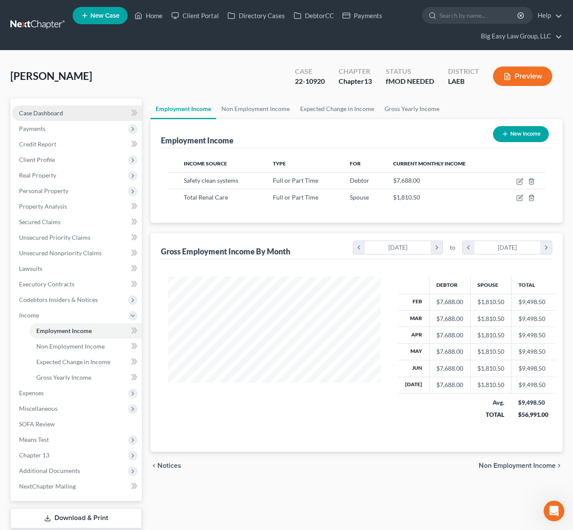
click at [62, 109] on span "Case Dashboard" at bounding box center [41, 112] width 44 height 7
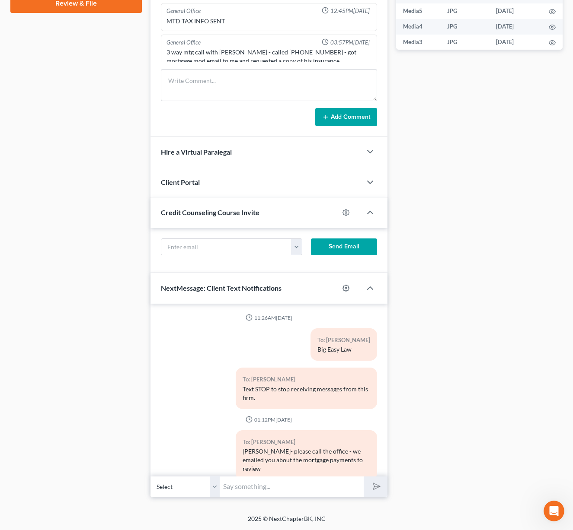
scroll to position [2407, 0]
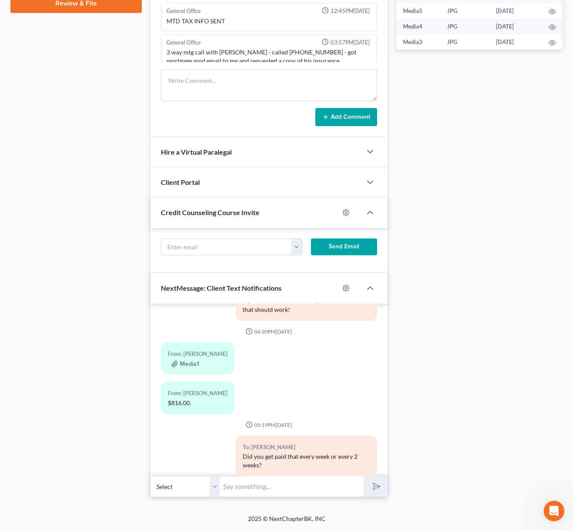
click at [300, 486] on input "text" at bounding box center [292, 486] width 144 height 21
type input "Ok - i see weekly on the bank statements -- if you can send me the deposits for…"
click at [364, 477] on button "submit" at bounding box center [376, 487] width 24 height 20
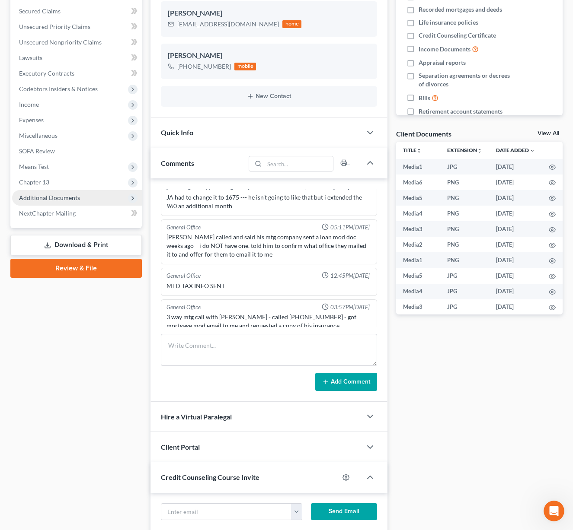
scroll to position [211, 0]
click at [99, 203] on span "Additional Documents" at bounding box center [77, 199] width 130 height 16
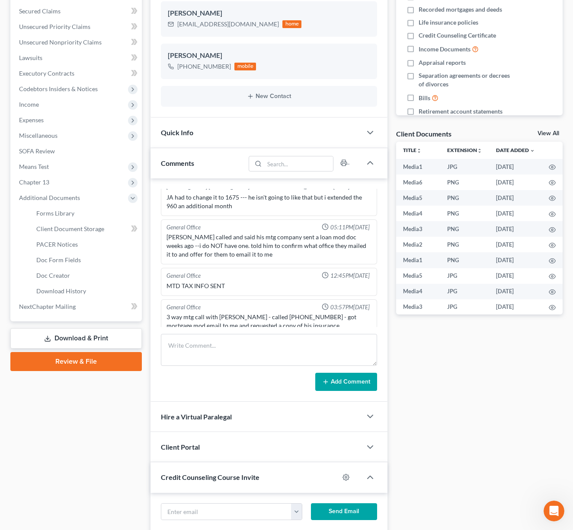
scroll to position [476, 0]
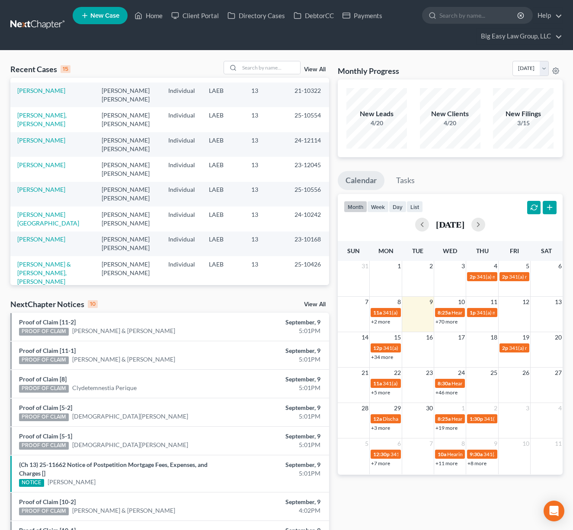
scroll to position [128, 0]
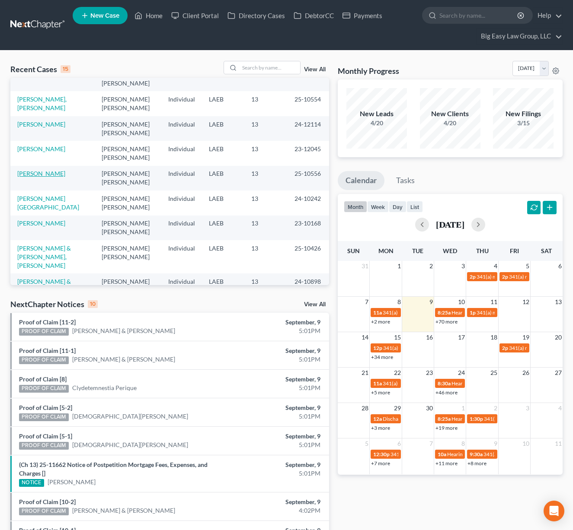
click at [44, 172] on link "[PERSON_NAME]" at bounding box center [41, 173] width 48 height 7
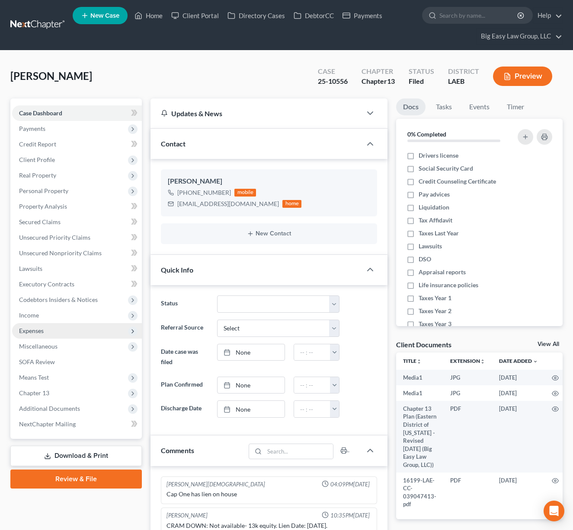
scroll to position [10213, 0]
click at [101, 412] on span "Additional Documents" at bounding box center [77, 409] width 130 height 16
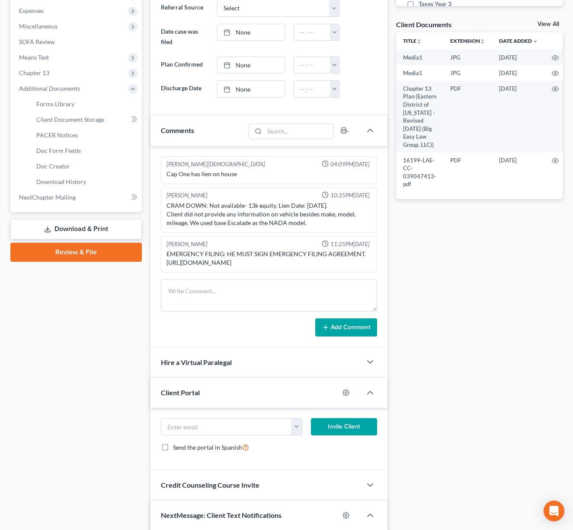
scroll to position [556, 0]
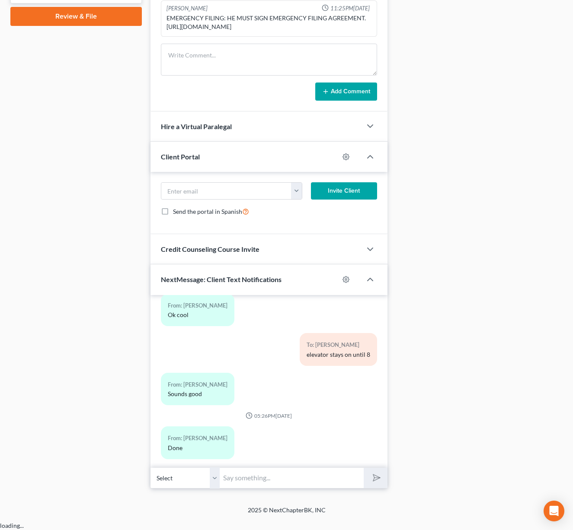
click at [306, 477] on div "04:16PM[DATE] To: [PERSON_NAME] [PERSON_NAME]- it's [PERSON_NAME] at Big Easy L…" at bounding box center [268, 391] width 236 height 193
click at [300, 484] on input "text" at bounding box center [292, 478] width 144 height 21
click at [301, 485] on input "text" at bounding box center [292, 478] width 144 height 21
type input "u"
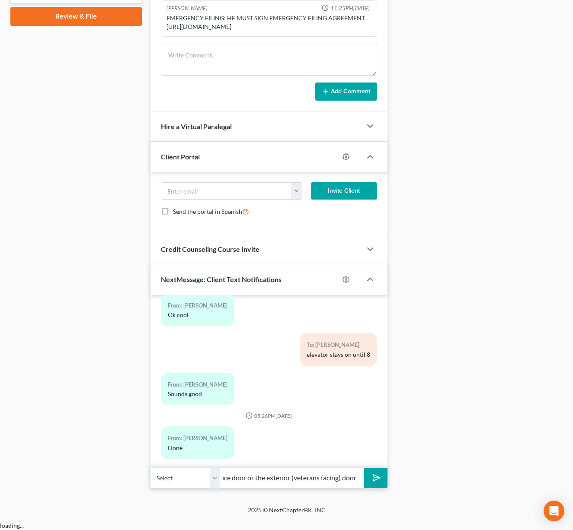
type input "you put it through the inside office door or the exterior (veterans facing) door"
click at [380, 468] on div "04:16PM[DATE] To: [PERSON_NAME] [PERSON_NAME]- it's [PERSON_NAME] at Big Easy L…" at bounding box center [268, 381] width 236 height 173
click at [377, 483] on icon "submit" at bounding box center [374, 478] width 12 height 12
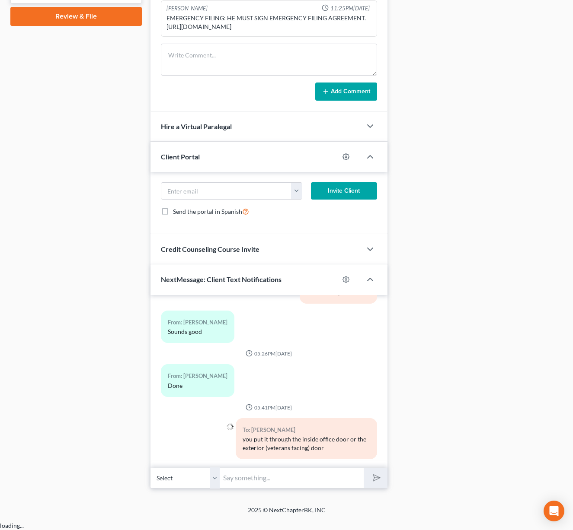
click at [328, 488] on input "text" at bounding box center [292, 478] width 144 height 21
click at [321, 485] on input "text" at bounding box center [292, 478] width 144 height 21
type input "ok - so it's in the basket -- not in the door slot"
click at [364, 468] on button "submit" at bounding box center [376, 478] width 24 height 20
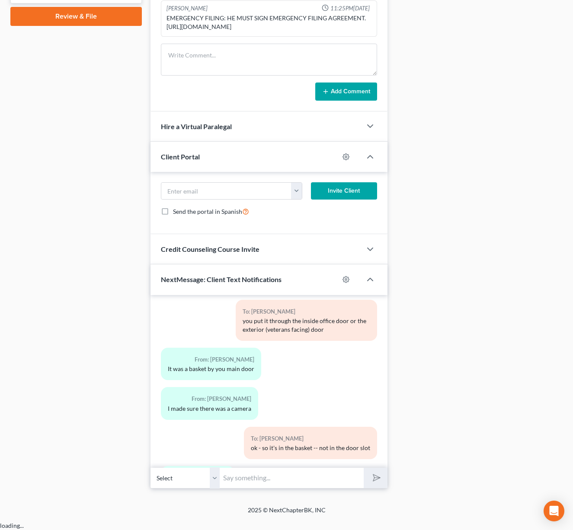
scroll to position [10481, 0]
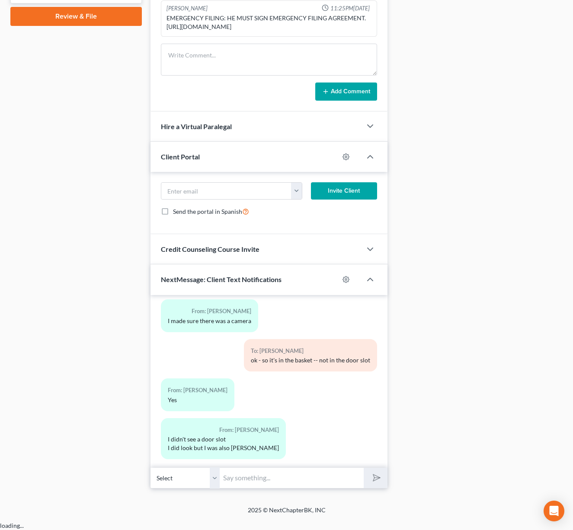
click at [316, 489] on input "text" at bounding box center [292, 478] width 144 height 21
click at [271, 489] on input "text" at bounding box center [292, 478] width 144 height 21
type input "sounds good - the camera cuts off the box, but I can see you so it should be th…"
click at [364, 468] on button "submit" at bounding box center [376, 478] width 24 height 20
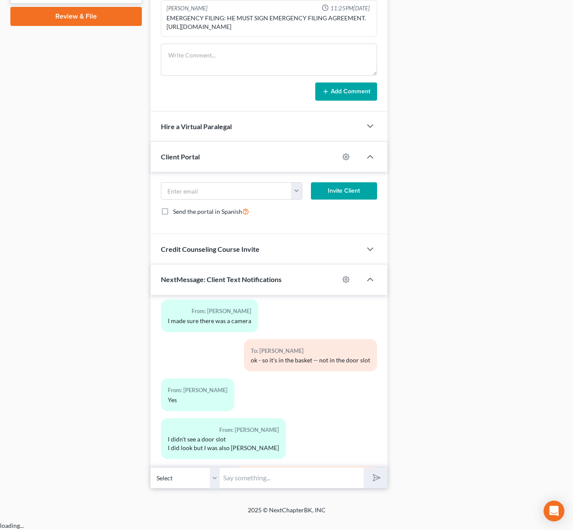
scroll to position [10538, 0]
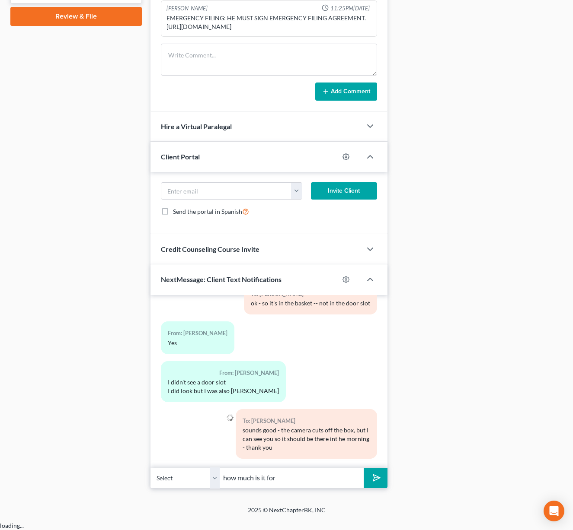
type input "how much is it for"
click at [364, 468] on button "submit" at bounding box center [376, 478] width 24 height 20
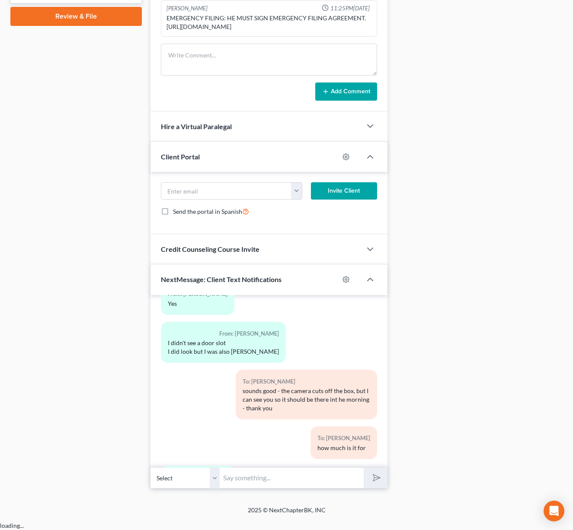
scroll to position [10657, 0]
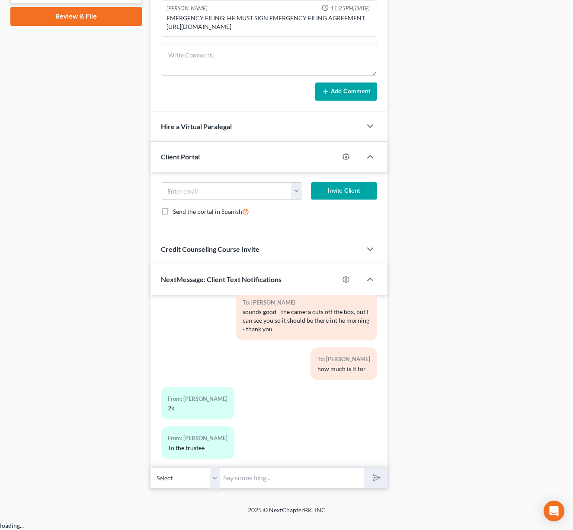
click at [278, 483] on input "text" at bounding box center [292, 478] width 144 height 21
type input "great - thank you!"
click at [364, 468] on button "submit" at bounding box center [376, 478] width 24 height 20
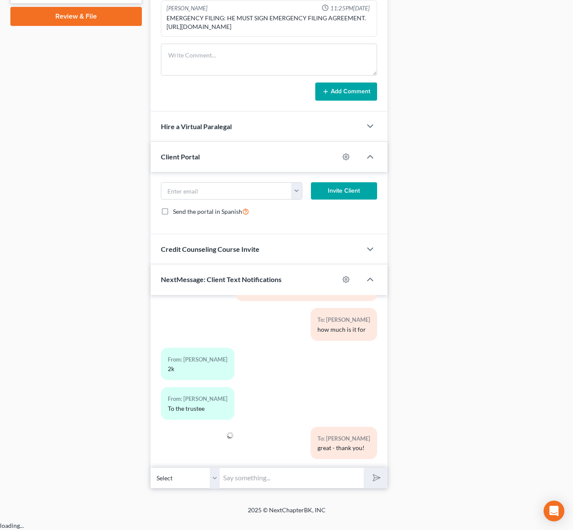
click at [474, 453] on div "Docs Tasks Events Timer 0% Completed Nothing here yet! Drivers license Social S…" at bounding box center [479, 15] width 175 height 947
